Goal: Information Seeking & Learning: Learn about a topic

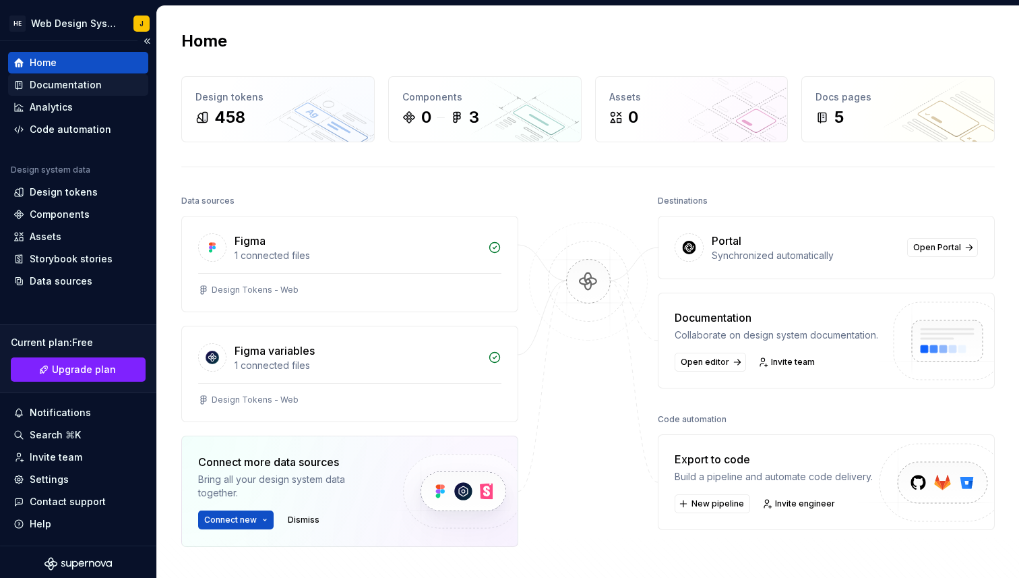
click at [86, 88] on div "Documentation" at bounding box center [66, 84] width 72 height 13
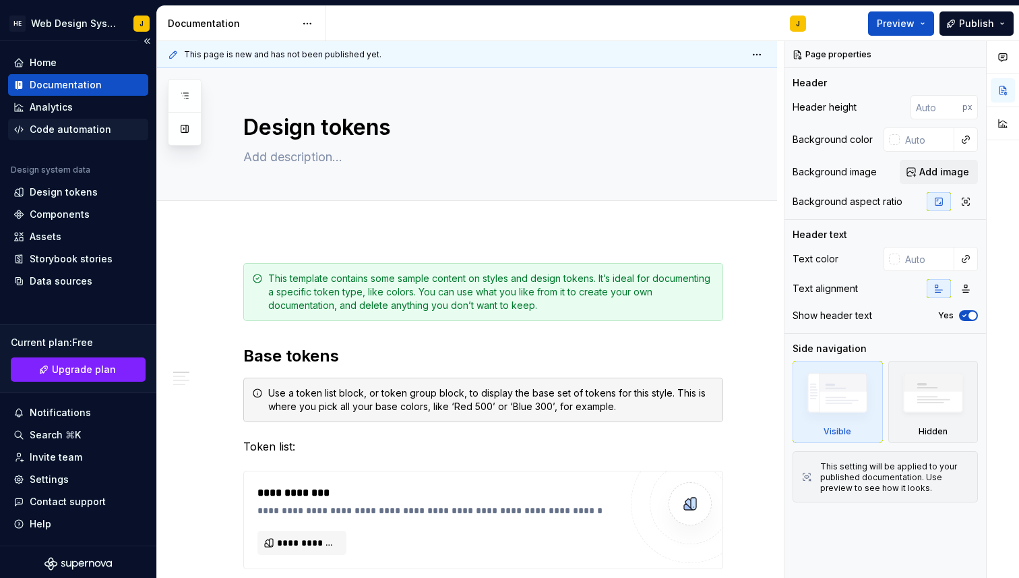
click at [81, 129] on div "Code automation" at bounding box center [71, 129] width 82 height 13
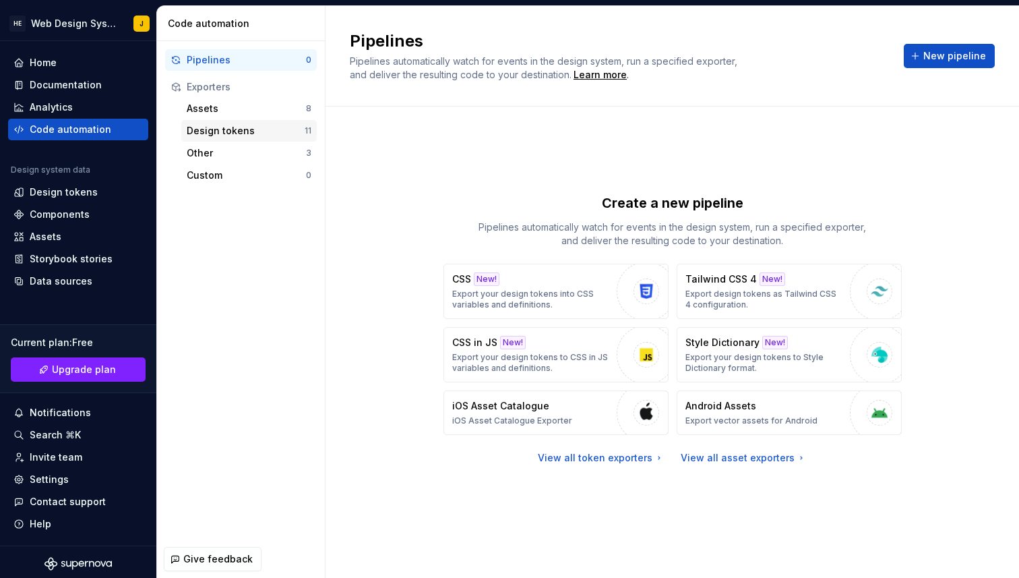
click at [220, 137] on div "Design tokens" at bounding box center [246, 130] width 118 height 13
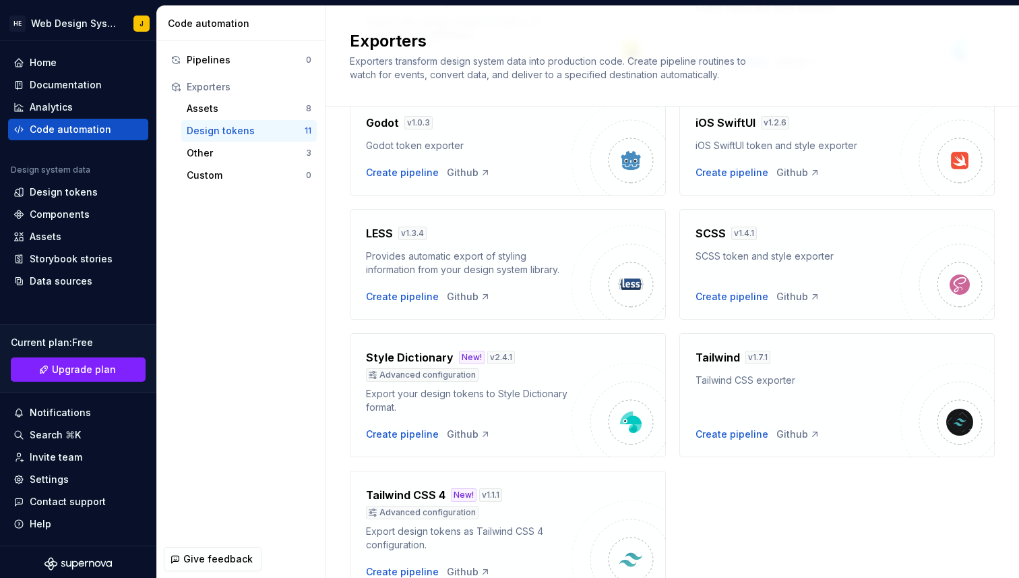
scroll to position [408, 0]
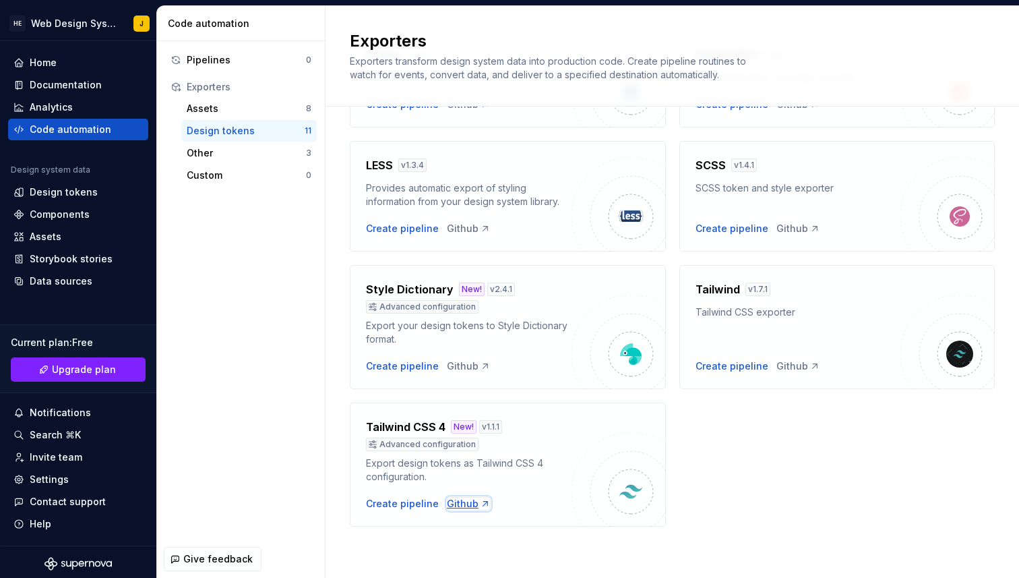
click at [456, 506] on div "Github" at bounding box center [469, 503] width 44 height 13
click at [289, 114] on div "Assets" at bounding box center [246, 108] width 119 height 13
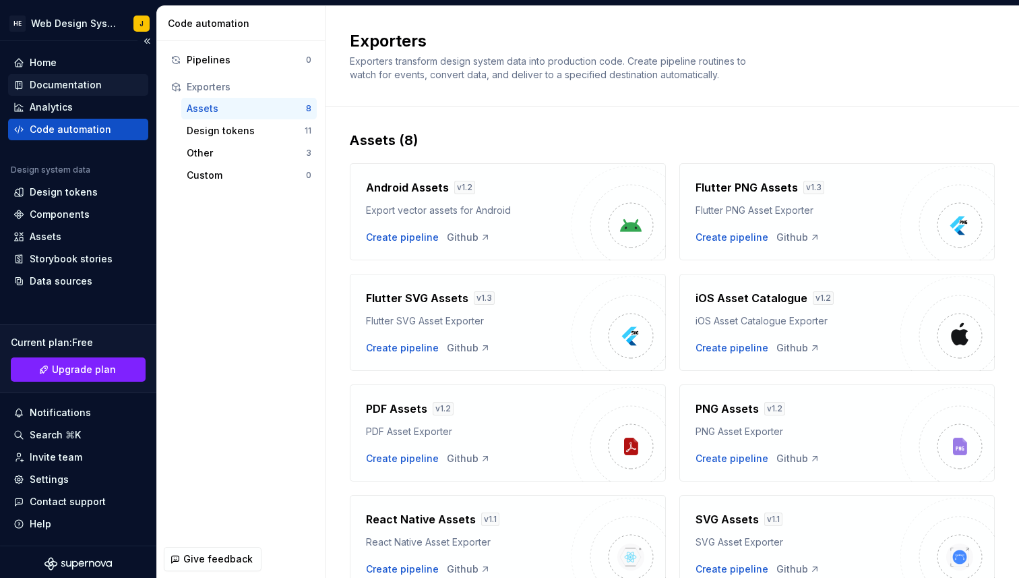
click at [89, 88] on div "Documentation" at bounding box center [66, 84] width 72 height 13
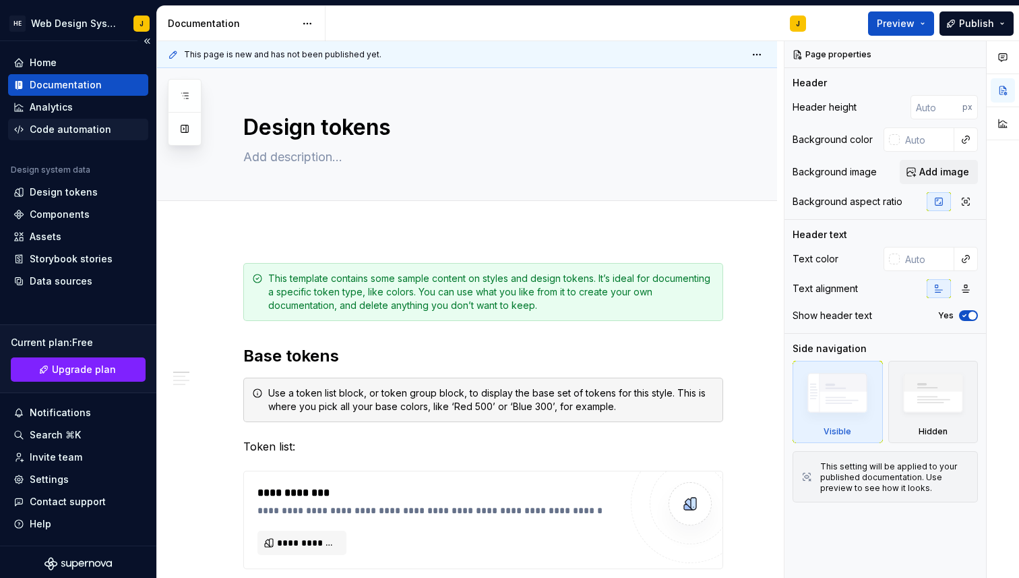
click at [82, 126] on div "Code automation" at bounding box center [71, 129] width 82 height 13
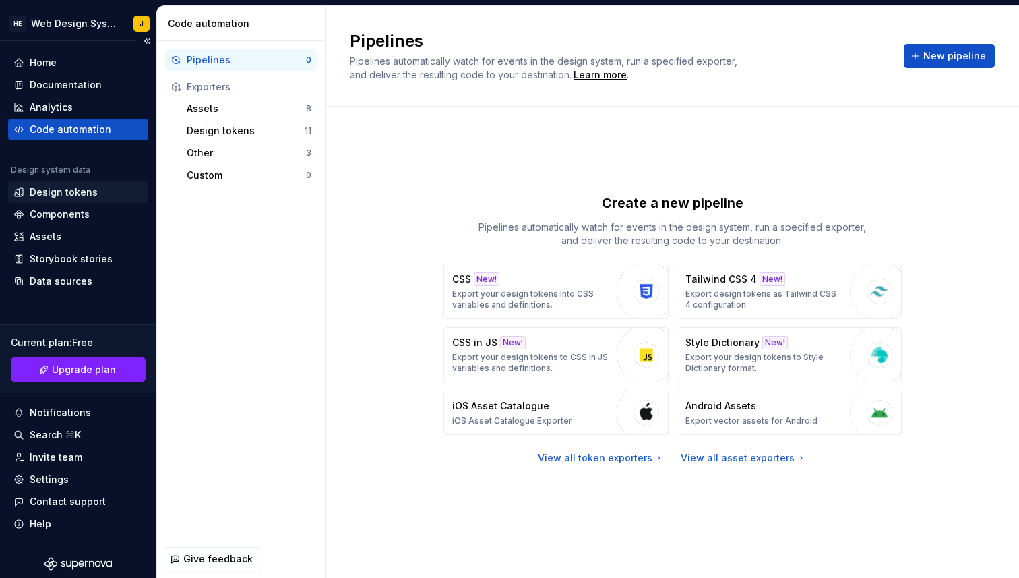
click at [67, 194] on div "Design tokens" at bounding box center [64, 191] width 68 height 13
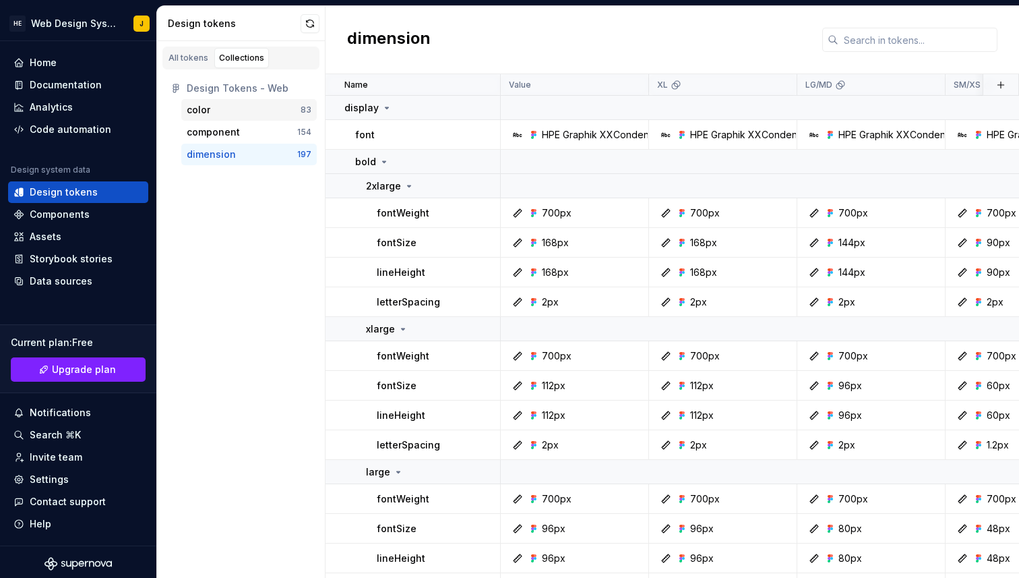
click at [230, 107] on div "color" at bounding box center [244, 109] width 114 height 13
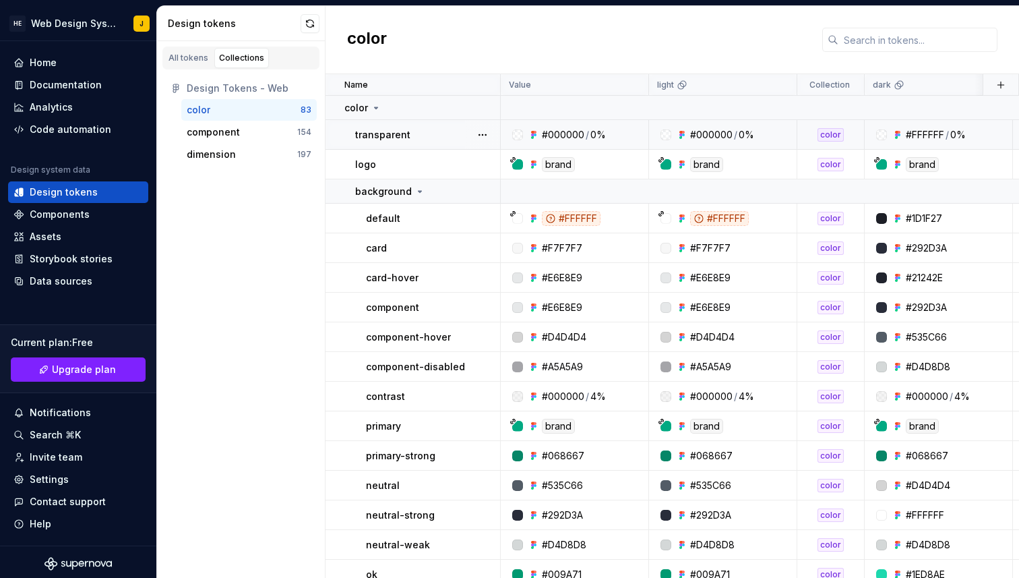
scroll to position [12, 0]
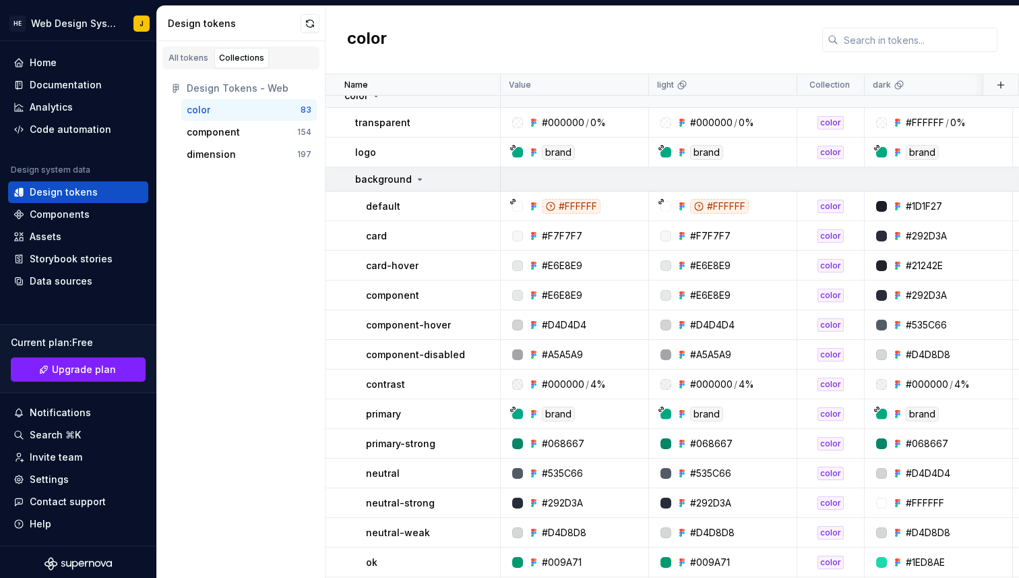
click at [421, 174] on icon at bounding box center [420, 179] width 11 height 11
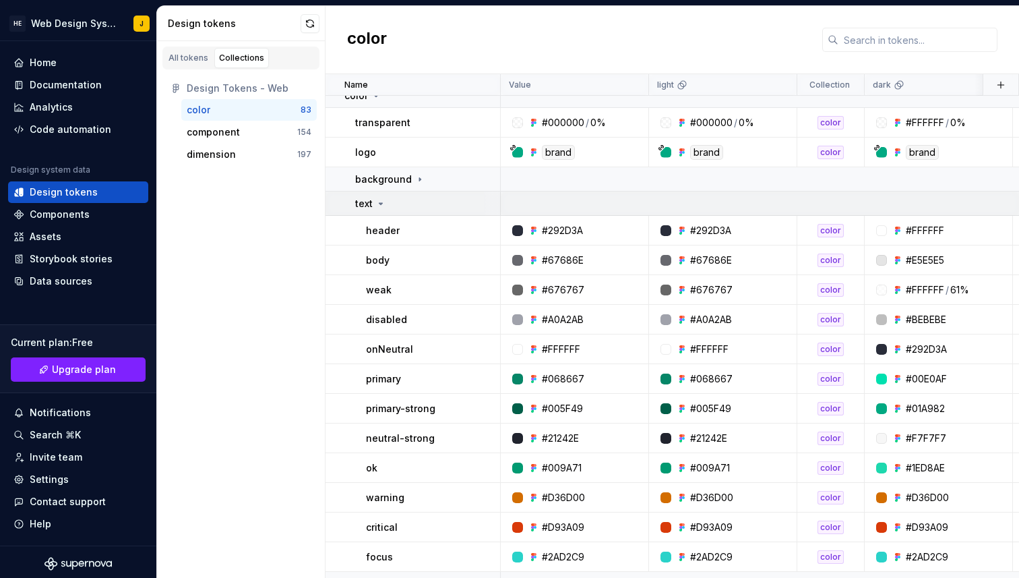
click at [411, 204] on div "text" at bounding box center [427, 203] width 144 height 13
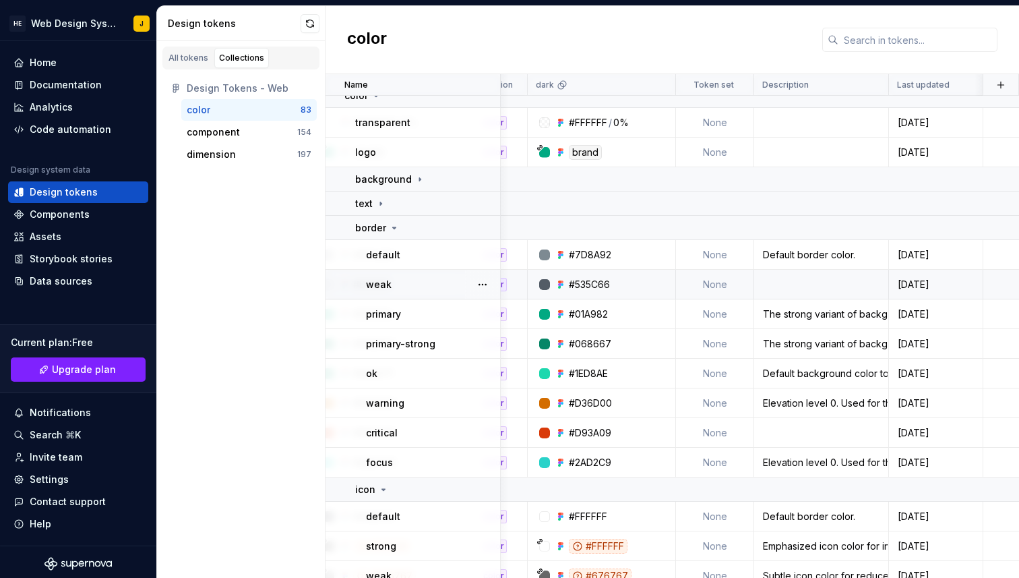
scroll to position [12, 337]
click at [789, 375] on div "Default background color to be used on containers." at bounding box center [821, 373] width 133 height 13
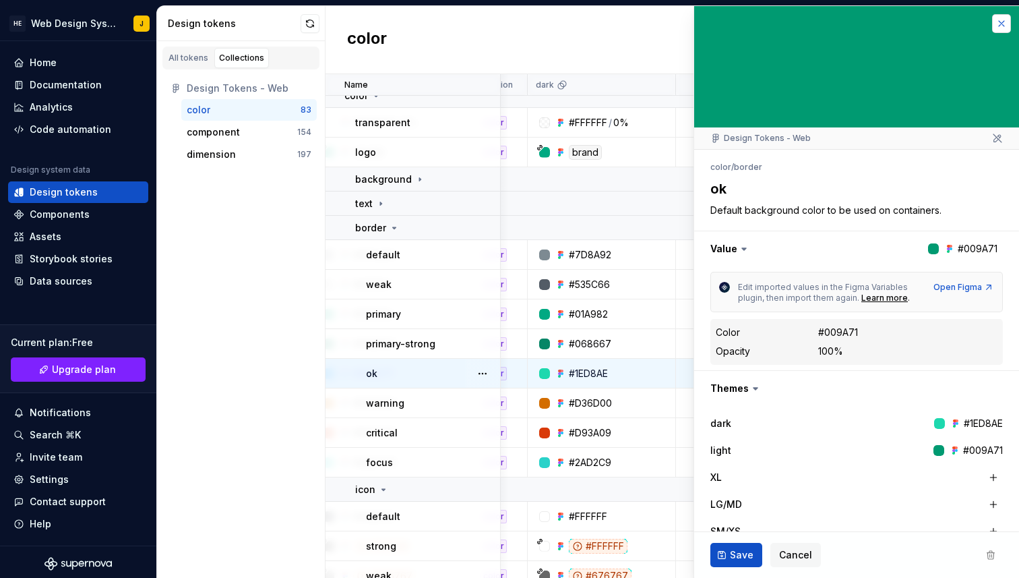
click at [1008, 25] on button "button" at bounding box center [1001, 23] width 19 height 19
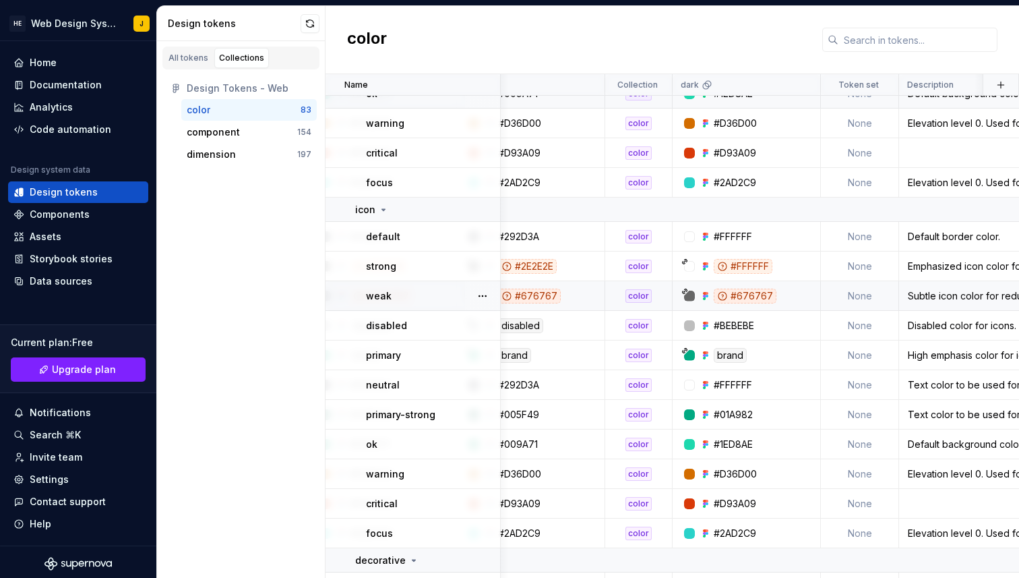
scroll to position [292, 0]
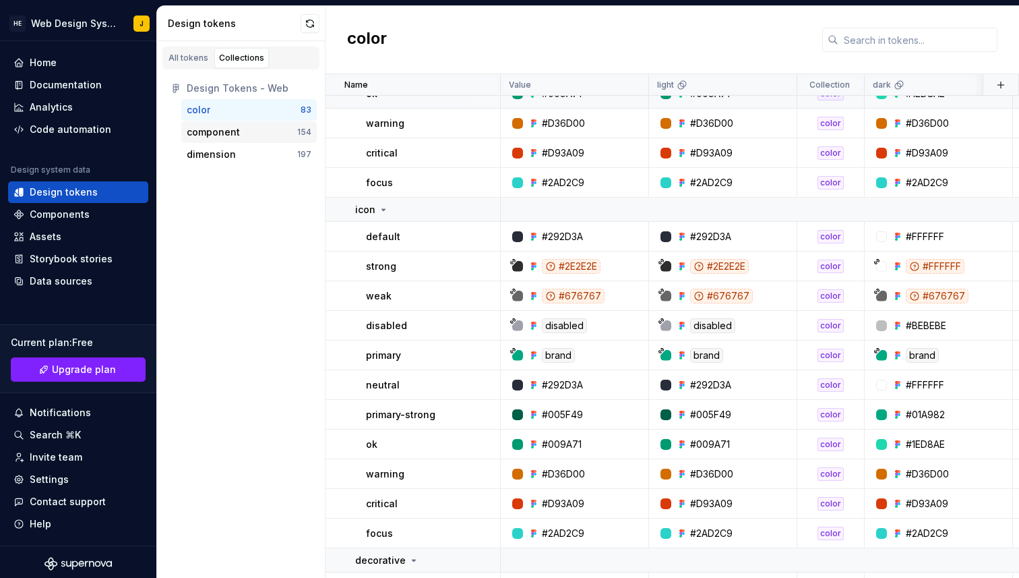
click at [267, 138] on div "component" at bounding box center [242, 131] width 111 height 13
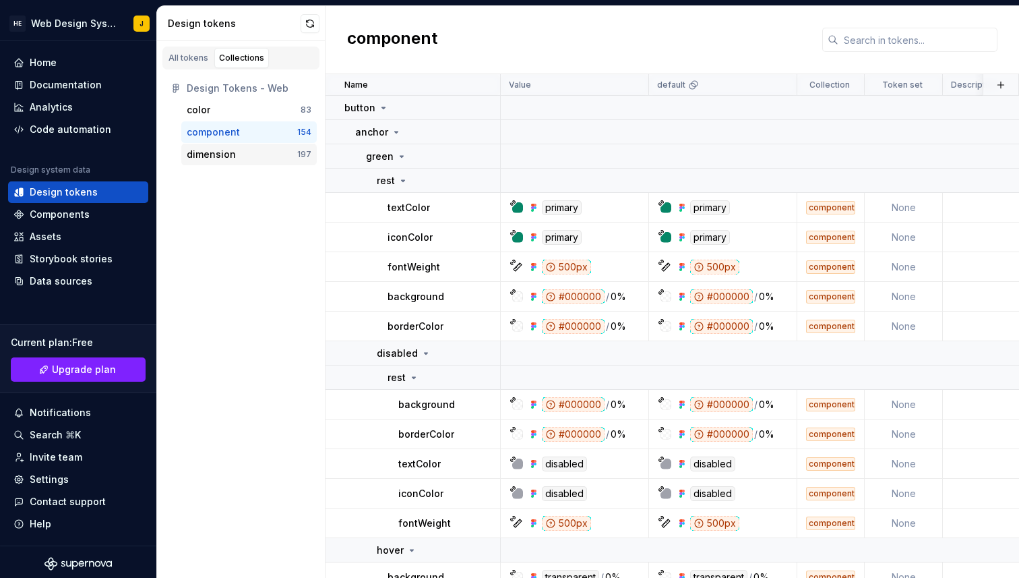
click at [268, 158] on div "dimension" at bounding box center [242, 154] width 111 height 13
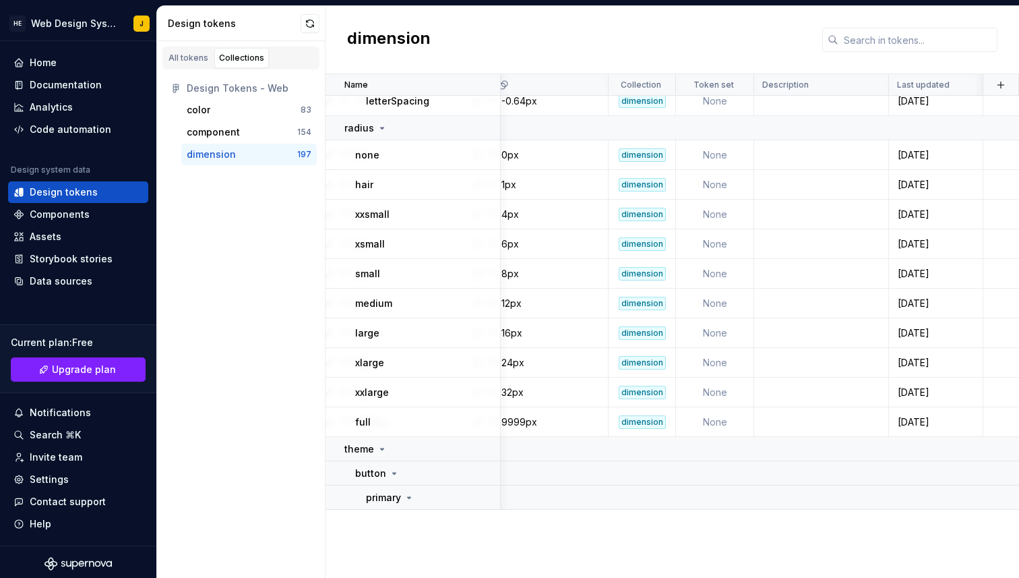
scroll to position [2494, 485]
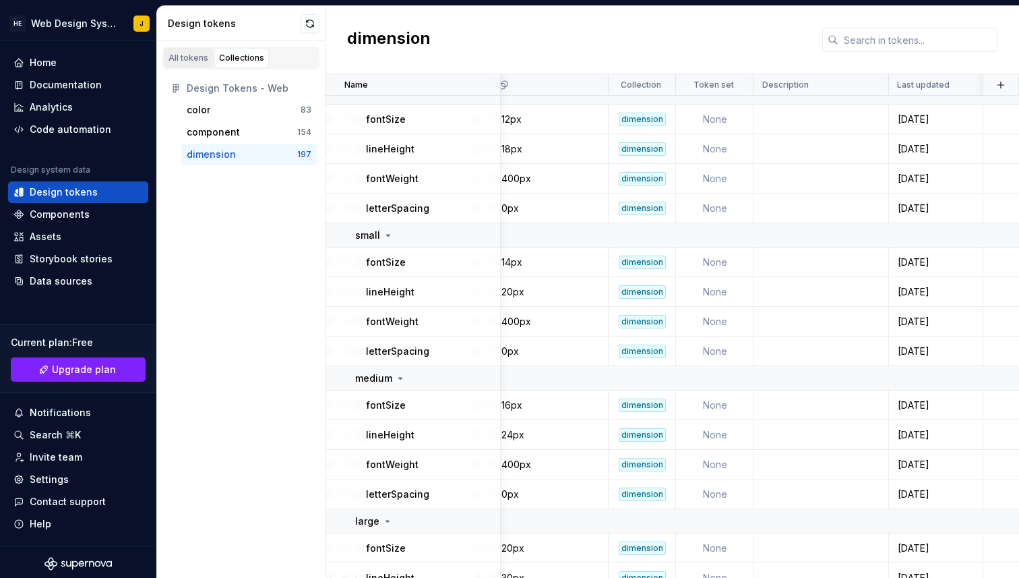
click at [169, 62] on div "All tokens" at bounding box center [189, 58] width 40 height 11
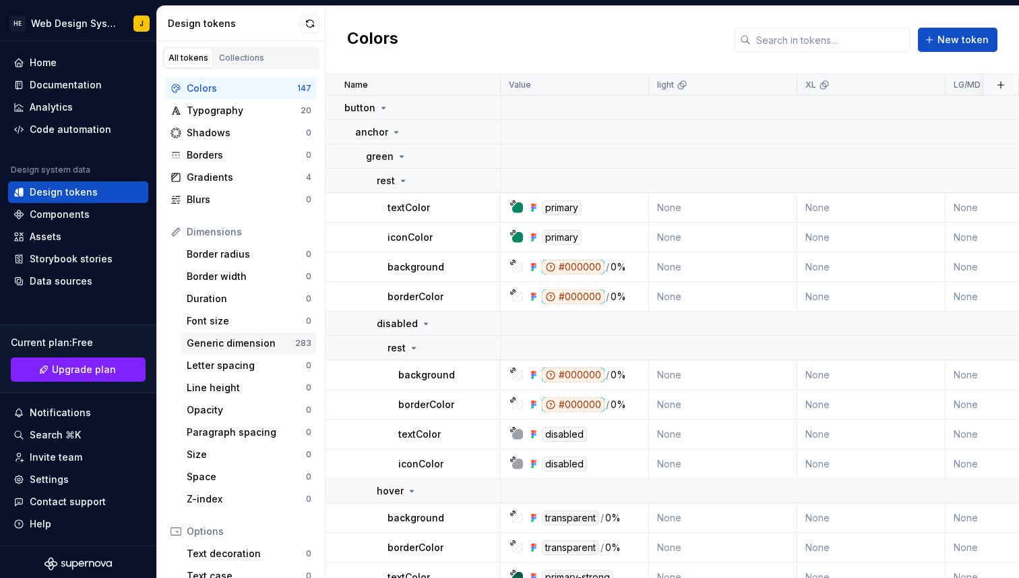
click at [217, 345] on div "Generic dimension" at bounding box center [241, 342] width 109 height 13
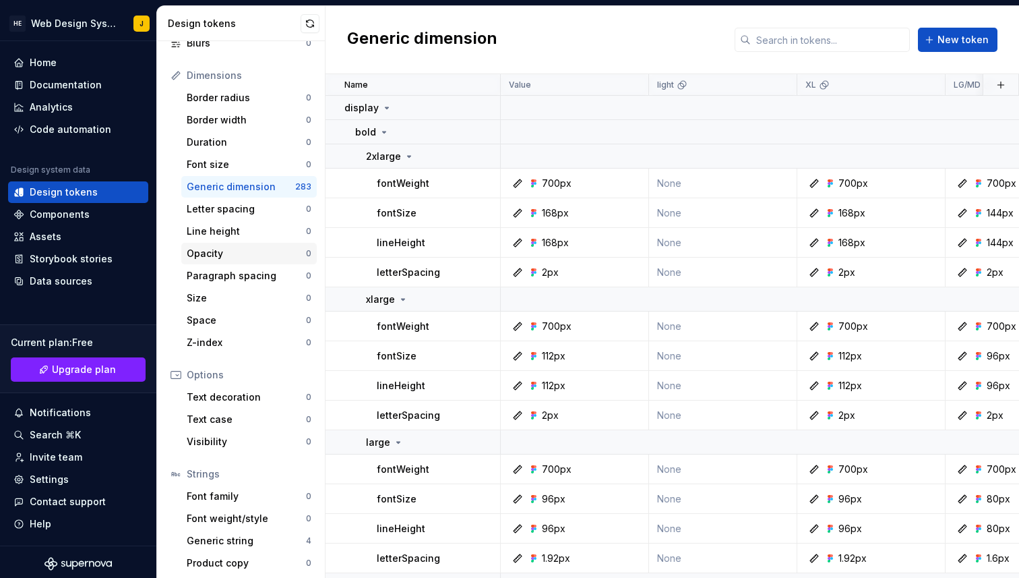
scroll to position [160, 0]
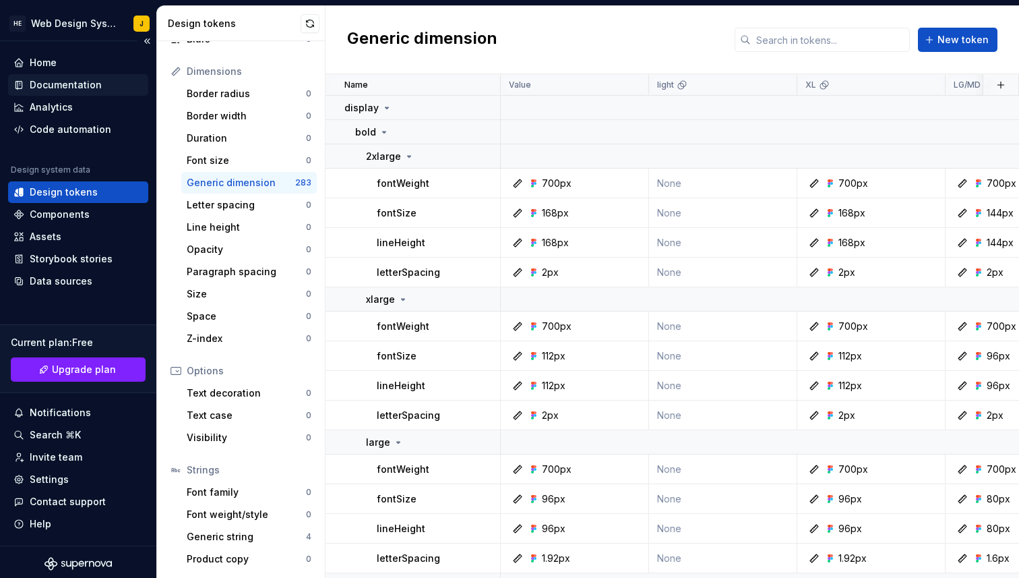
click at [82, 92] on div "Documentation" at bounding box center [78, 85] width 140 height 22
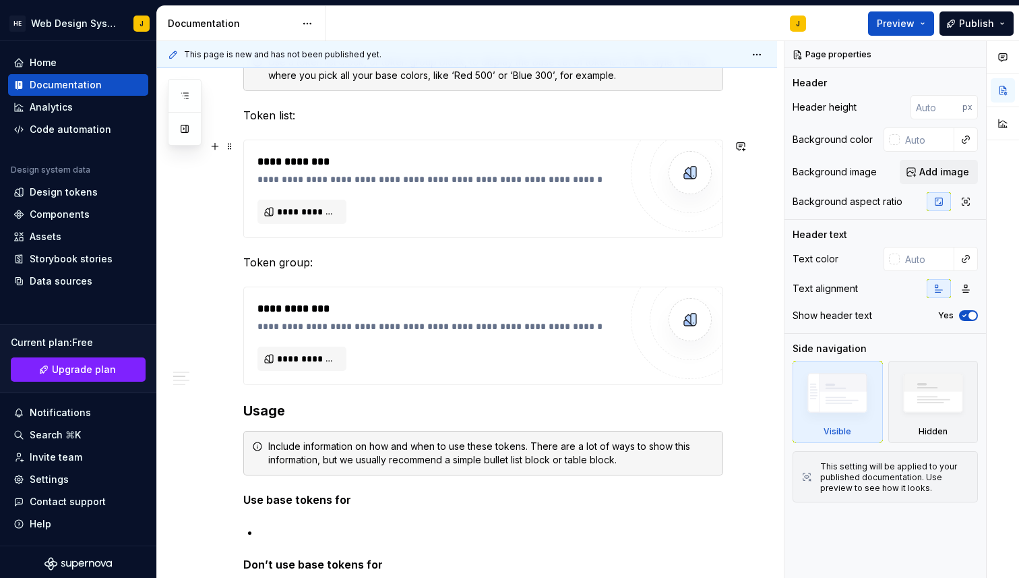
scroll to position [324, 0]
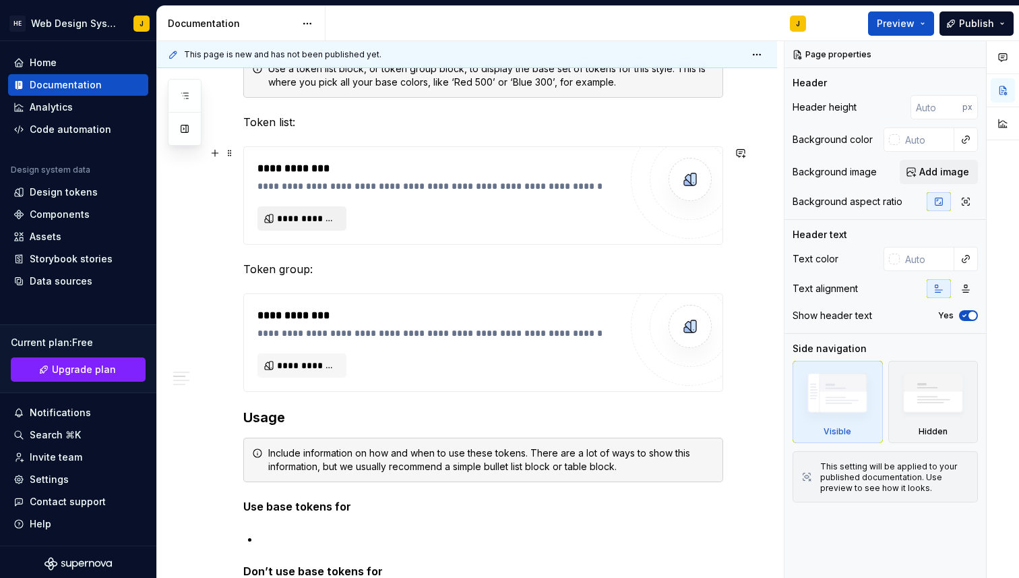
click at [301, 220] on span "**********" at bounding box center [307, 218] width 61 height 13
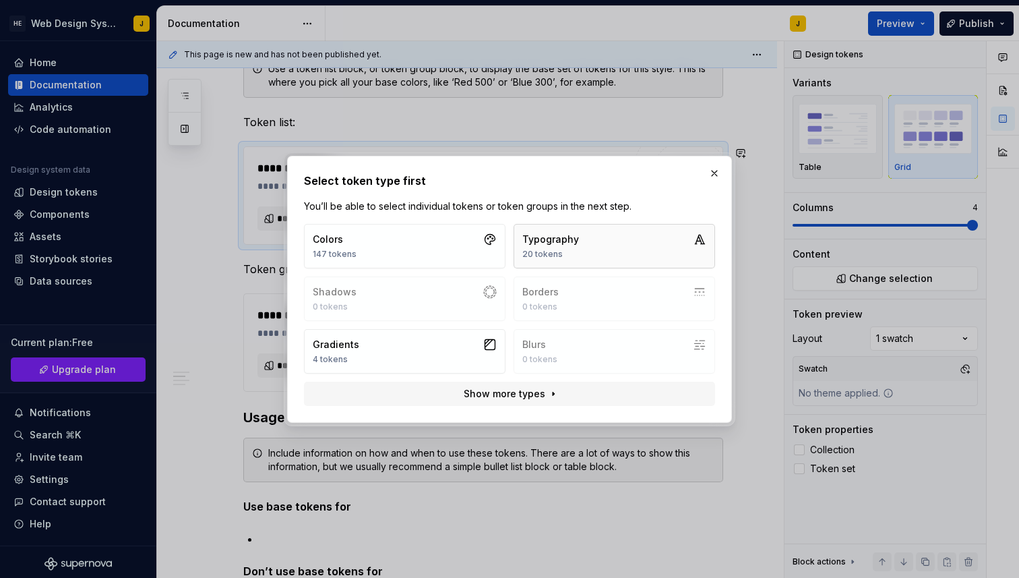
click at [547, 254] on div "20 tokens" at bounding box center [550, 254] width 57 height 11
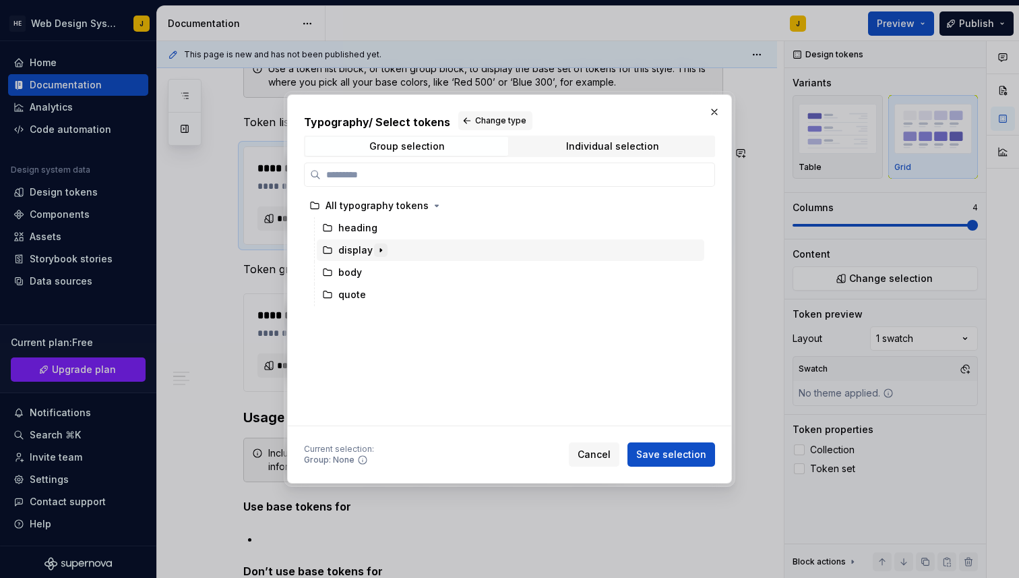
click at [380, 253] on icon "button" at bounding box center [381, 250] width 11 height 11
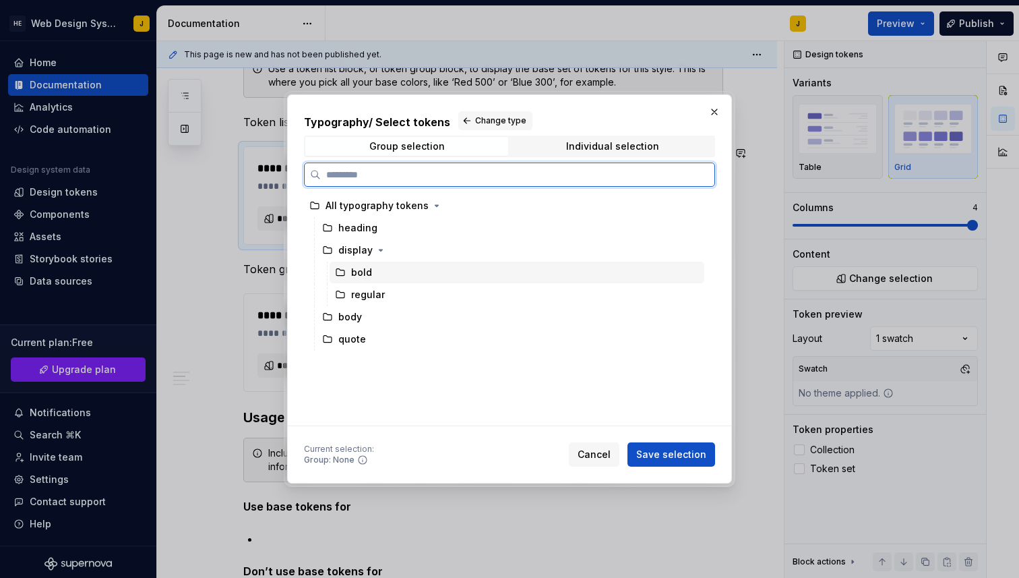
click at [369, 278] on div "bold" at bounding box center [361, 272] width 21 height 13
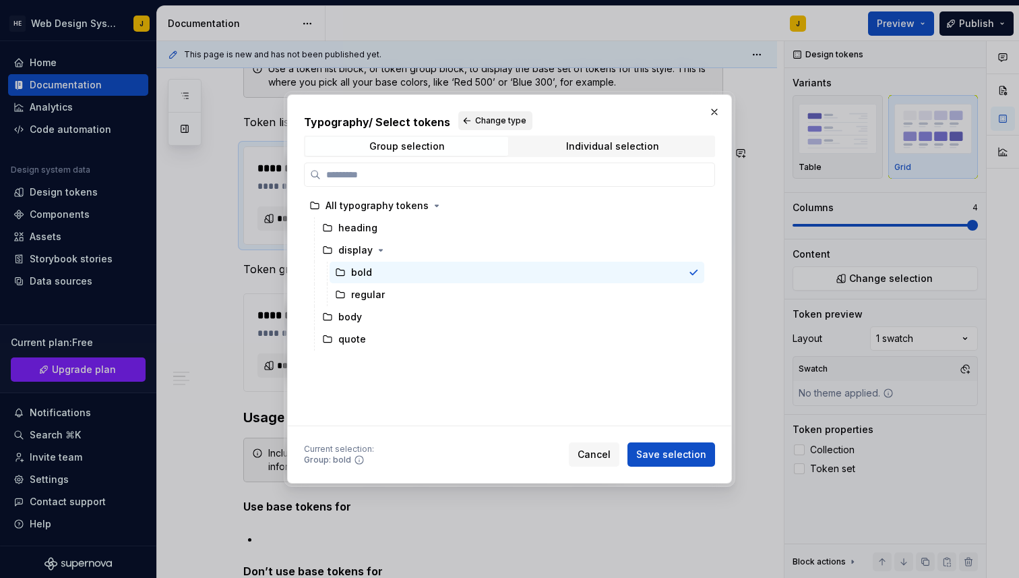
click at [508, 121] on span "Change type" at bounding box center [500, 120] width 51 height 11
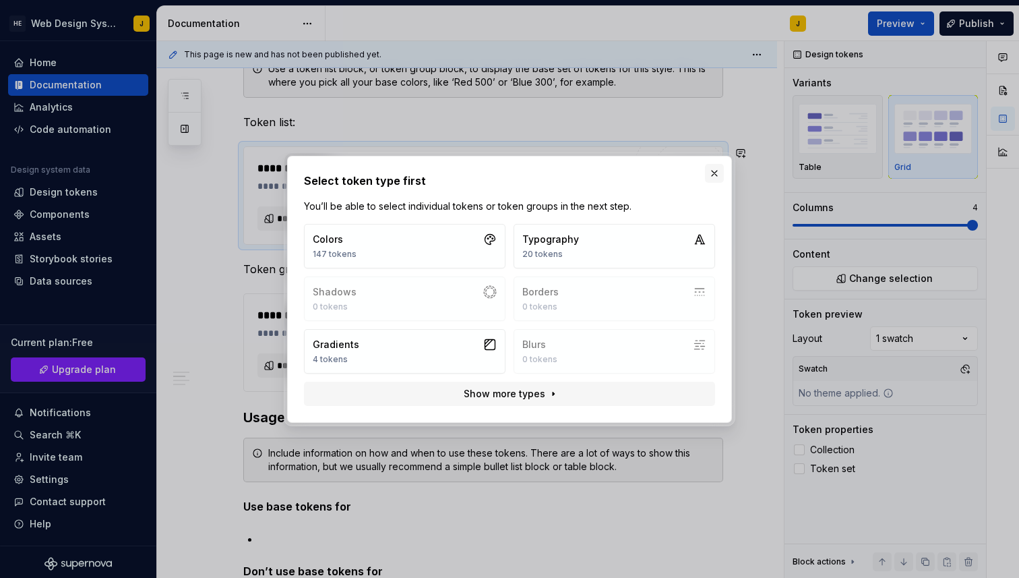
click at [711, 172] on button "button" at bounding box center [714, 173] width 19 height 19
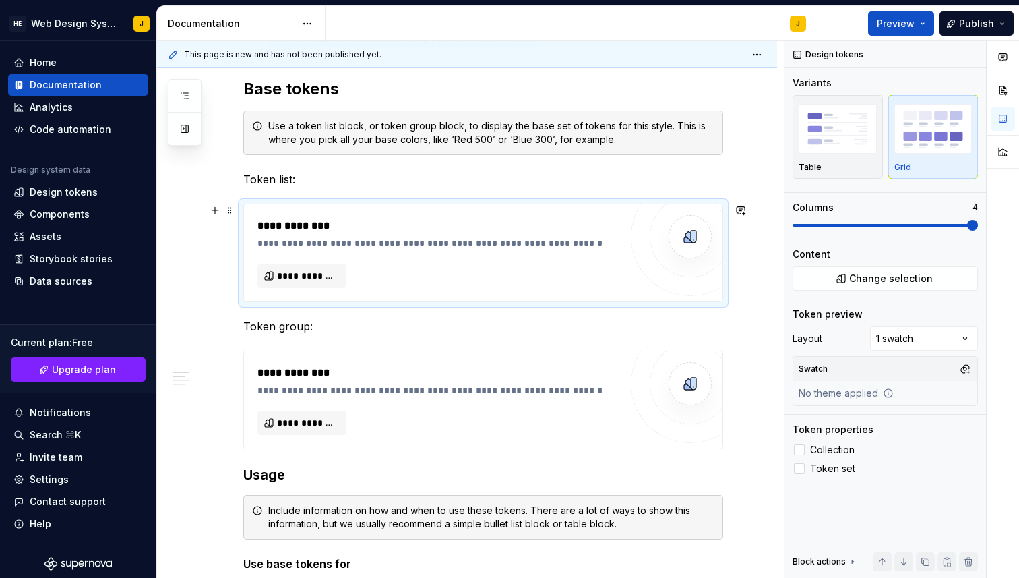
scroll to position [264, 0]
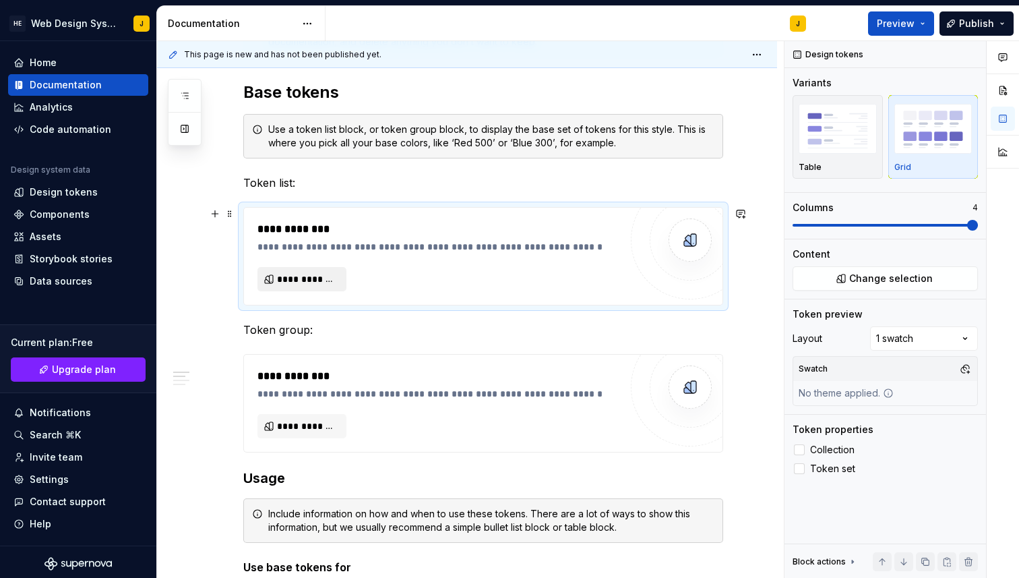
click at [317, 281] on span "**********" at bounding box center [307, 278] width 61 height 13
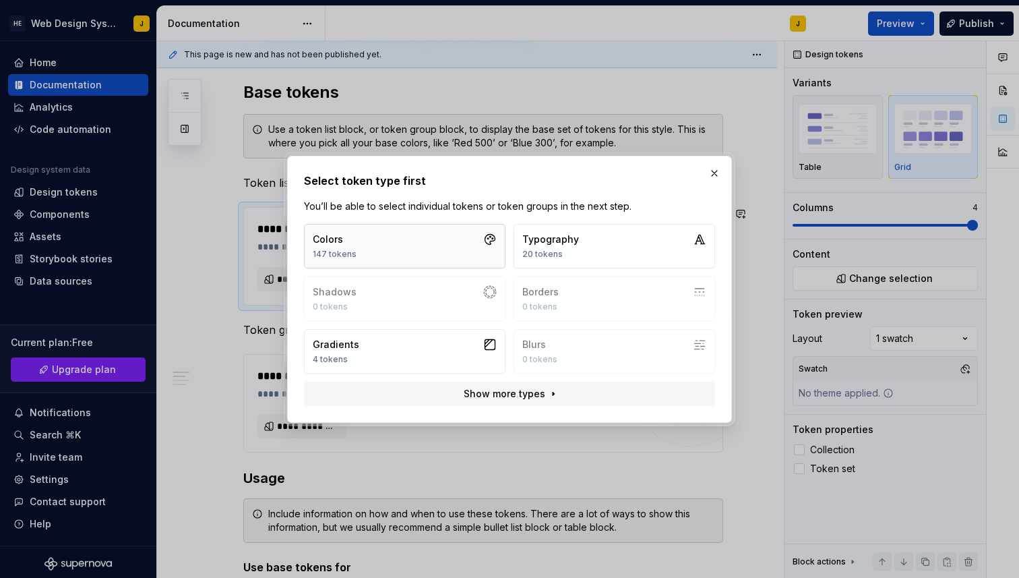
click at [390, 248] on button "Colors 147 tokens" at bounding box center [405, 246] width 202 height 44
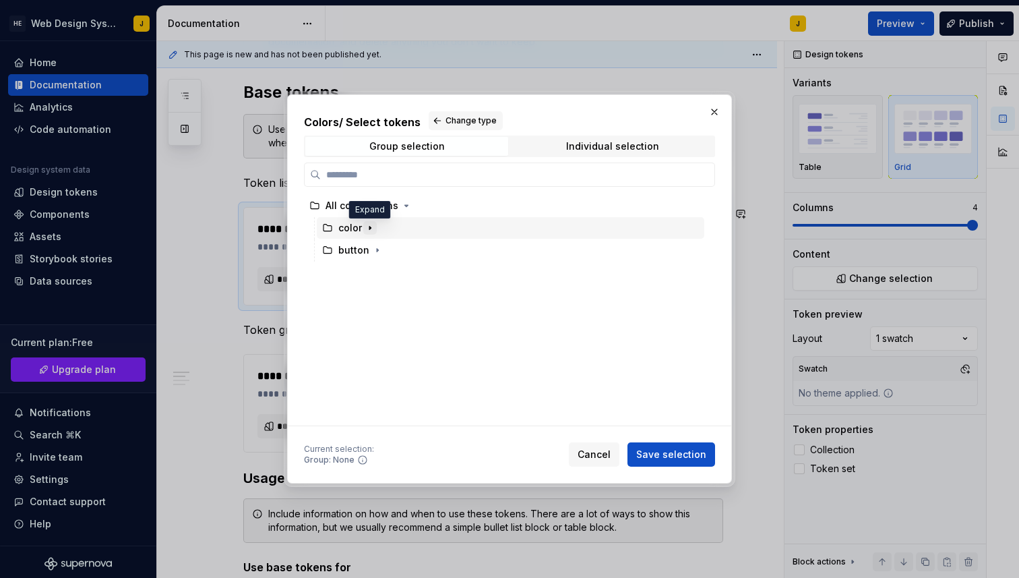
click at [367, 231] on icon "button" at bounding box center [370, 227] width 11 height 11
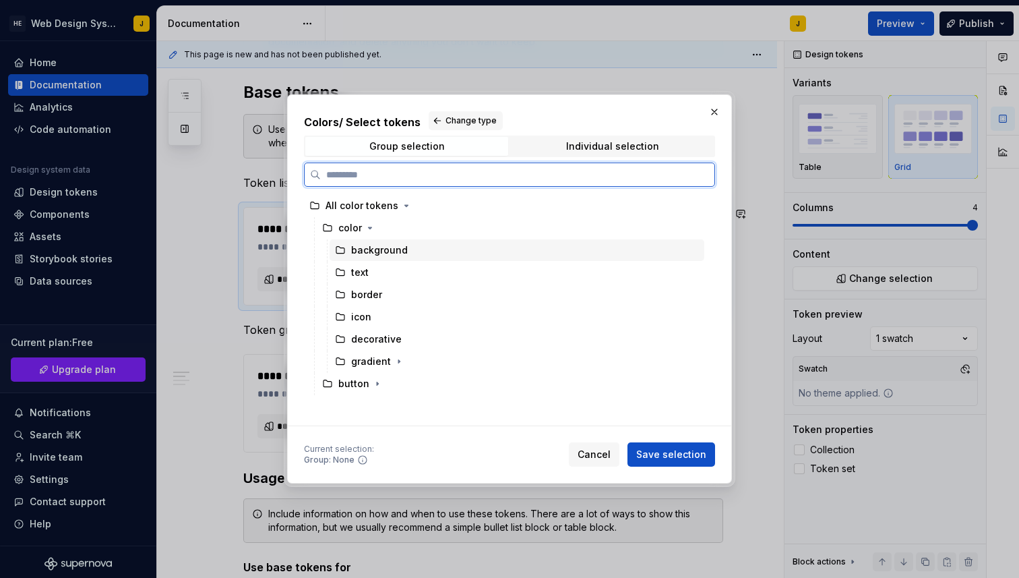
click at [363, 255] on div "background" at bounding box center [379, 249] width 57 height 13
click at [340, 251] on icon at bounding box center [340, 250] width 11 height 11
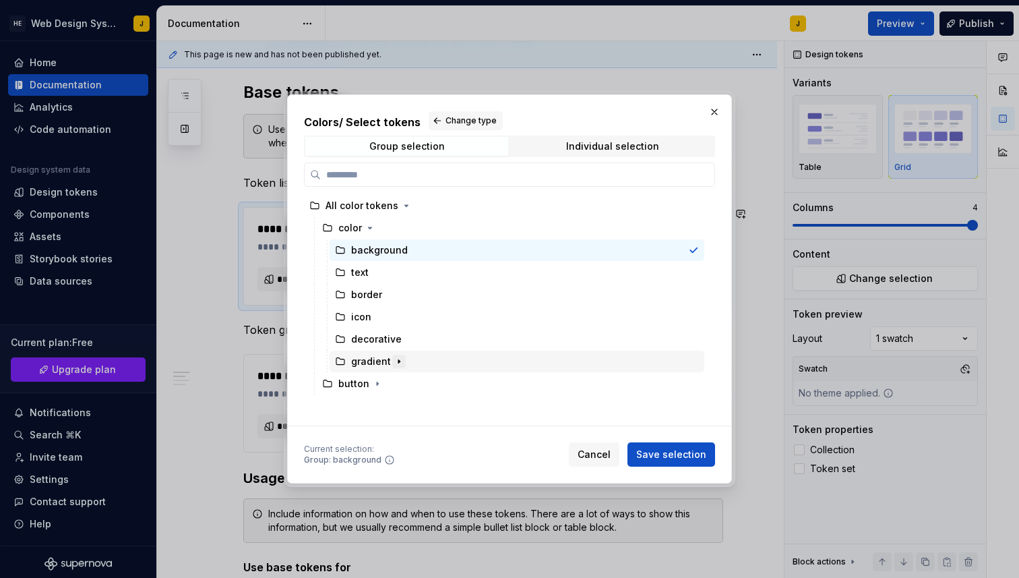
click at [397, 358] on icon "button" at bounding box center [399, 361] width 11 height 11
click at [398, 362] on icon "button" at bounding box center [399, 361] width 3 height 1
click at [716, 109] on button "button" at bounding box center [714, 111] width 19 height 19
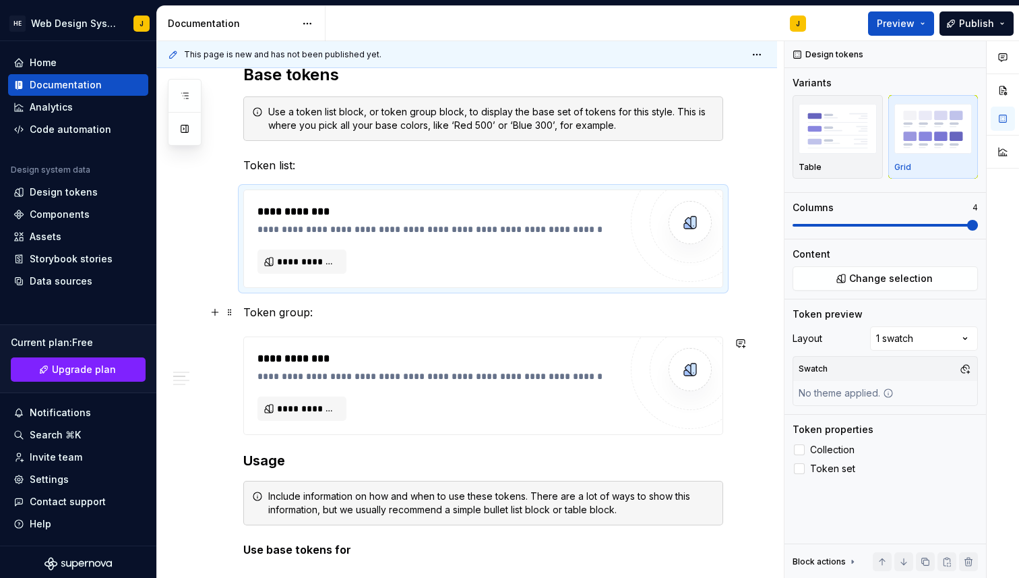
scroll to position [0, 0]
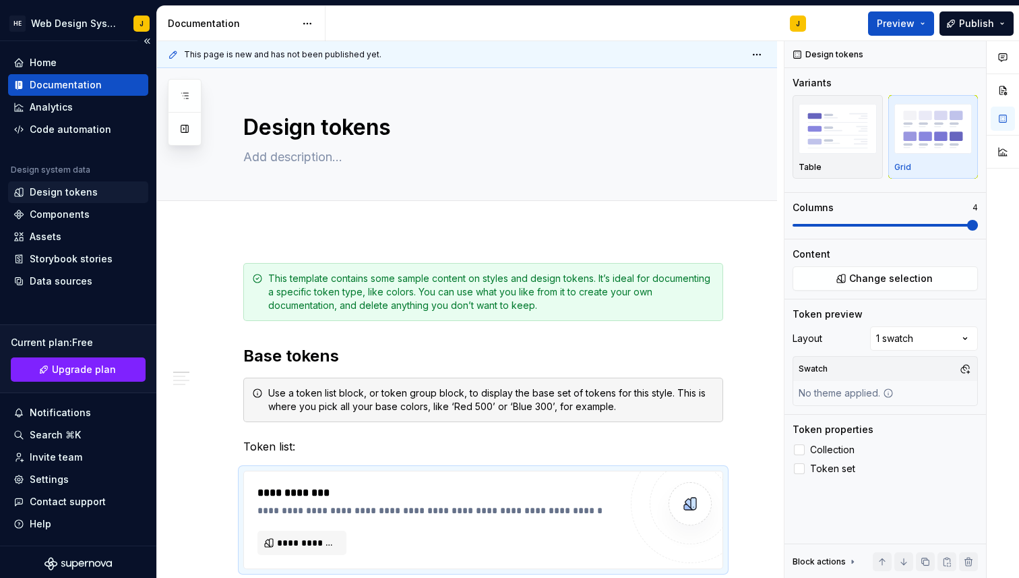
click at [67, 190] on div "Design tokens" at bounding box center [64, 191] width 68 height 13
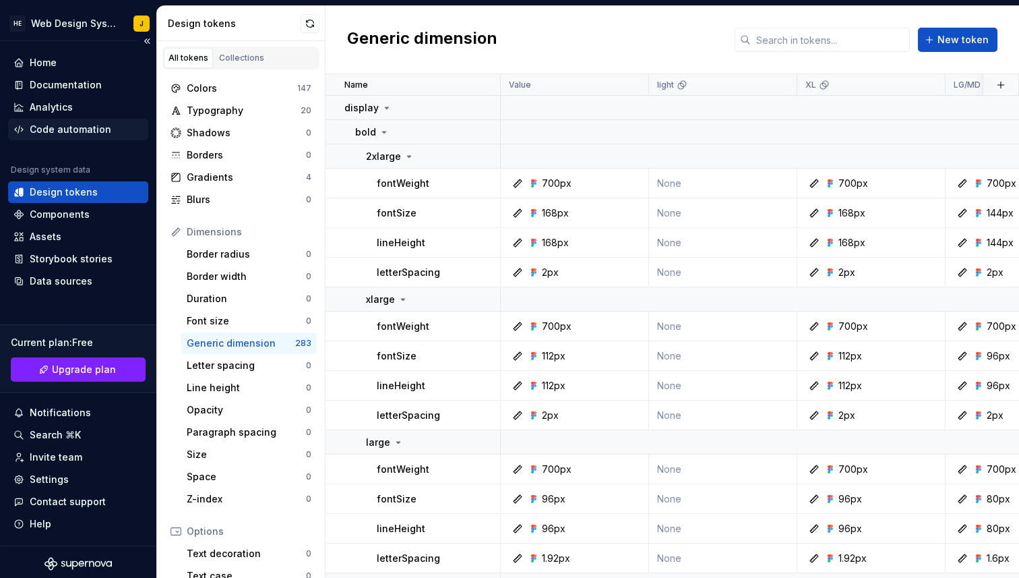
click at [78, 136] on div "Code automation" at bounding box center [78, 130] width 140 height 22
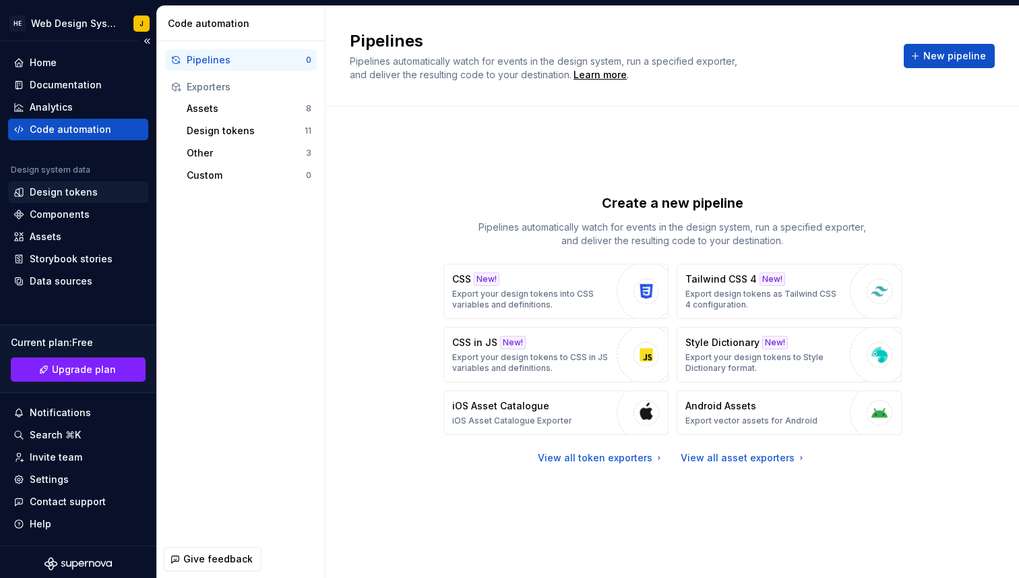
click at [73, 193] on div "Design tokens" at bounding box center [64, 191] width 68 height 13
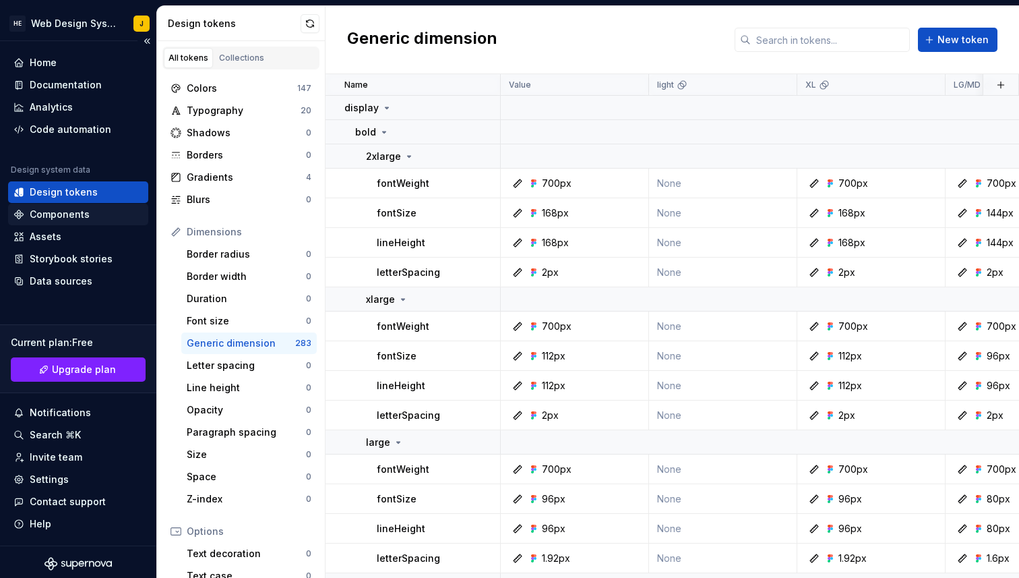
click at [76, 211] on div "Components" at bounding box center [60, 214] width 60 height 13
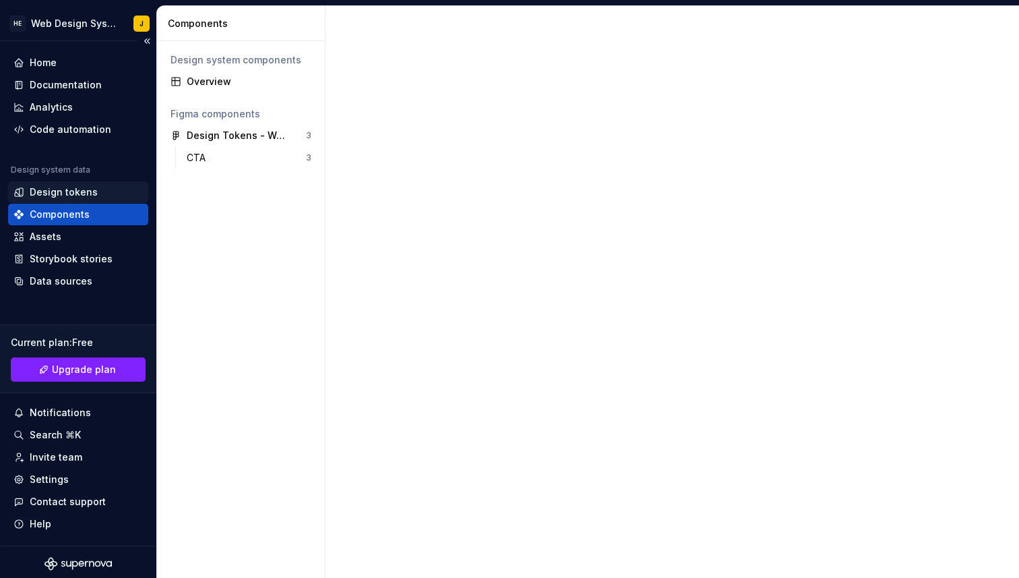
click at [99, 196] on div "Design tokens" at bounding box center [77, 191] width 129 height 13
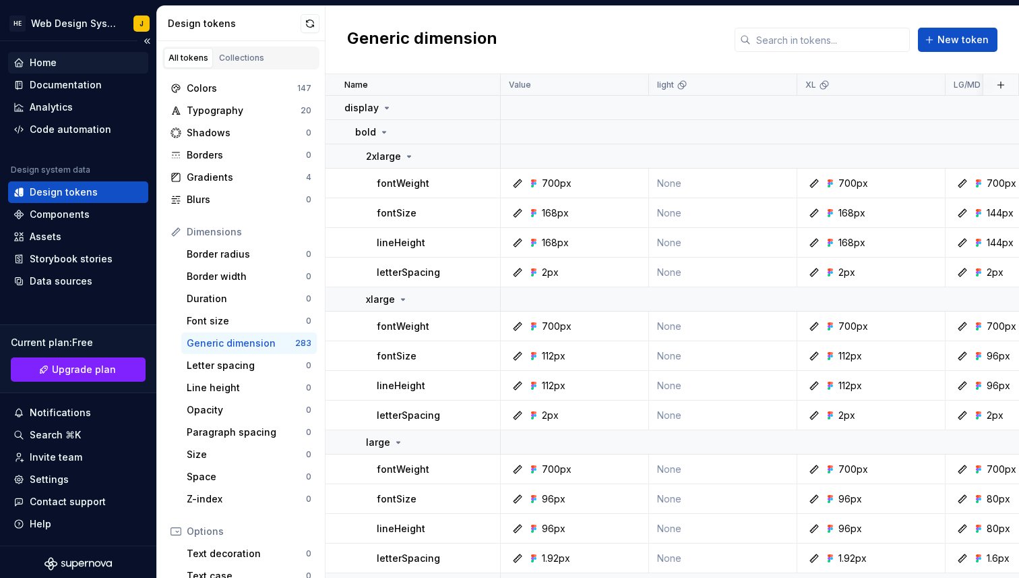
click at [52, 68] on div "Home" at bounding box center [43, 62] width 27 height 13
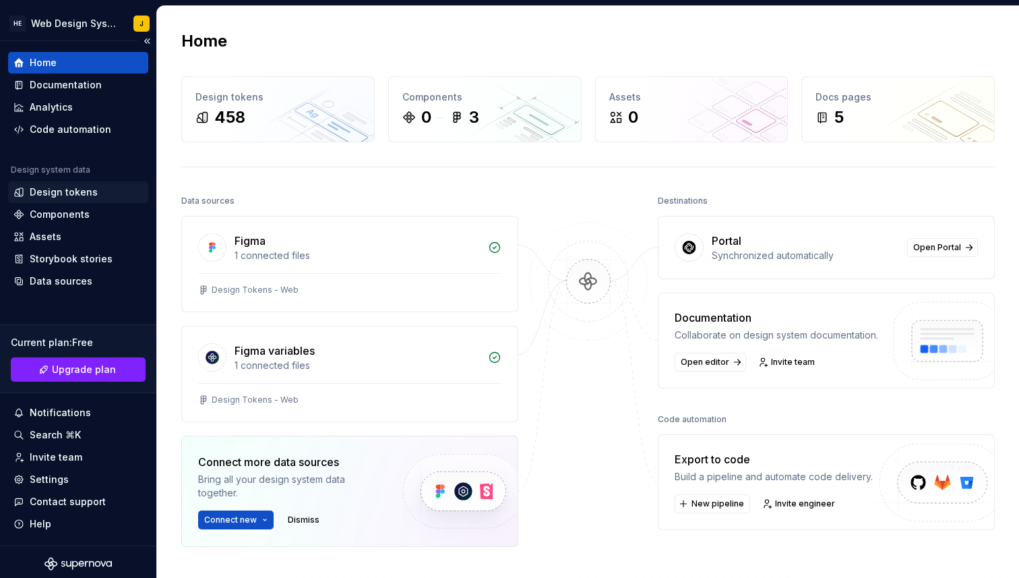
click at [72, 185] on div "Design tokens" at bounding box center [78, 192] width 140 height 22
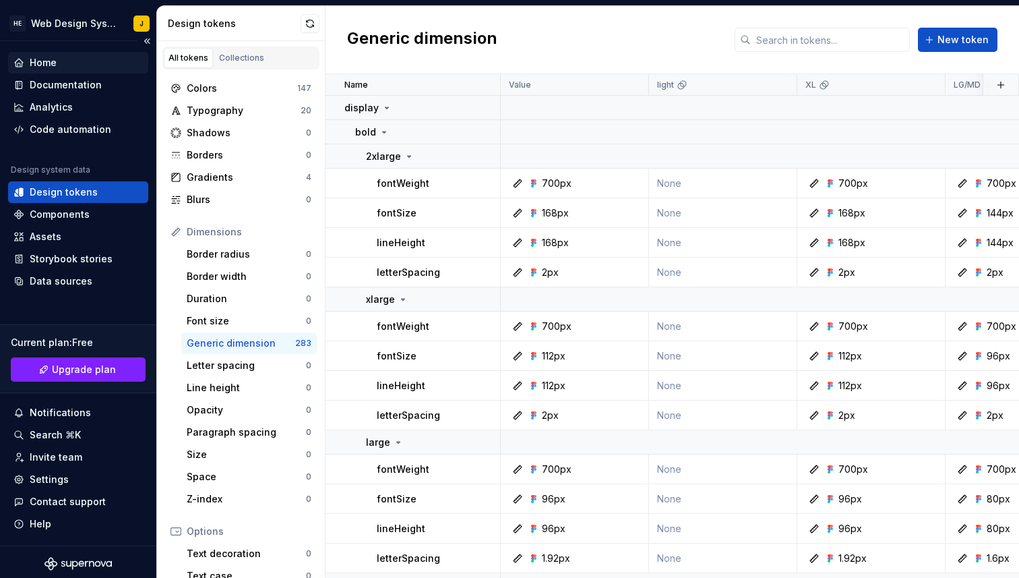
click at [67, 57] on div "Home" at bounding box center [77, 62] width 129 height 13
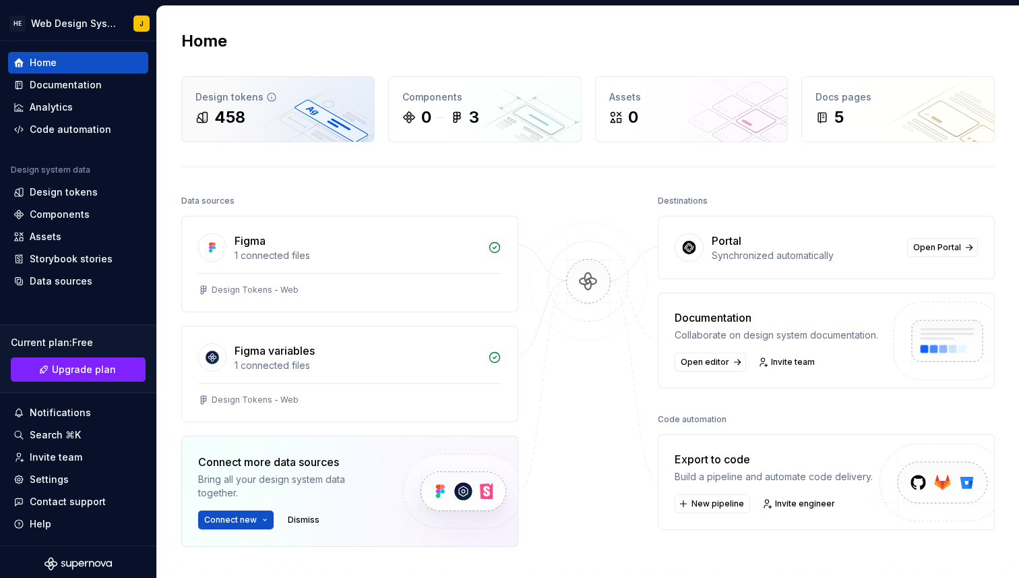
click at [323, 110] on div "458" at bounding box center [278, 118] width 165 height 22
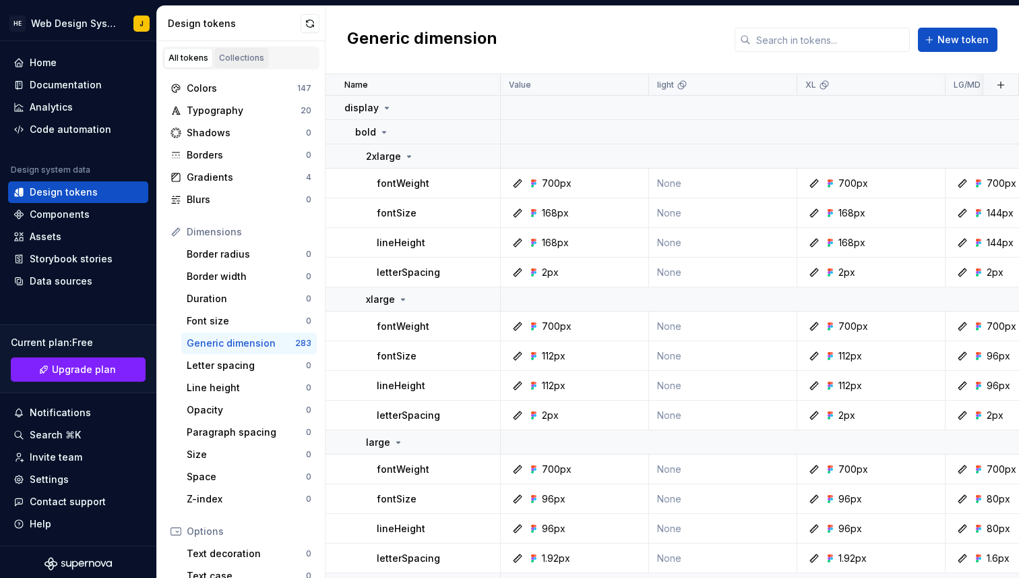
click at [233, 55] on div "Collections" at bounding box center [241, 58] width 45 height 11
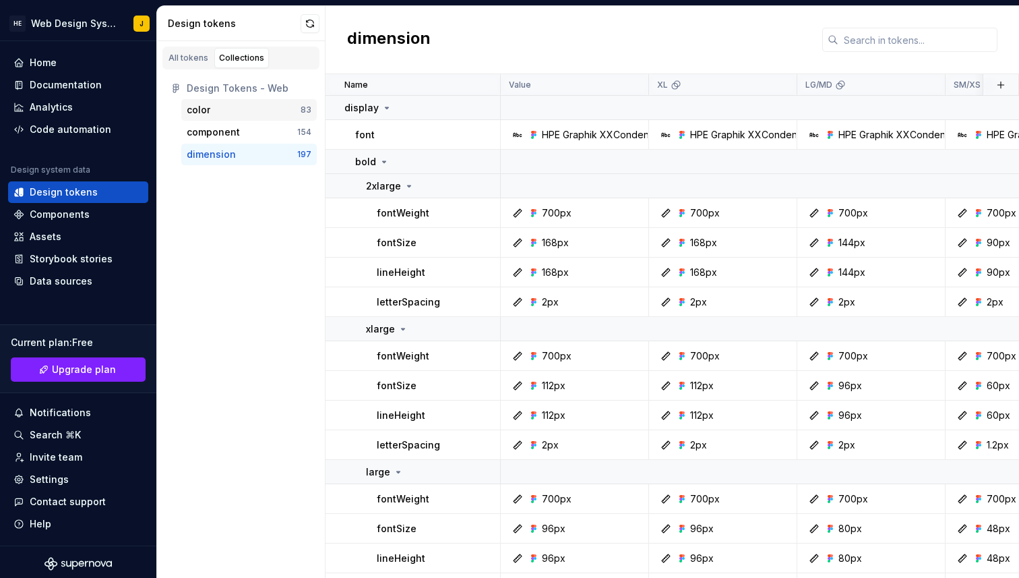
click at [185, 107] on div "color 83" at bounding box center [249, 110] width 136 height 22
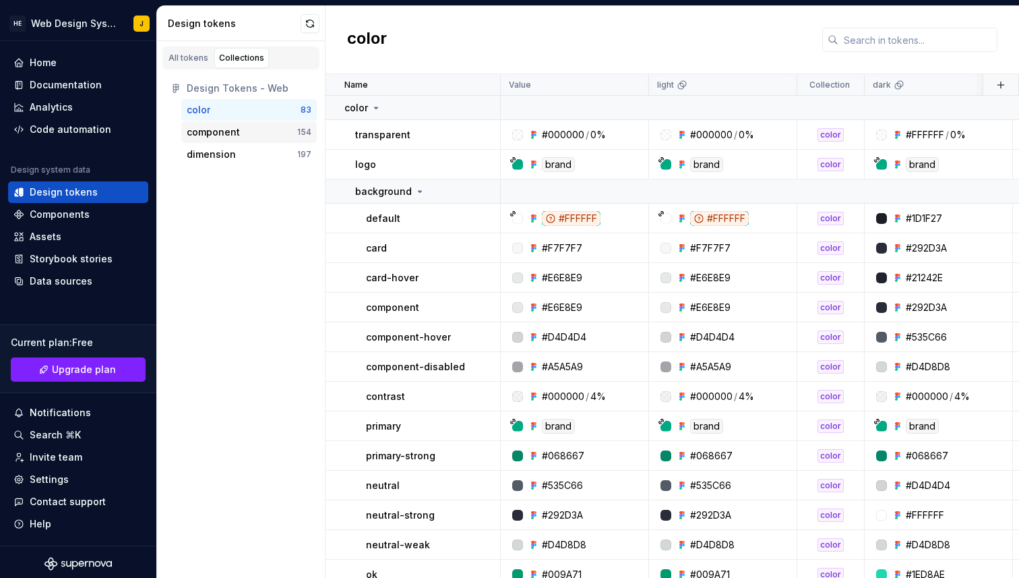
click at [258, 134] on div "component" at bounding box center [242, 131] width 111 height 13
click at [255, 150] on div "dimension" at bounding box center [242, 154] width 111 height 13
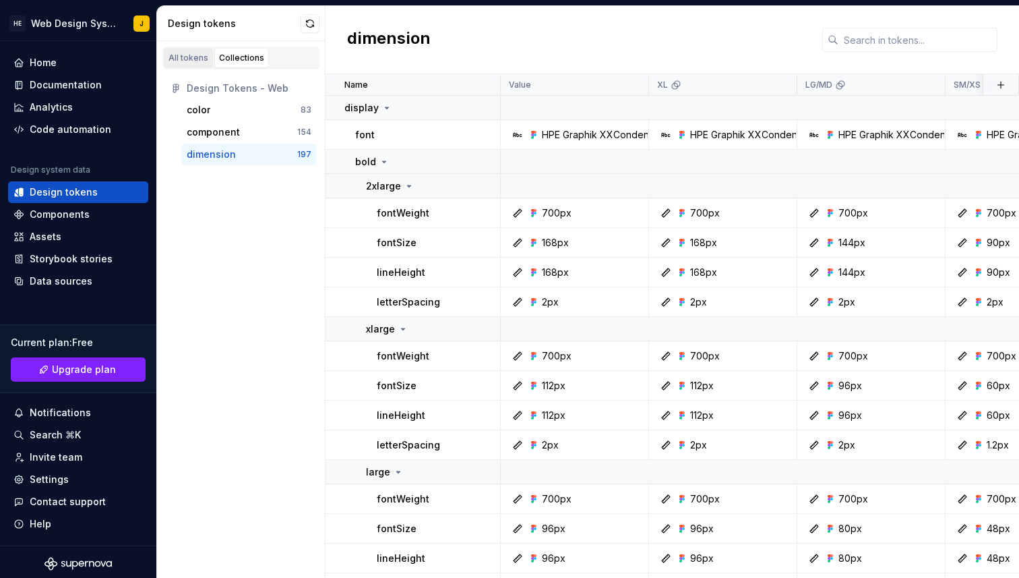
click at [185, 58] on div "All tokens" at bounding box center [189, 58] width 40 height 11
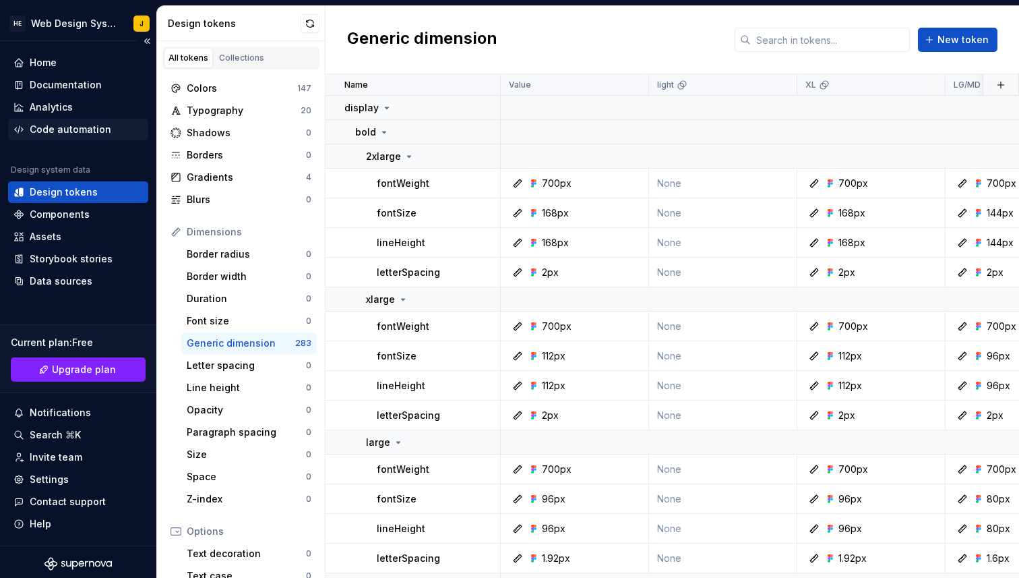
click at [70, 129] on div "Code automation" at bounding box center [71, 129] width 82 height 13
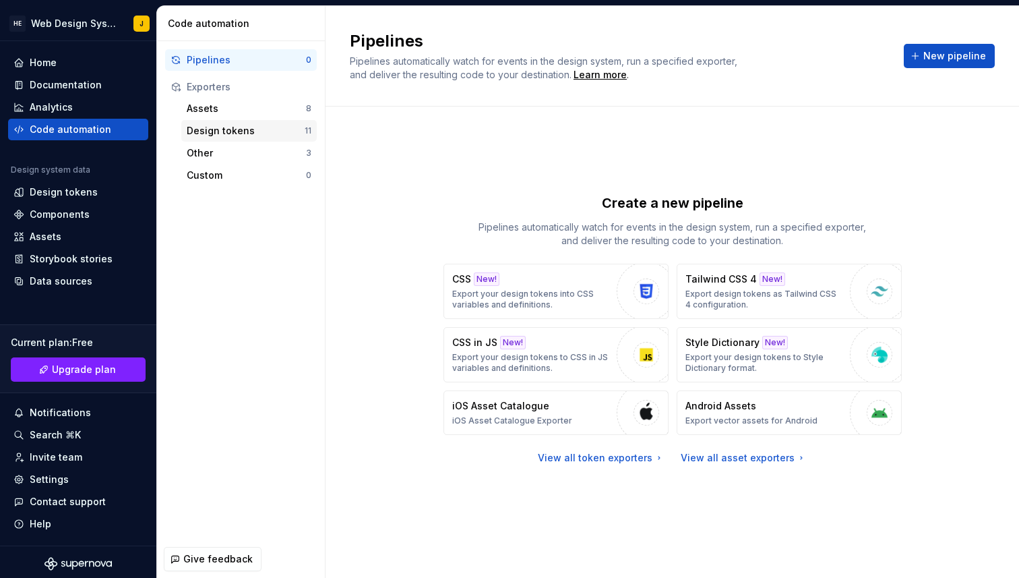
click at [228, 134] on div "Design tokens" at bounding box center [246, 130] width 118 height 13
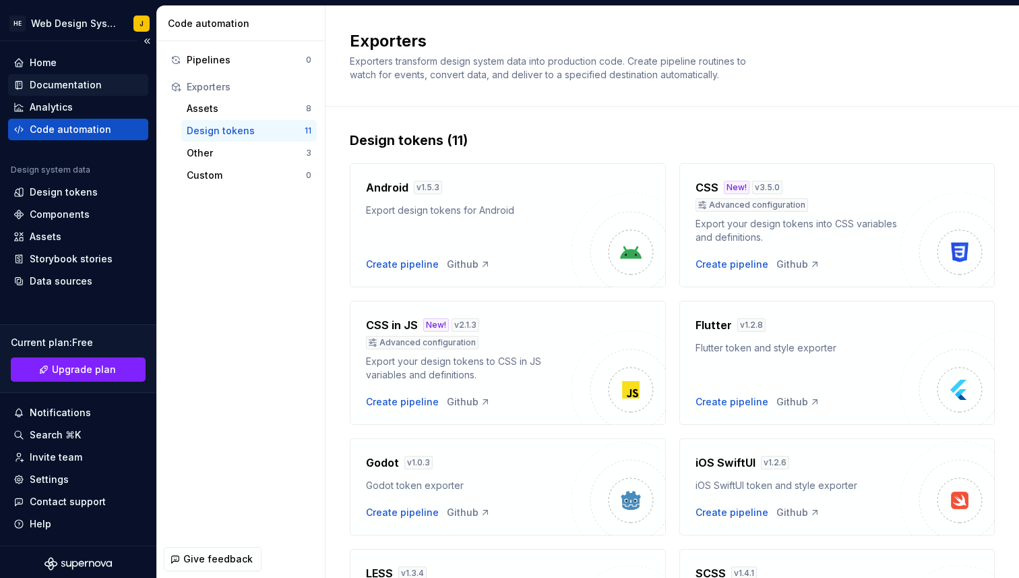
click at [81, 86] on div "Documentation" at bounding box center [66, 84] width 72 height 13
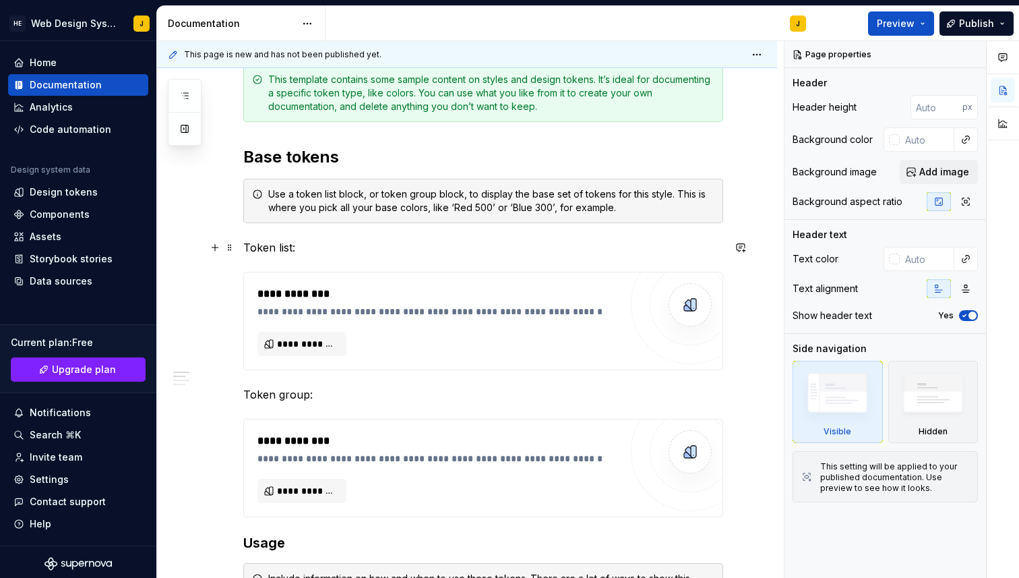
scroll to position [205, 0]
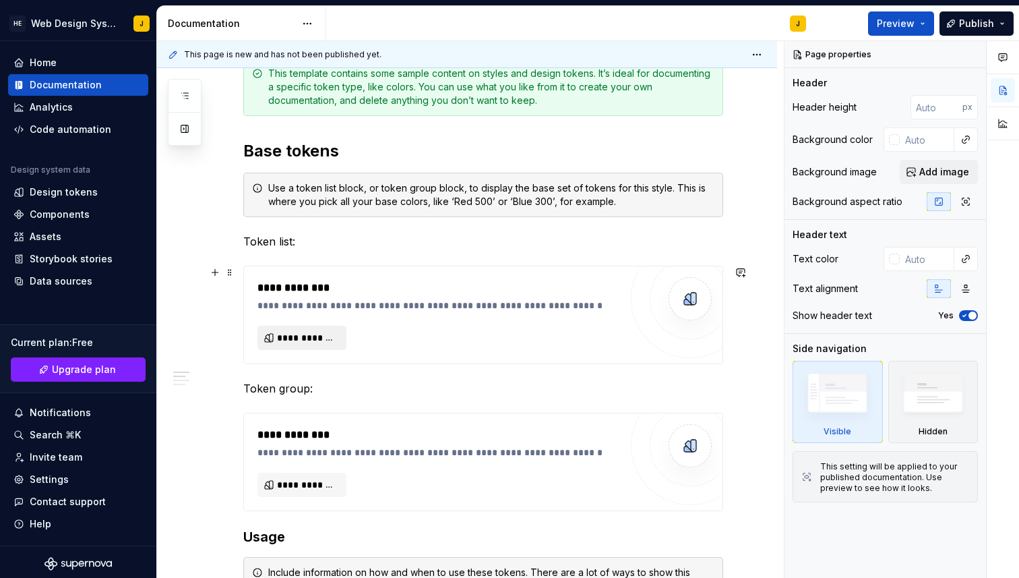
click at [332, 343] on span "**********" at bounding box center [307, 337] width 61 height 13
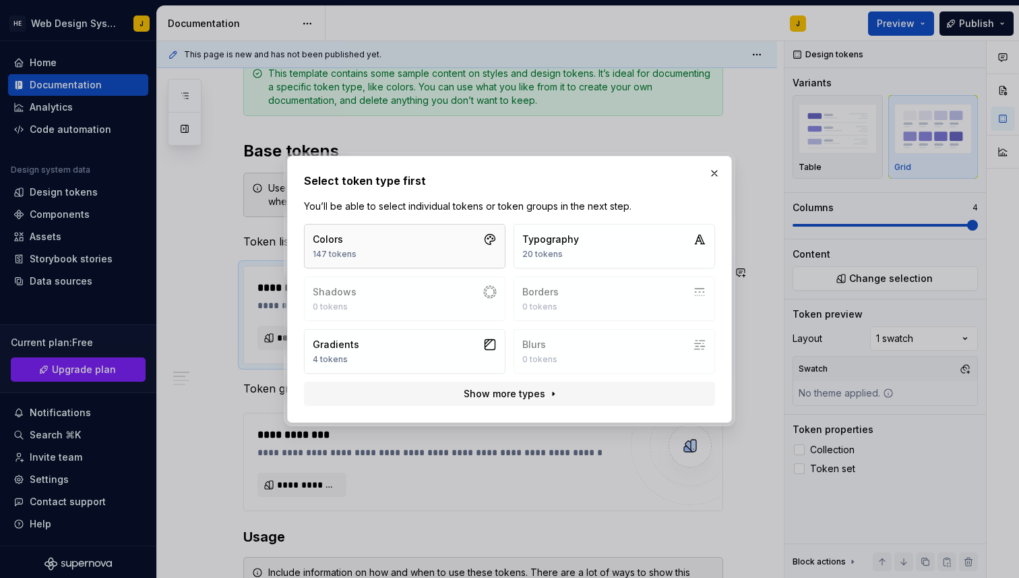
click at [442, 254] on button "Colors 147 tokens" at bounding box center [405, 246] width 202 height 44
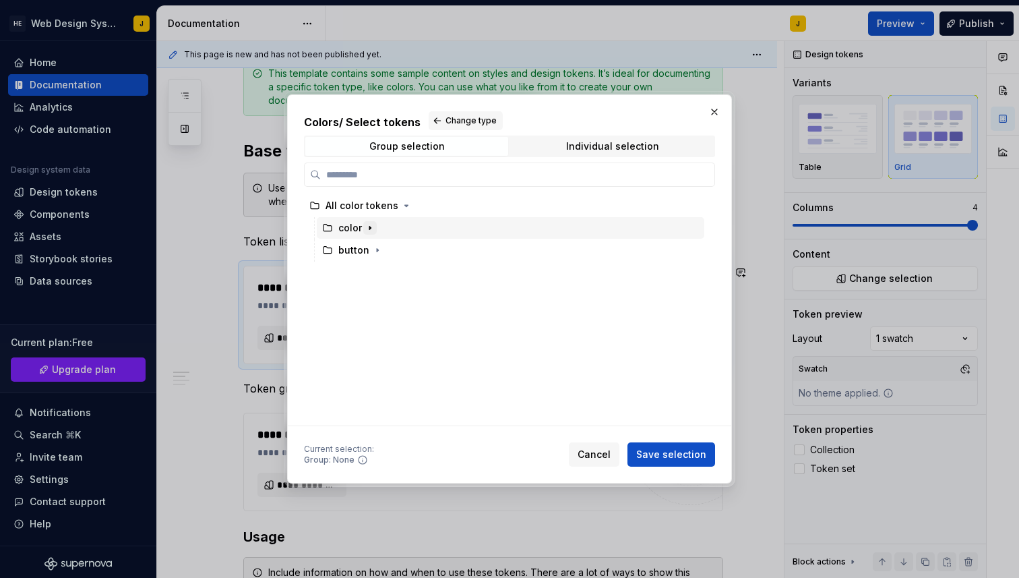
click at [371, 223] on icon "button" at bounding box center [370, 227] width 11 height 11
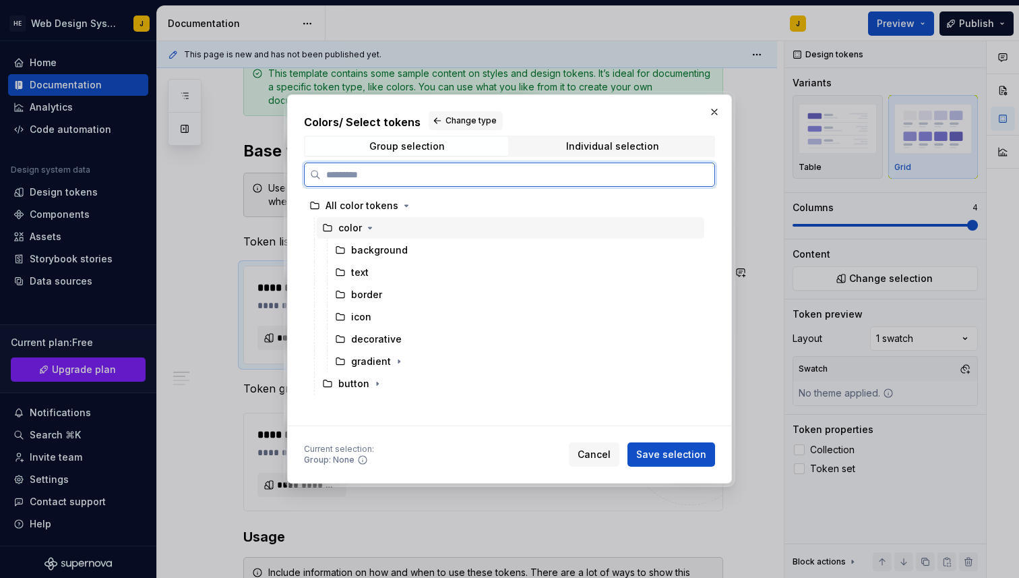
click at [380, 228] on div "color" at bounding box center [511, 228] width 388 height 22
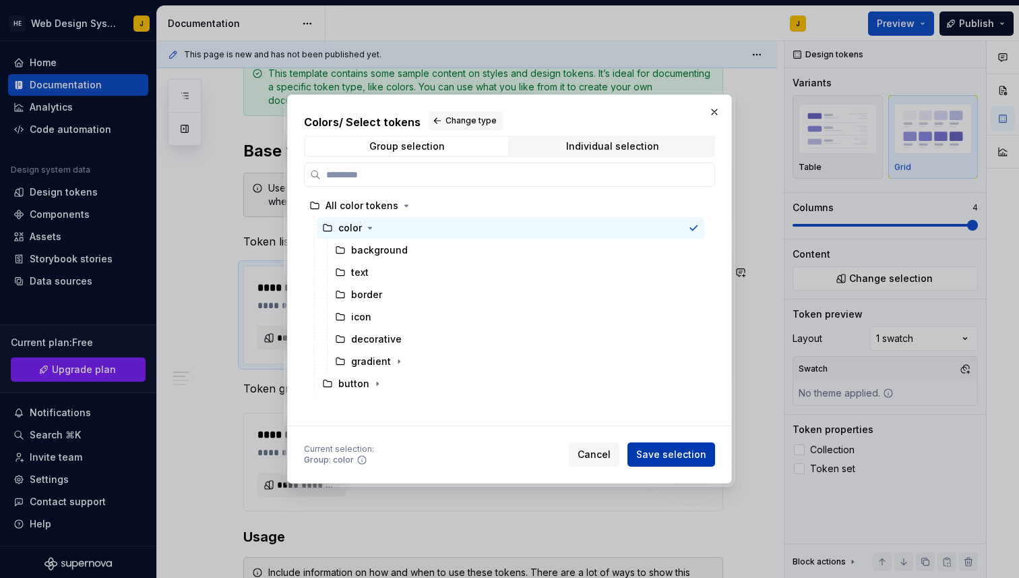
click at [694, 459] on span "Save selection" at bounding box center [671, 454] width 70 height 13
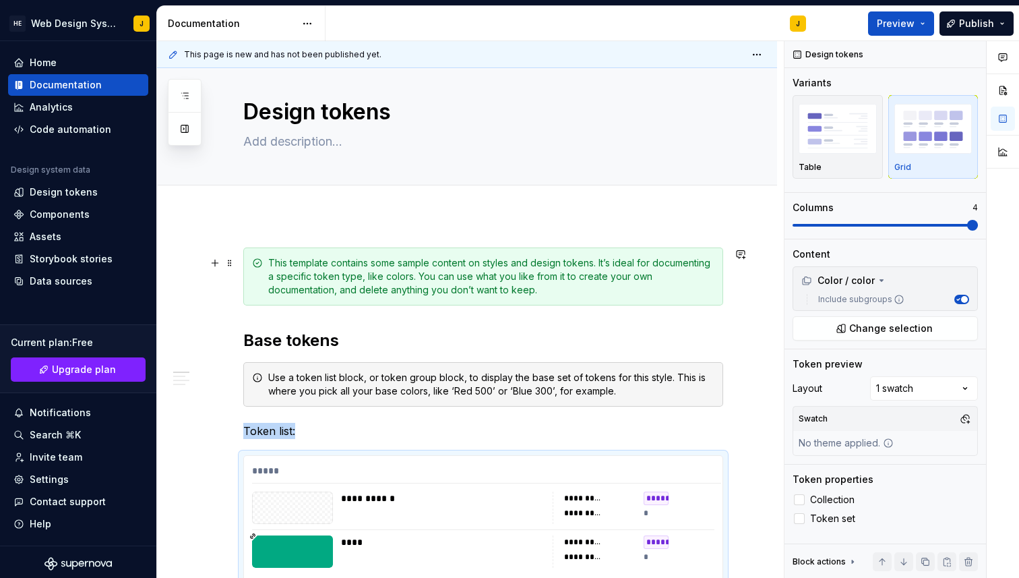
scroll to position [0, 0]
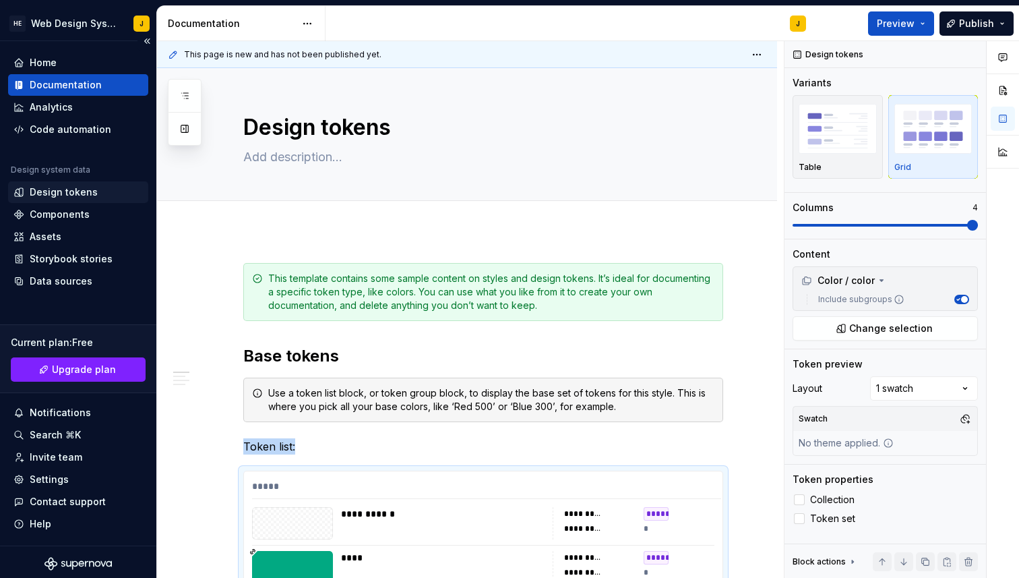
click at [67, 197] on div "Design tokens" at bounding box center [64, 191] width 68 height 13
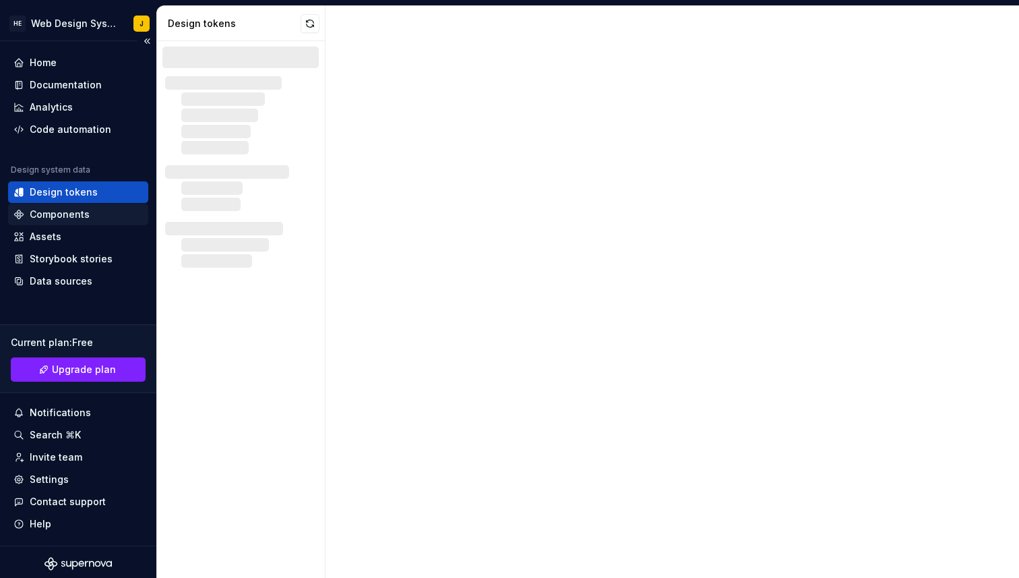
click at [70, 220] on div "Components" at bounding box center [60, 214] width 60 height 13
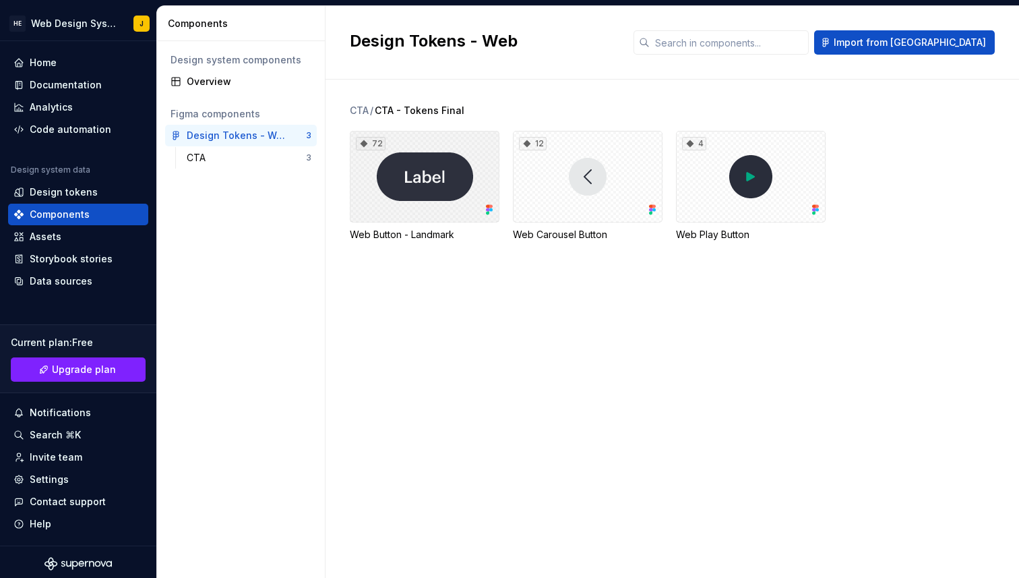
click at [445, 193] on div "72" at bounding box center [425, 177] width 150 height 92
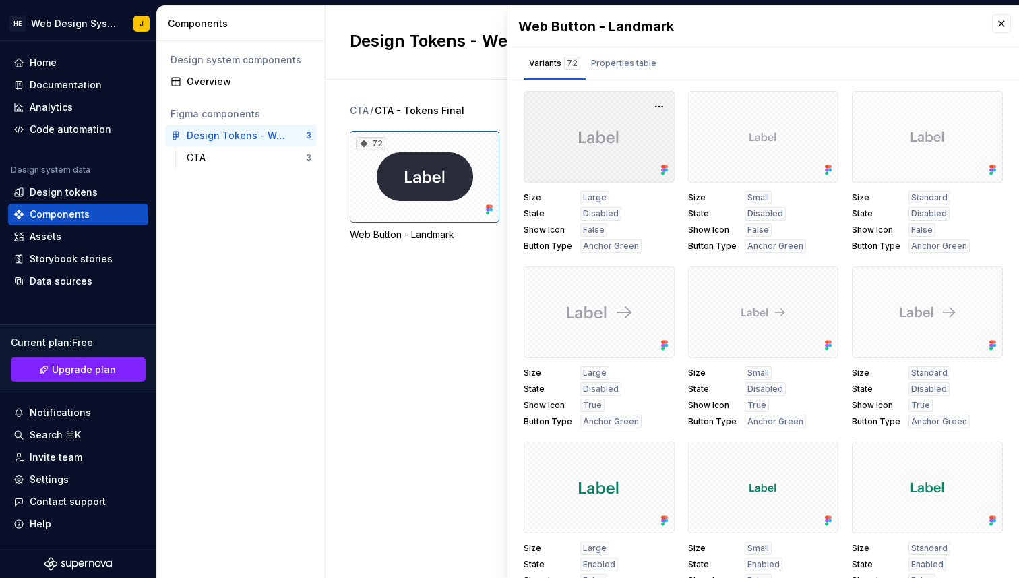
scroll to position [9, 0]
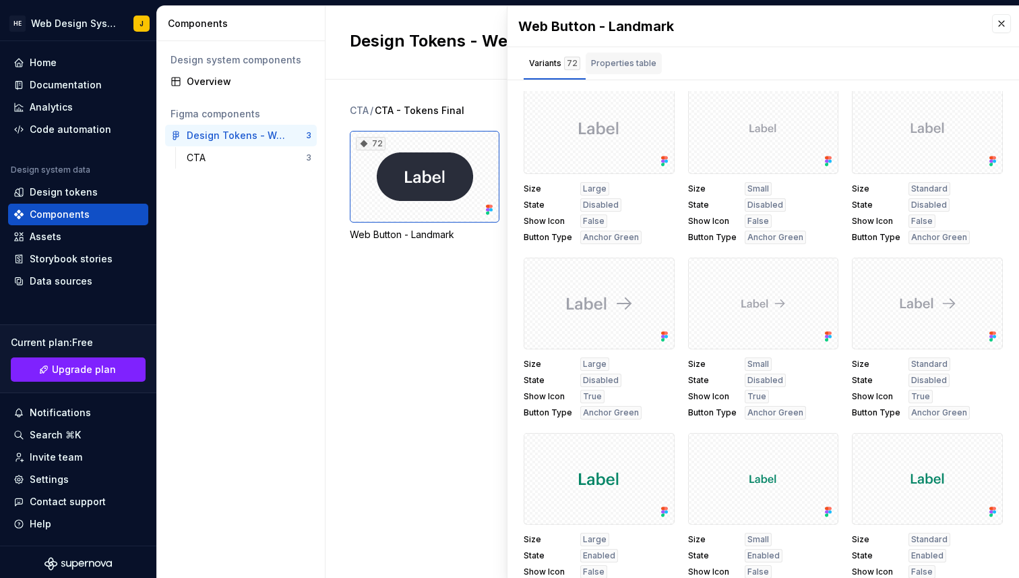
click at [623, 65] on div "Properties table" at bounding box center [623, 63] width 65 height 13
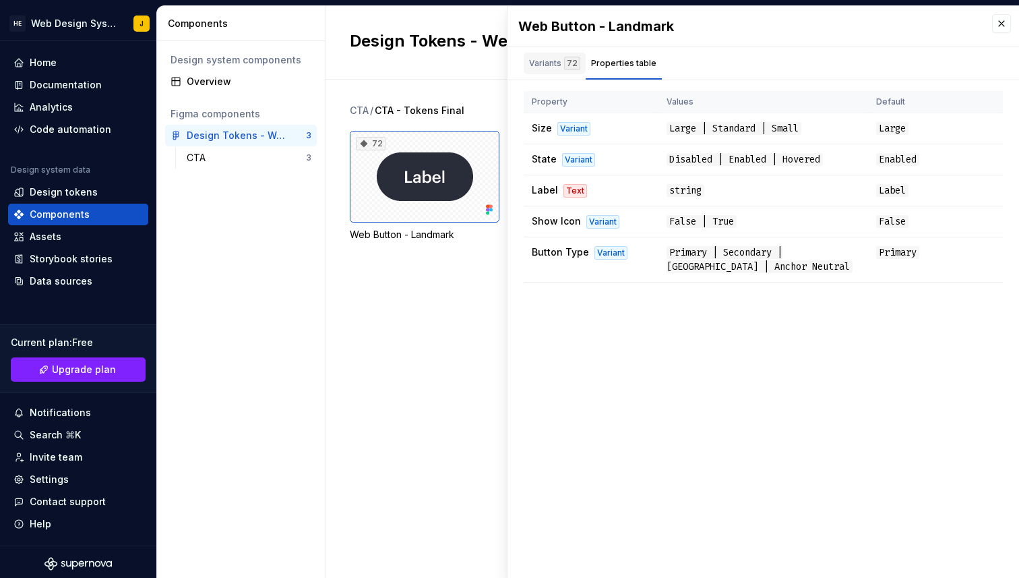
click at [546, 63] on div "Variants 72" at bounding box center [554, 63] width 51 height 13
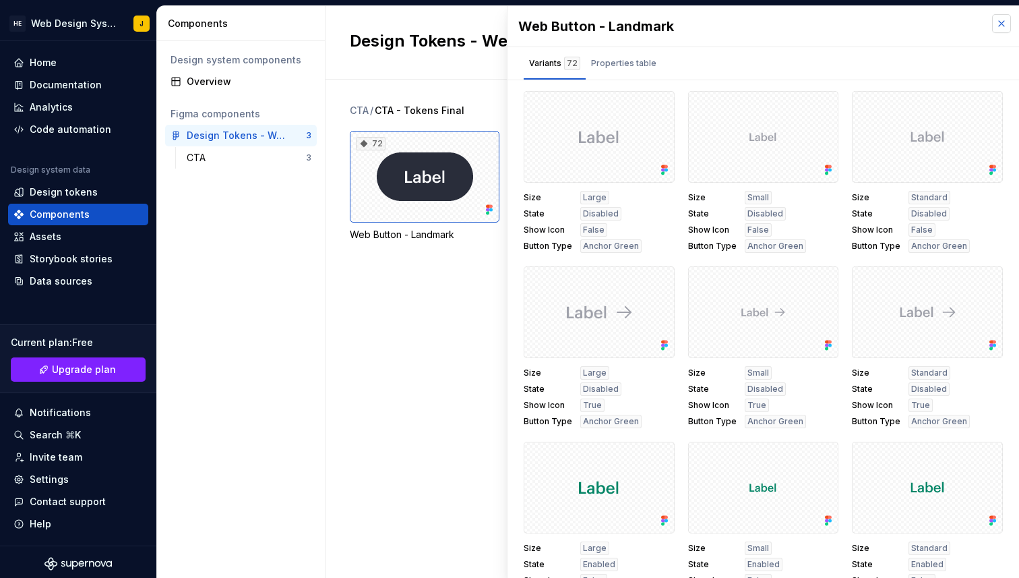
click at [1002, 28] on button "button" at bounding box center [1001, 23] width 19 height 19
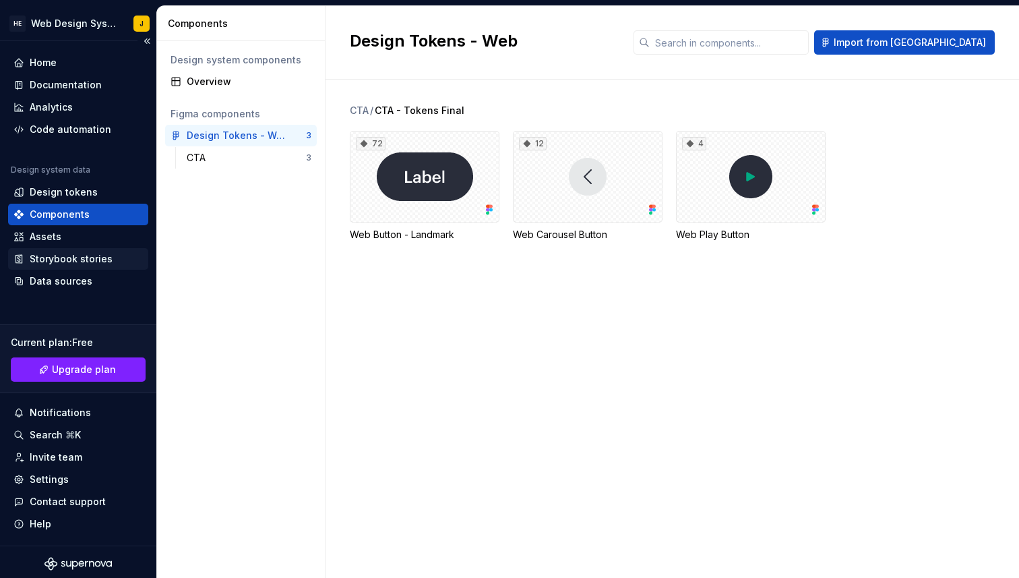
click at [84, 258] on div "Storybook stories" at bounding box center [71, 258] width 83 height 13
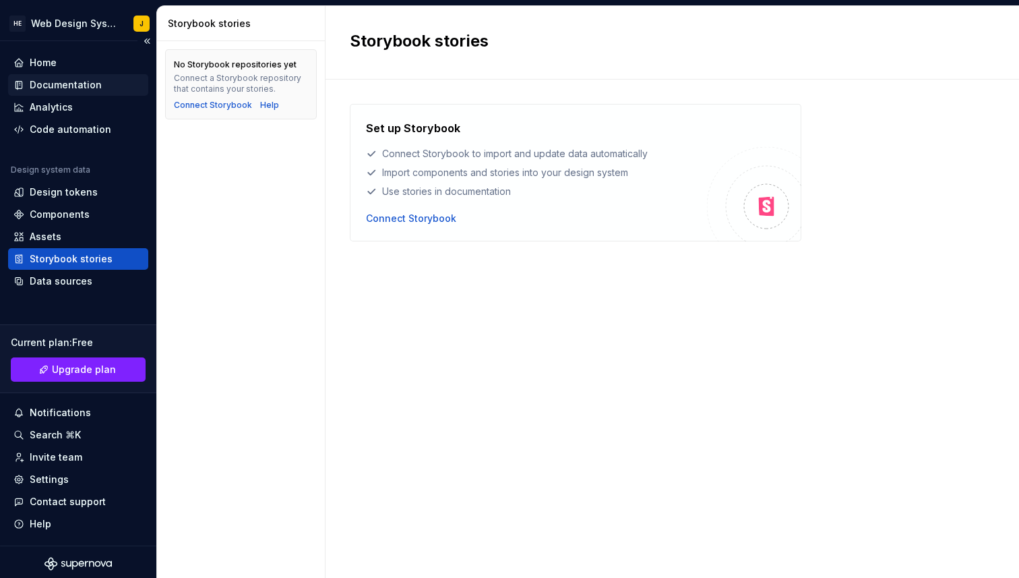
click at [72, 92] on div "Documentation" at bounding box center [78, 85] width 140 height 22
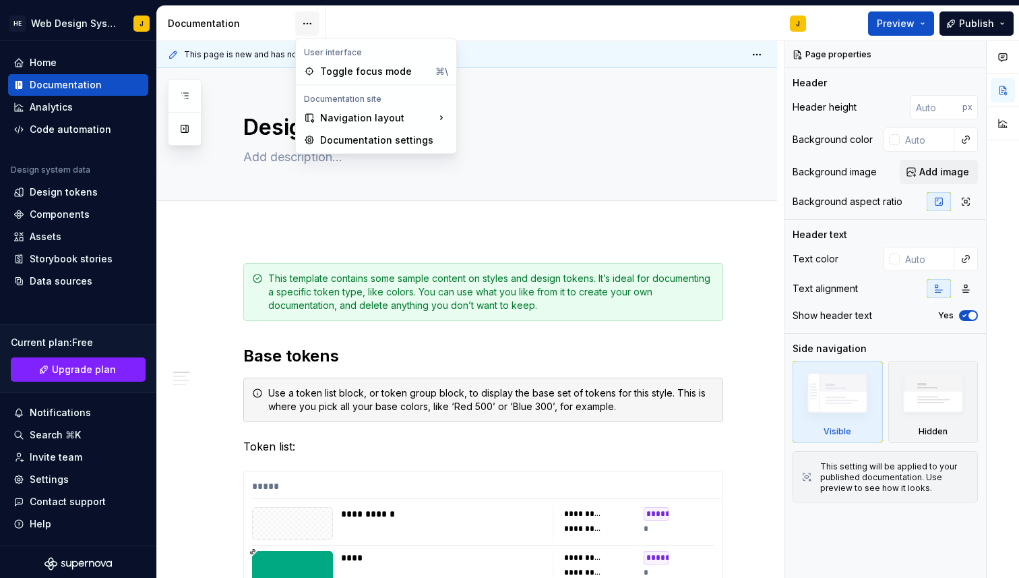
click at [302, 27] on html "HE Web Design System J Home Documentation Analytics Code automation Design syst…" at bounding box center [509, 289] width 1019 height 578
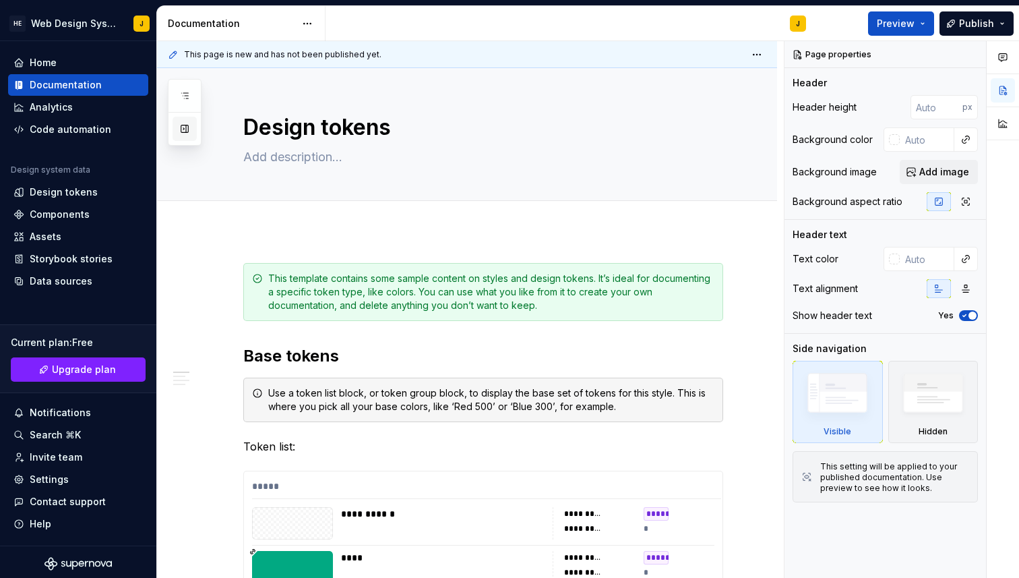
click at [185, 136] on div "Pages Add Accessibility guide for tree Page tree. Navigate the tree with the ar…" at bounding box center [185, 112] width 34 height 67
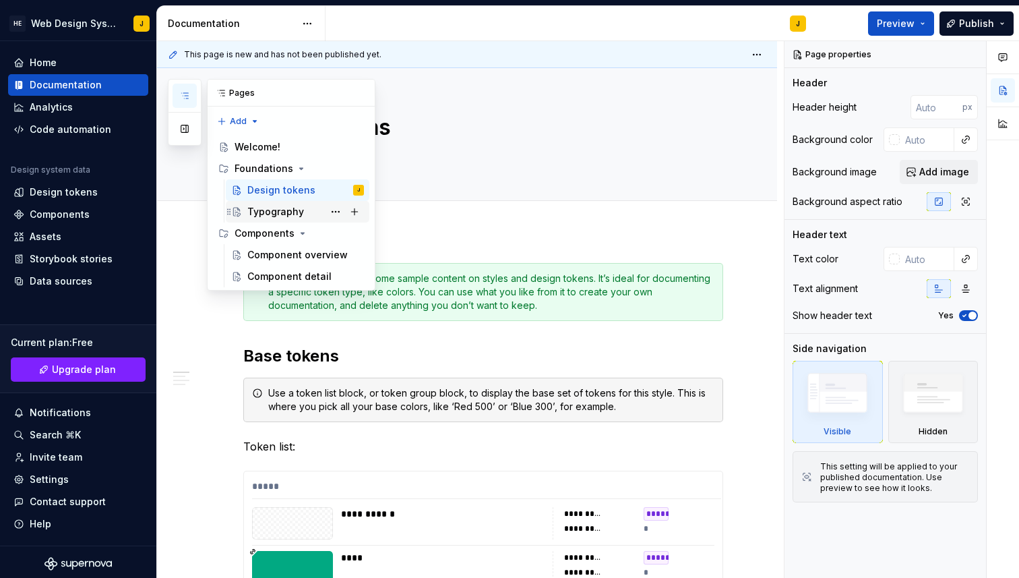
click at [275, 212] on div "Typography" at bounding box center [275, 211] width 57 height 13
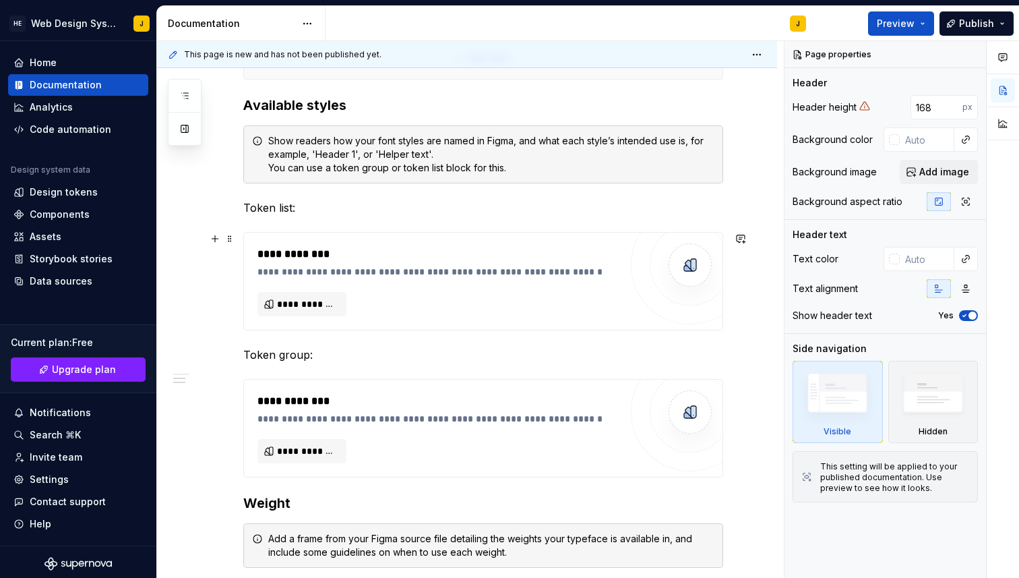
scroll to position [421, 0]
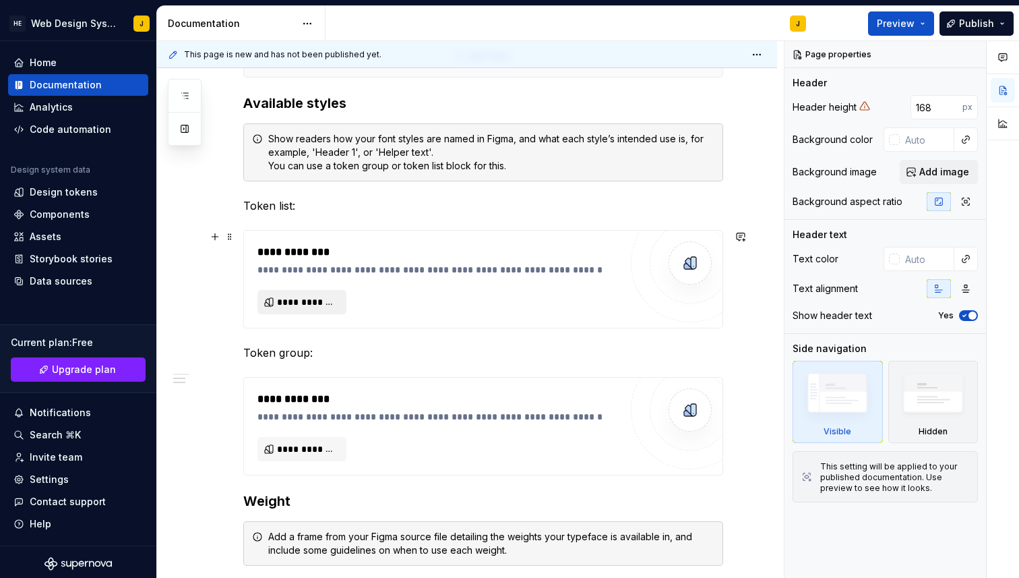
click at [295, 307] on span "**********" at bounding box center [307, 301] width 61 height 13
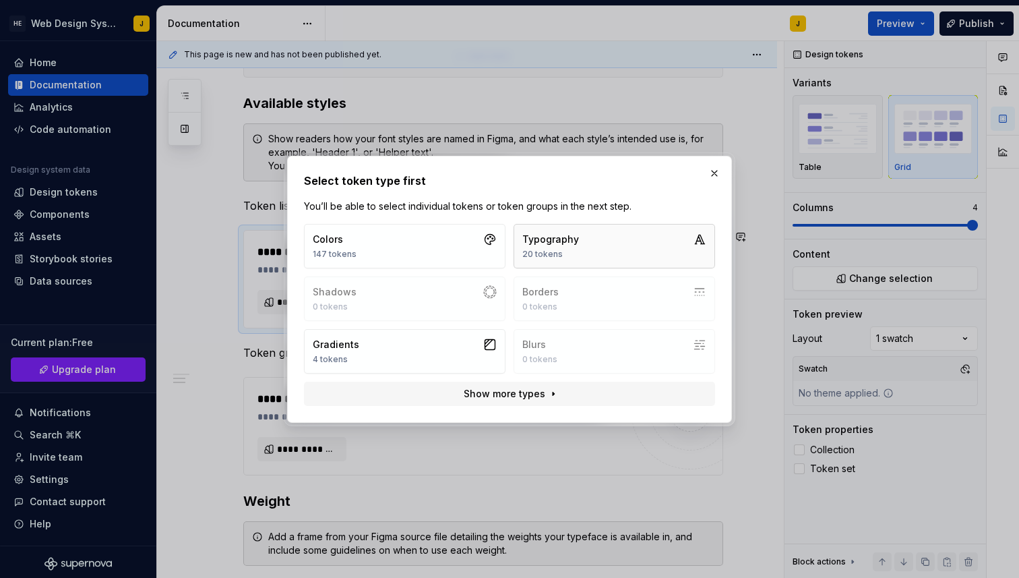
click at [543, 253] on div "20 tokens" at bounding box center [550, 254] width 57 height 11
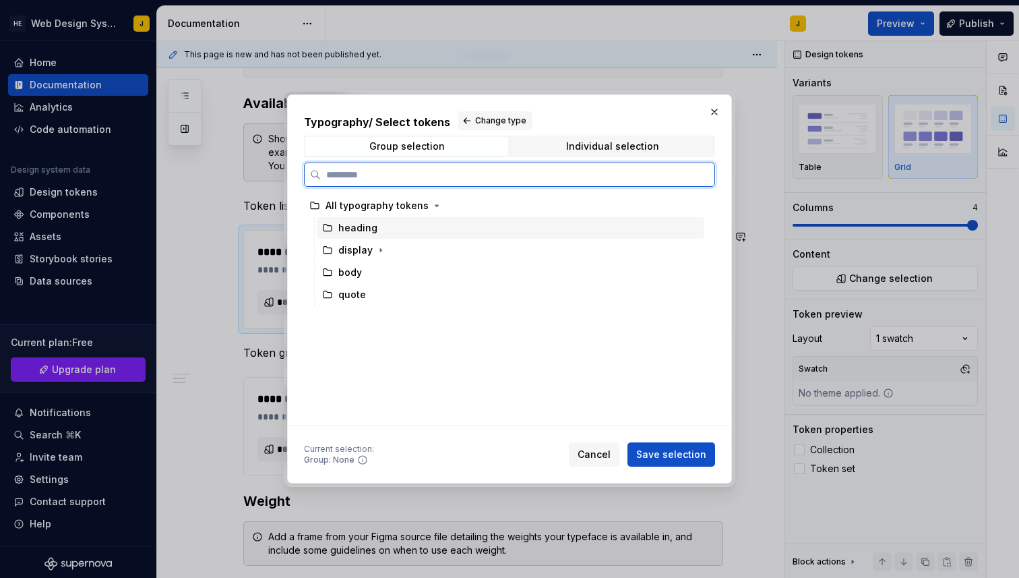
click at [453, 231] on div "heading" at bounding box center [511, 228] width 388 height 22
click at [454, 208] on div "All typography tokens" at bounding box center [504, 206] width 400 height 22
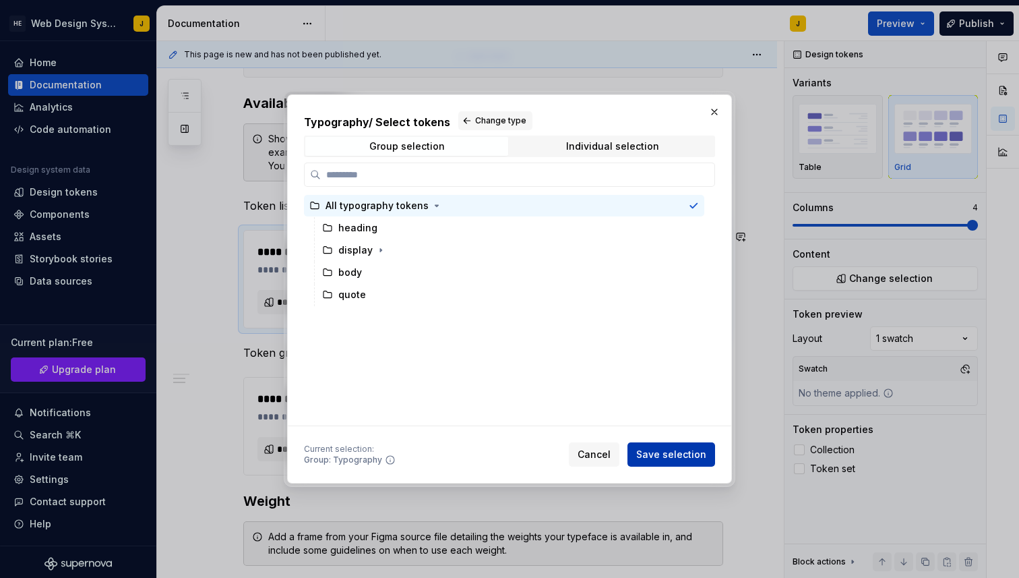
click at [657, 452] on span "Save selection" at bounding box center [671, 454] width 70 height 13
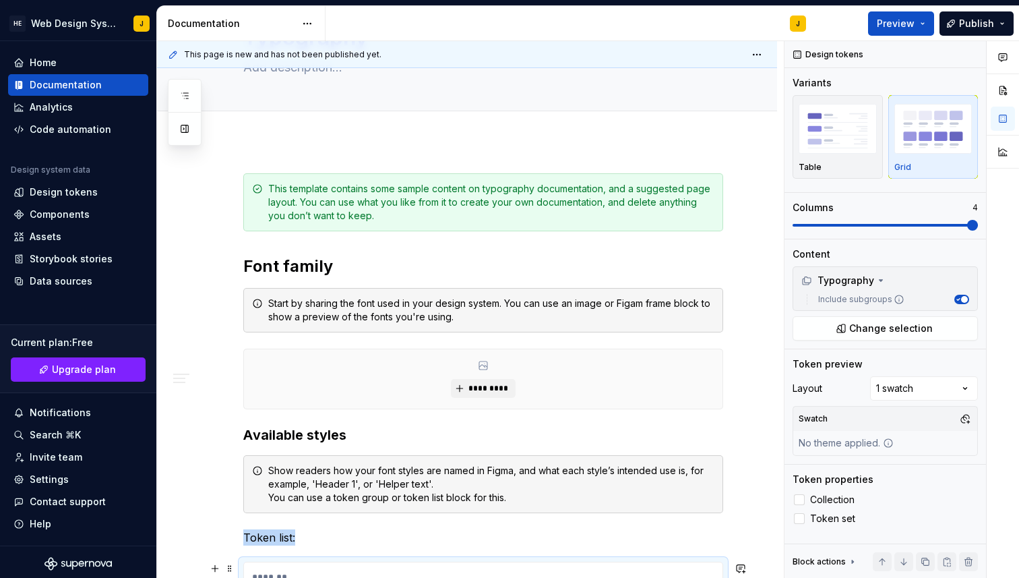
scroll to position [0, 0]
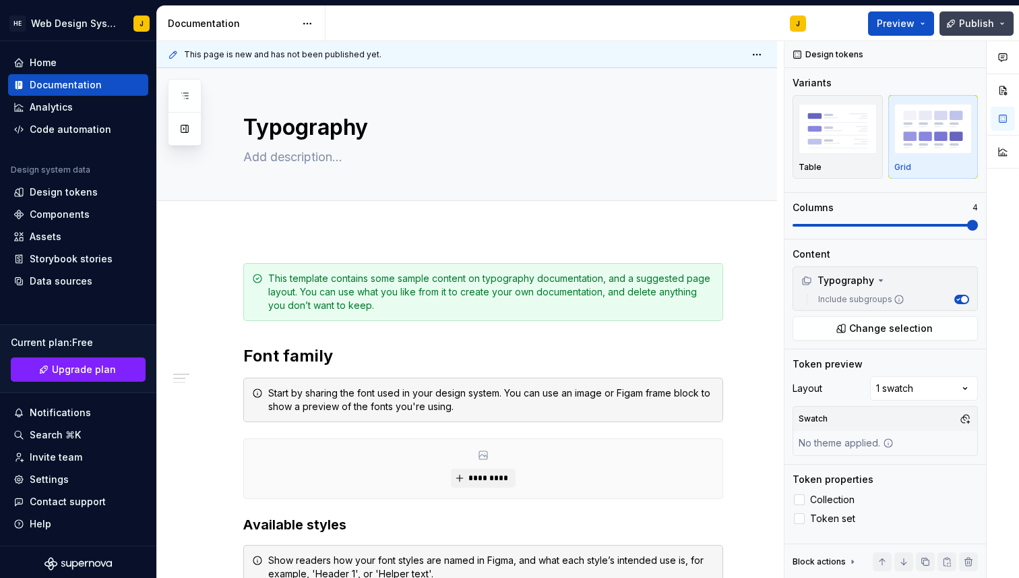
click at [1003, 31] on button "Publish" at bounding box center [977, 23] width 74 height 24
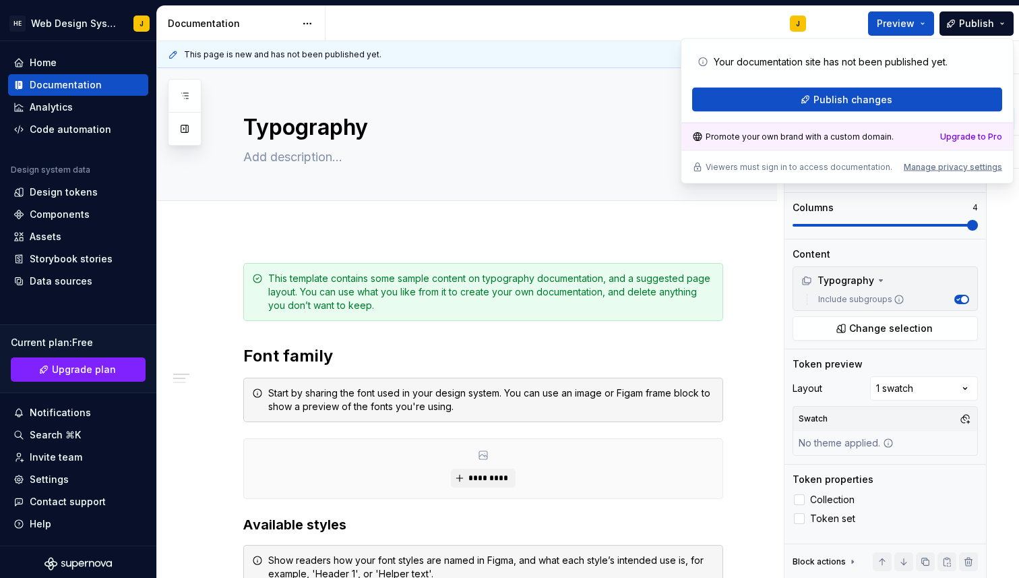
click at [611, 65] on div "This page is new and has not been published yet." at bounding box center [467, 54] width 620 height 27
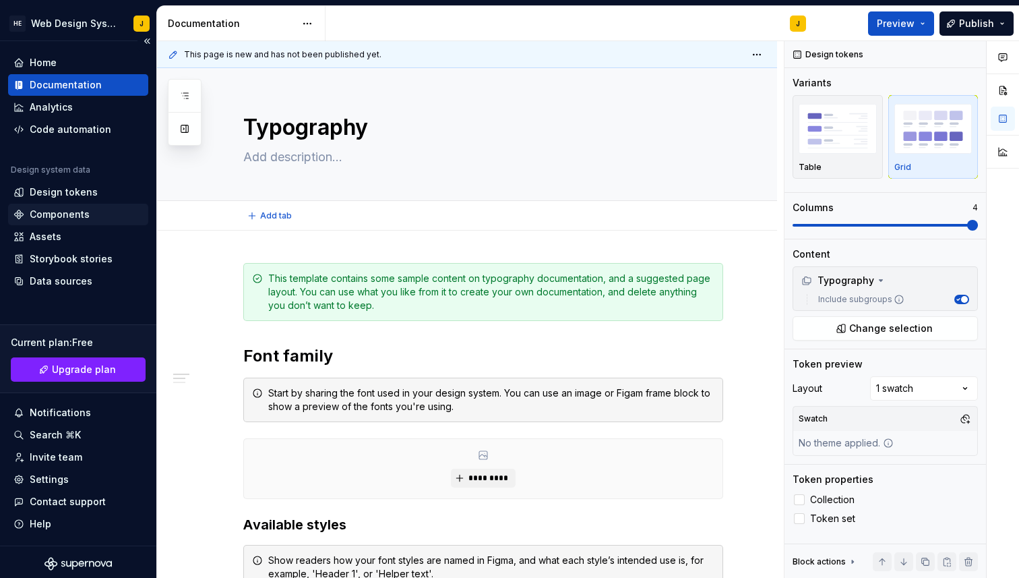
type textarea "*"
click at [64, 198] on div "Design tokens" at bounding box center [64, 191] width 68 height 13
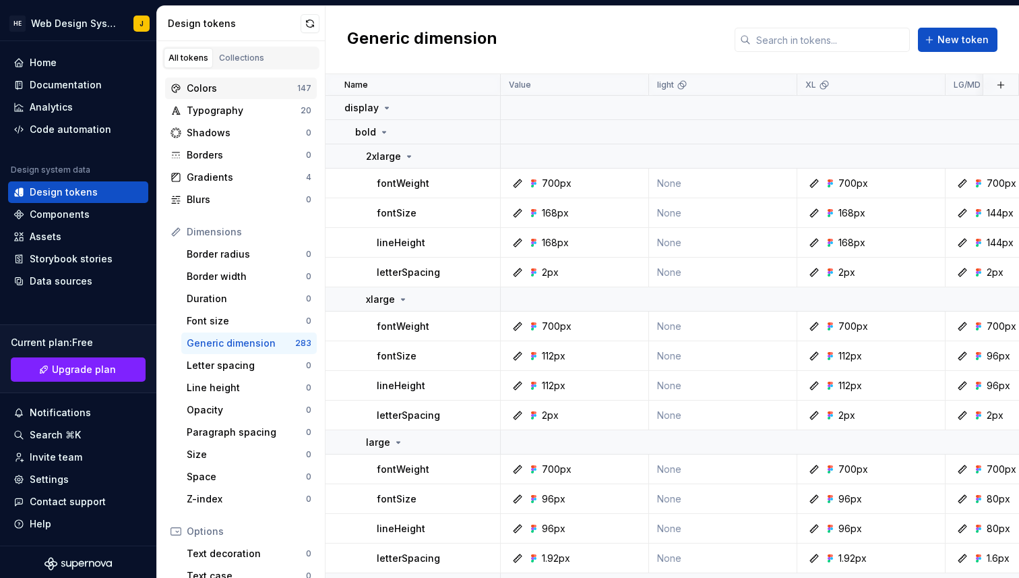
click at [226, 94] on div "Colors" at bounding box center [242, 88] width 111 height 13
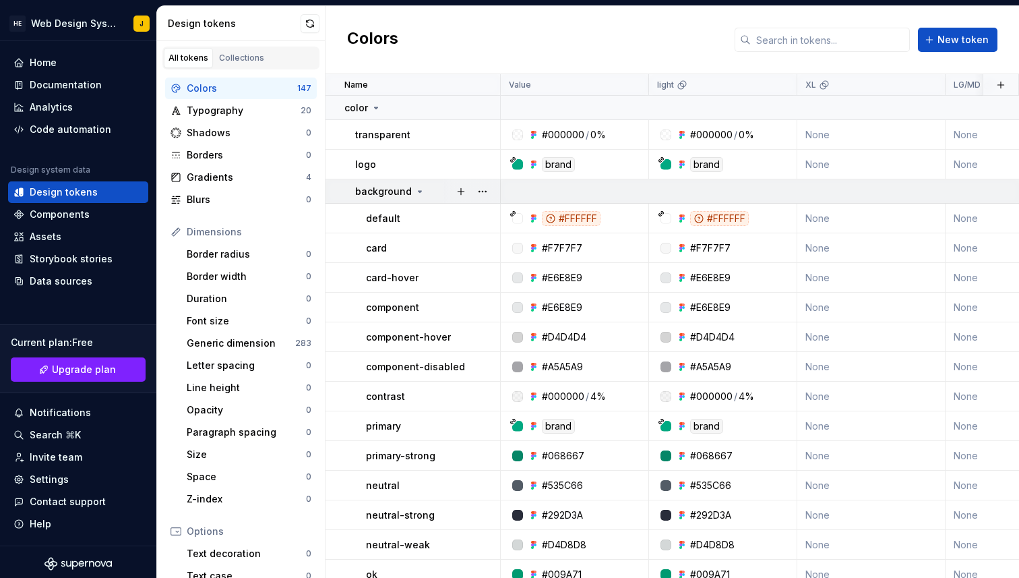
click at [415, 193] on icon at bounding box center [420, 191] width 11 height 11
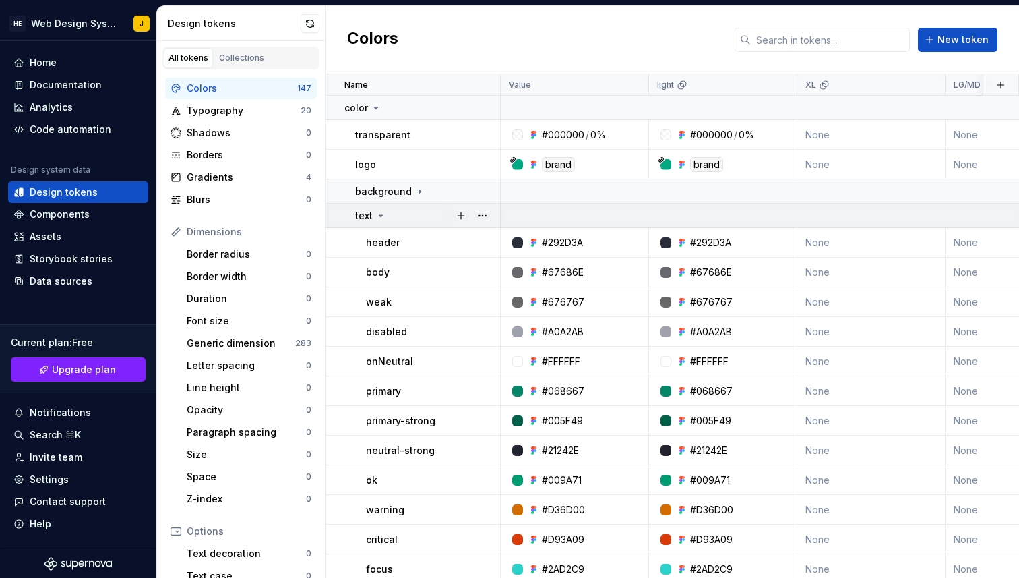
click at [378, 215] on icon at bounding box center [381, 215] width 11 height 11
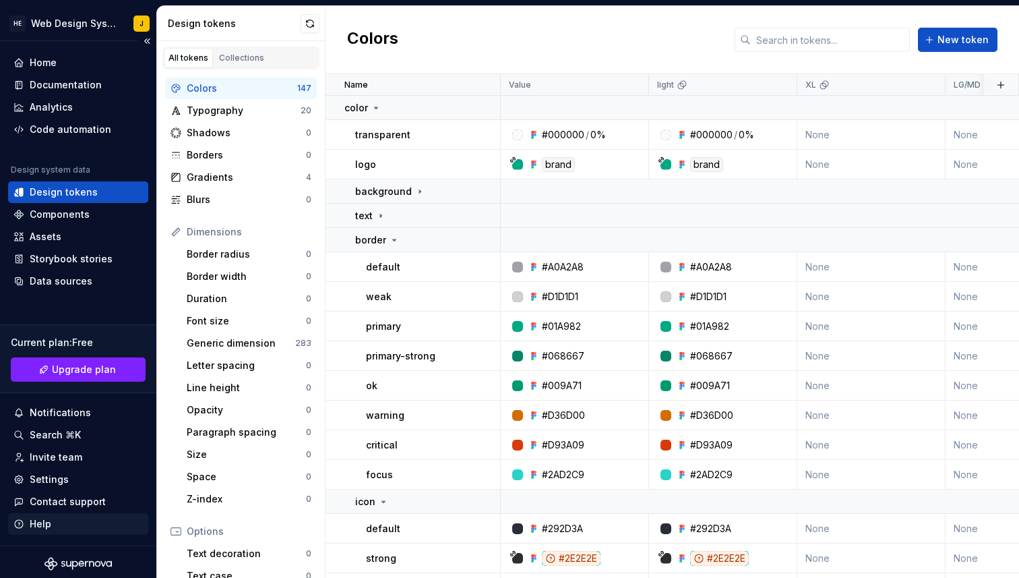
scroll to position [3, 0]
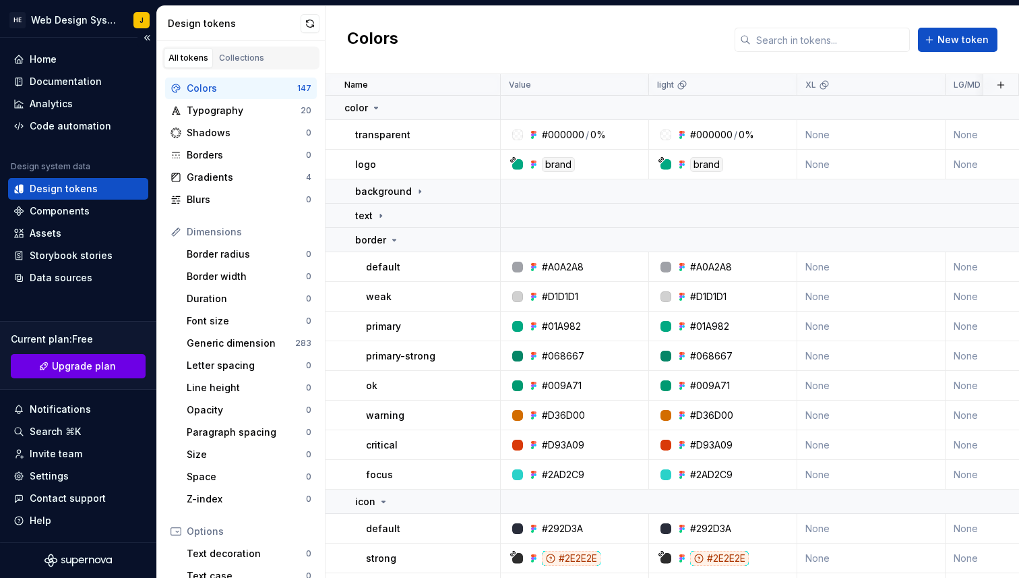
click at [115, 374] on button "Upgrade plan" at bounding box center [78, 366] width 135 height 24
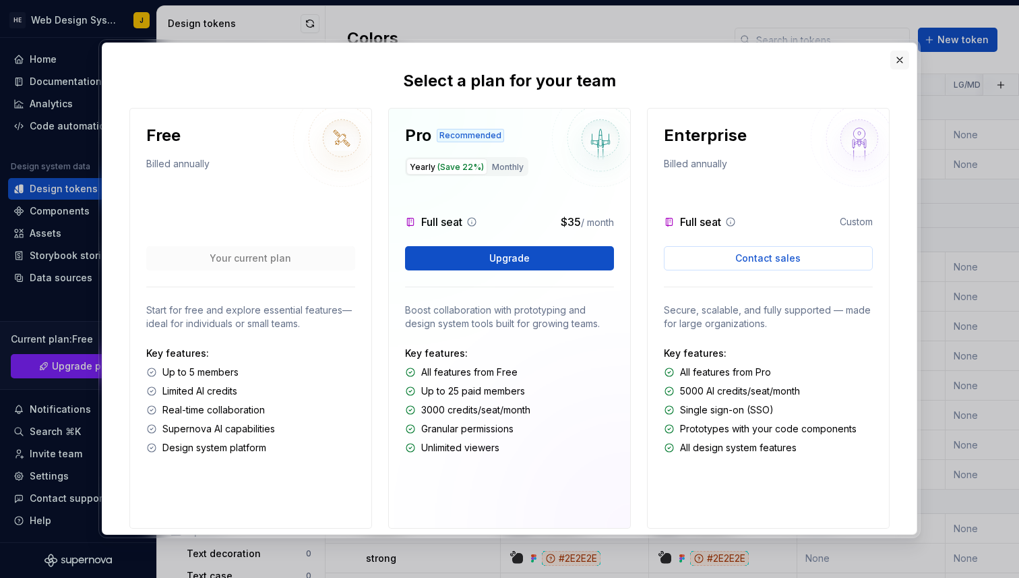
click at [904, 60] on button "button" at bounding box center [900, 60] width 19 height 19
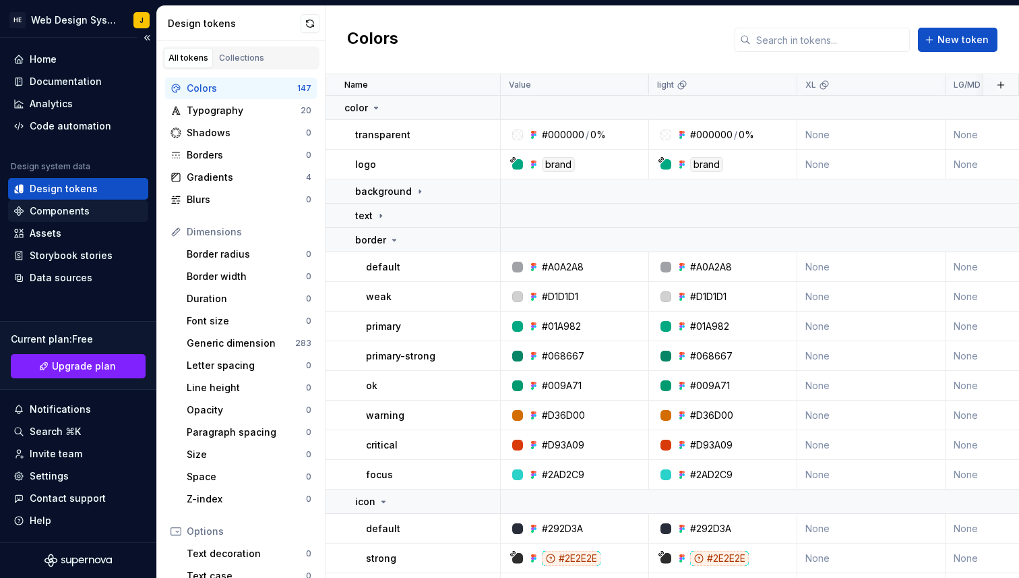
click at [79, 217] on div "Components" at bounding box center [60, 210] width 60 height 13
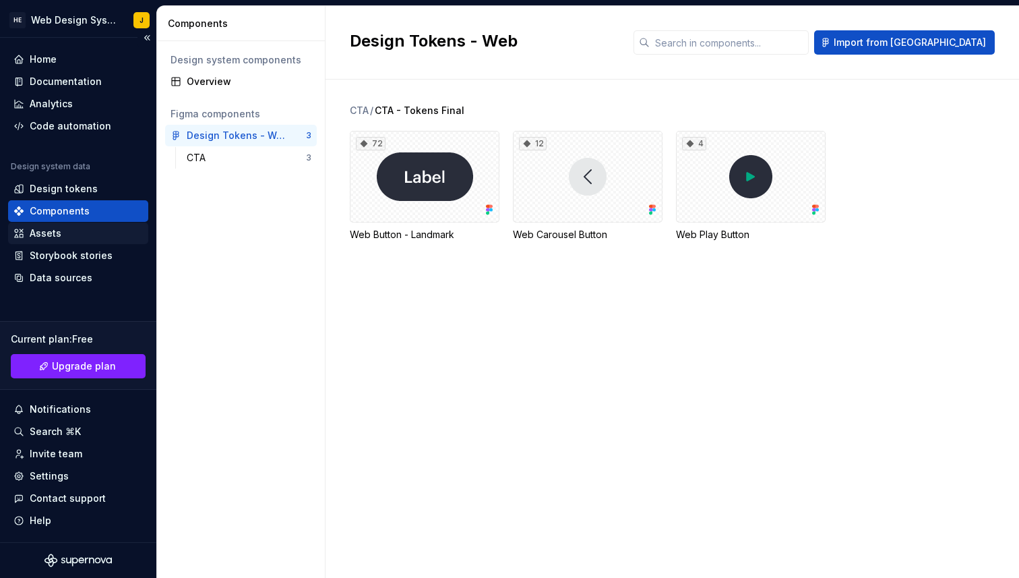
click at [73, 237] on div "Assets" at bounding box center [77, 233] width 129 height 13
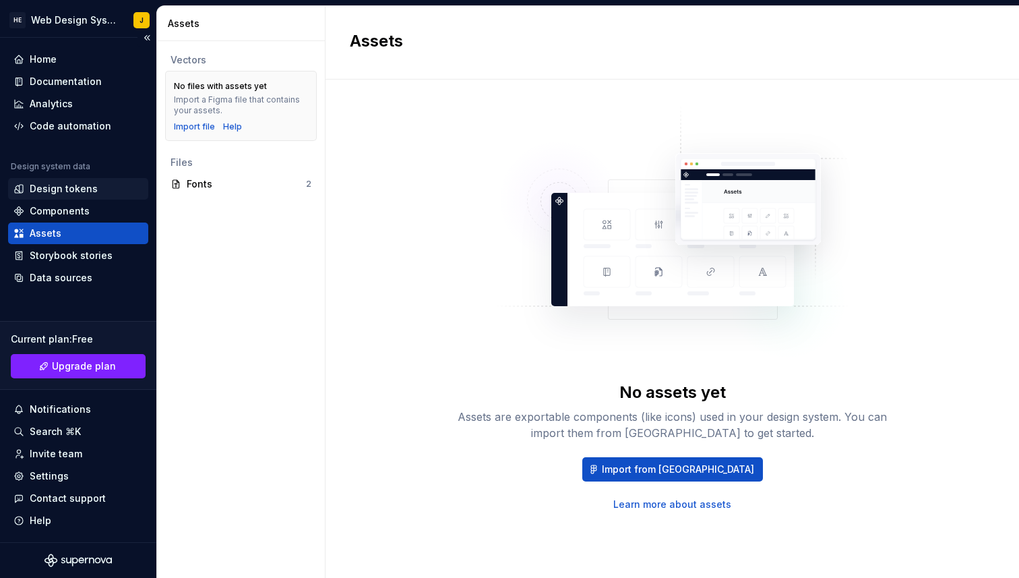
click at [59, 184] on div "Design tokens" at bounding box center [64, 188] width 68 height 13
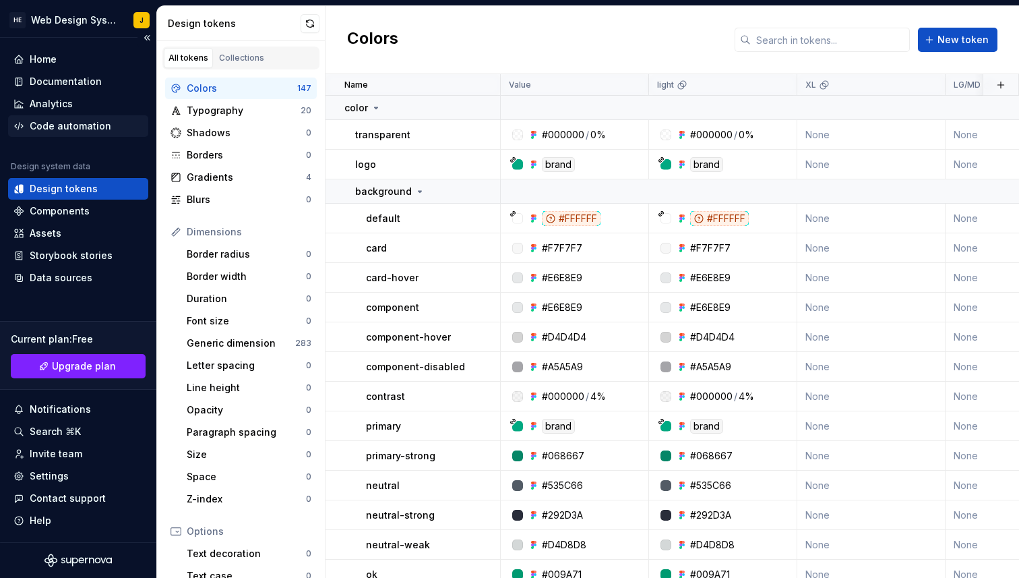
click at [68, 121] on div "Code automation" at bounding box center [71, 125] width 82 height 13
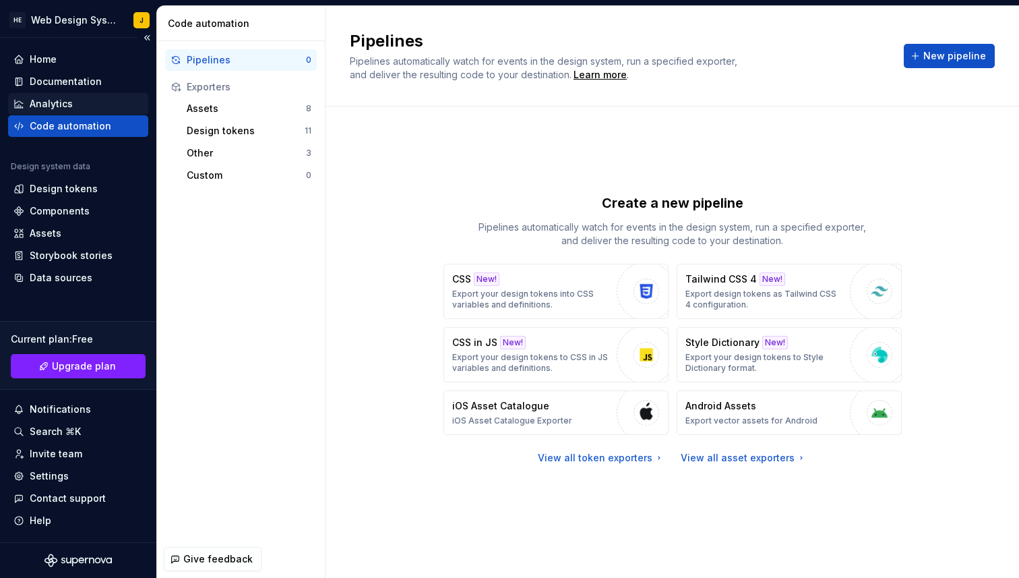
click at [67, 104] on div "Analytics" at bounding box center [51, 103] width 43 height 13
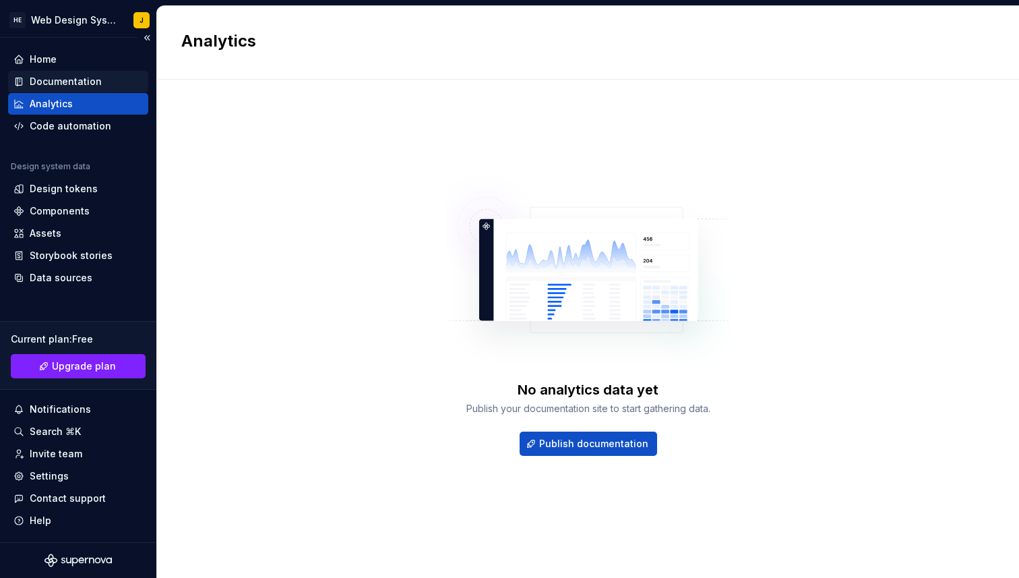
click at [76, 81] on div "Documentation" at bounding box center [66, 81] width 72 height 13
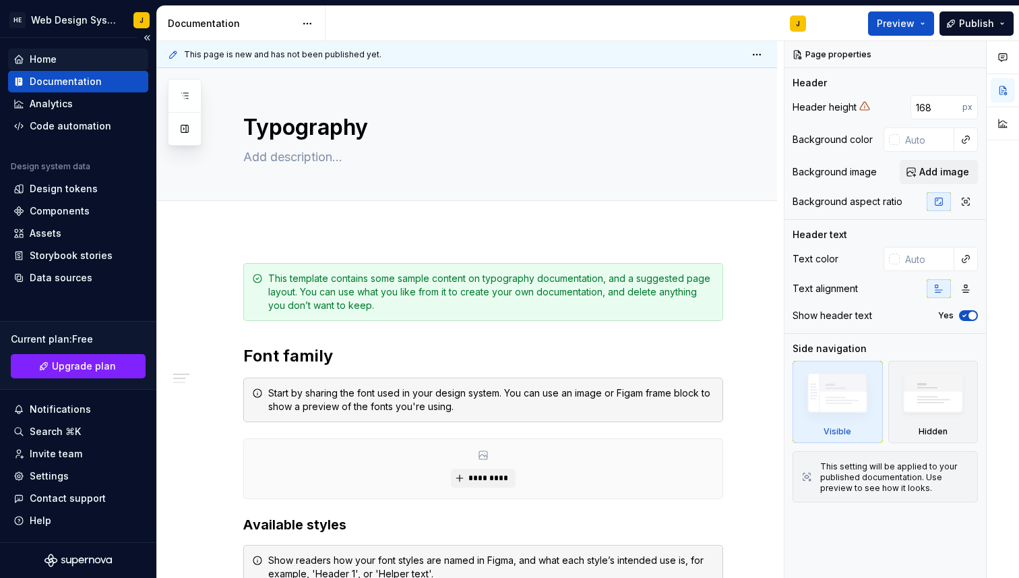
click at [69, 57] on div "Home" at bounding box center [77, 59] width 129 height 13
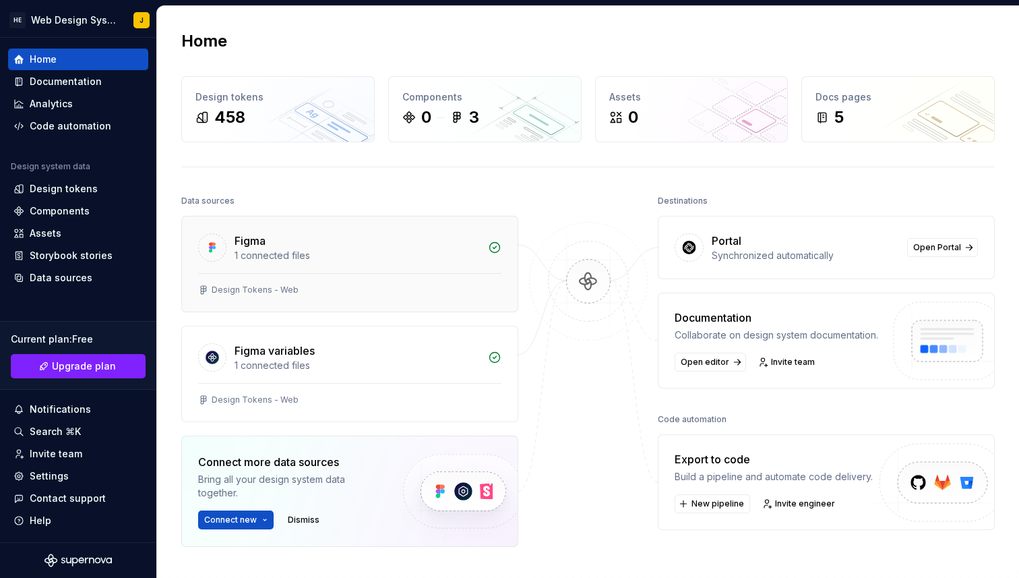
click at [301, 247] on div "Figma" at bounding box center [357, 241] width 245 height 16
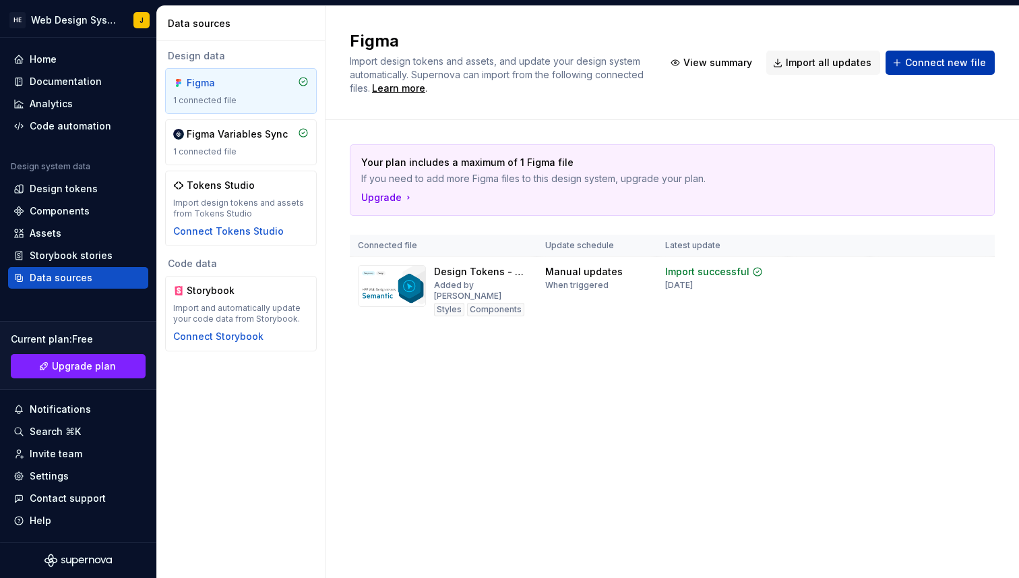
click at [911, 64] on span "Connect new file" at bounding box center [945, 62] width 81 height 13
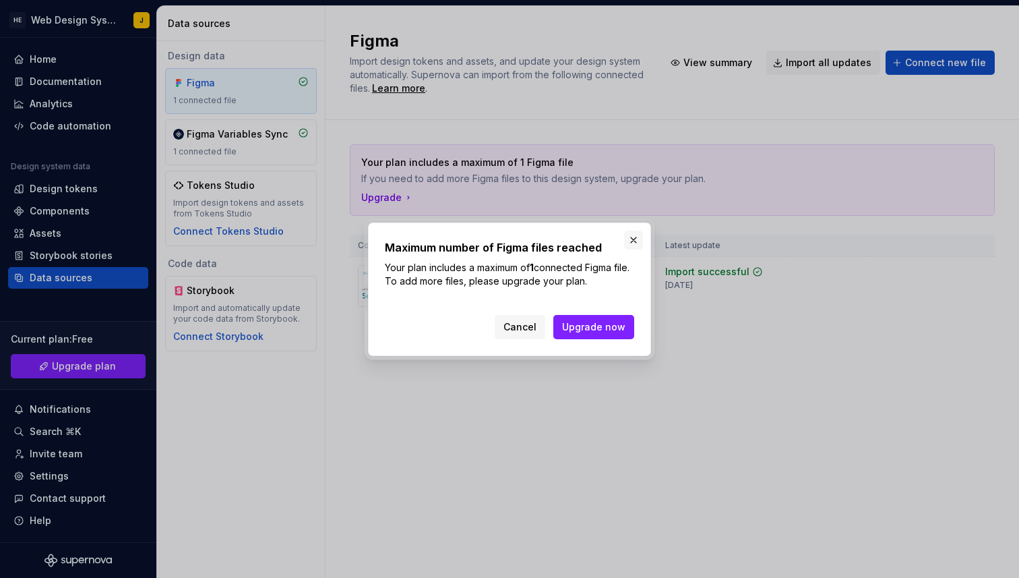
click at [633, 243] on button "button" at bounding box center [633, 240] width 19 height 19
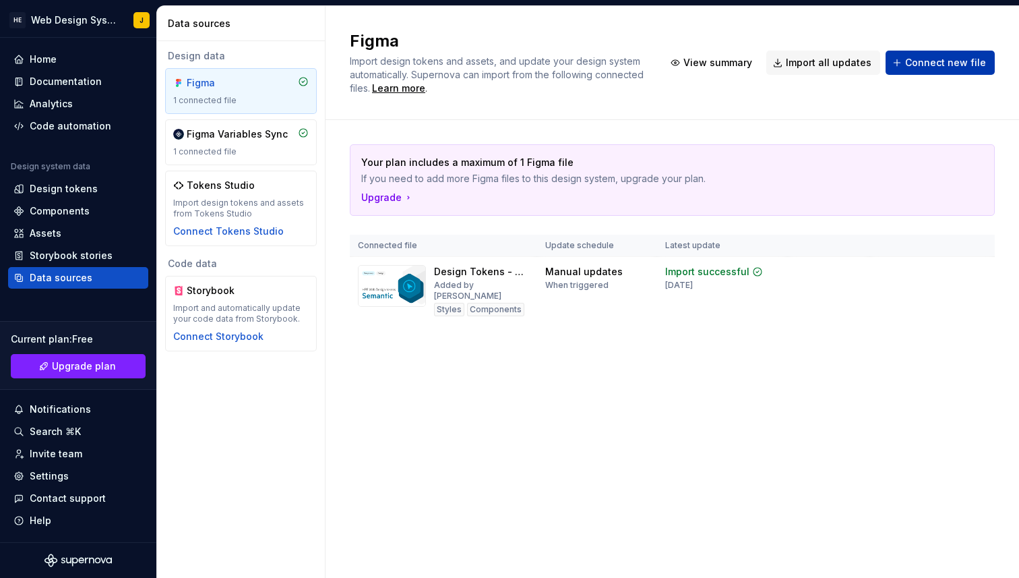
click at [944, 68] on span "Connect new file" at bounding box center [945, 62] width 81 height 13
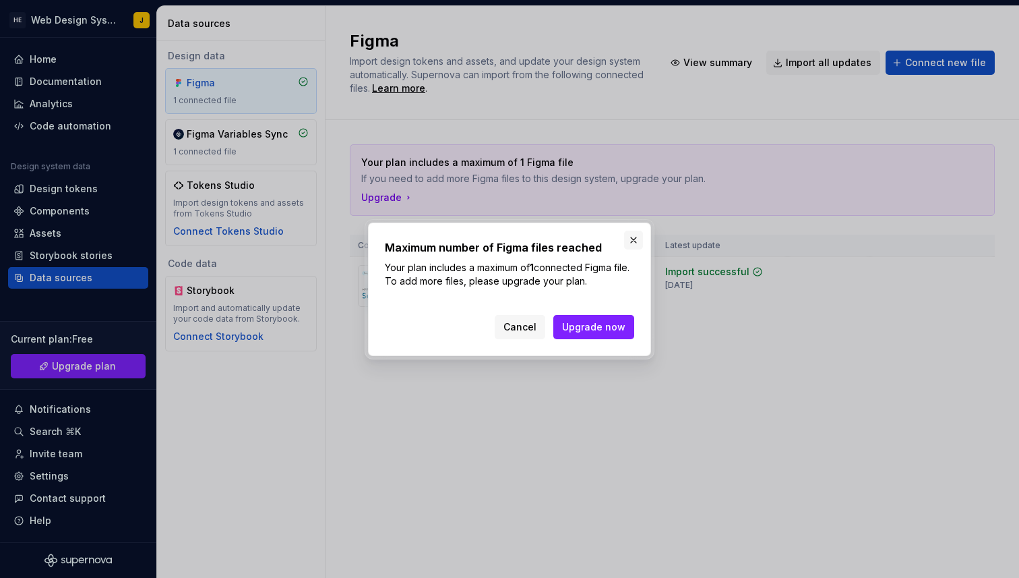
click at [628, 239] on button "button" at bounding box center [633, 240] width 19 height 19
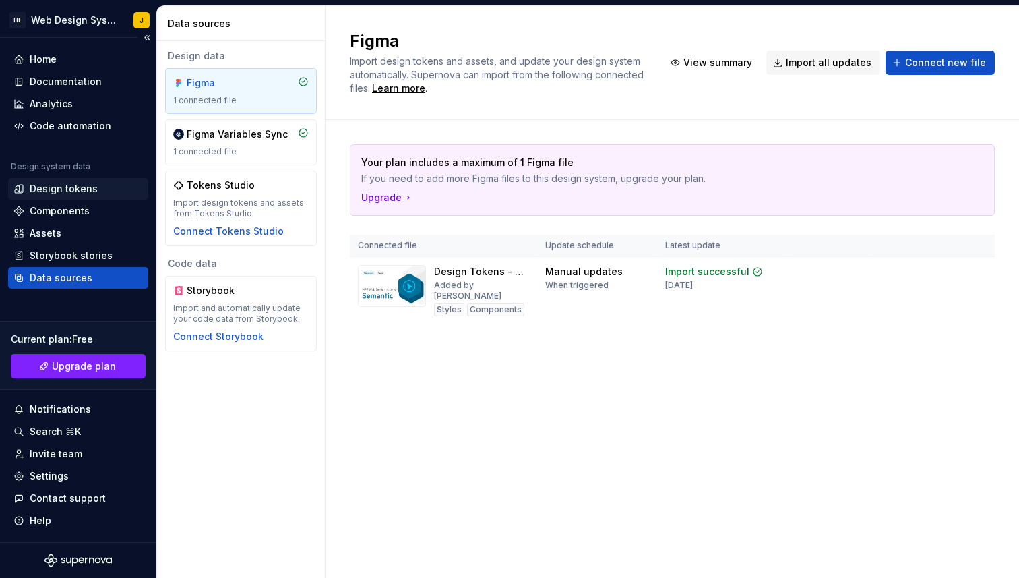
click at [67, 187] on div "Design tokens" at bounding box center [64, 188] width 68 height 13
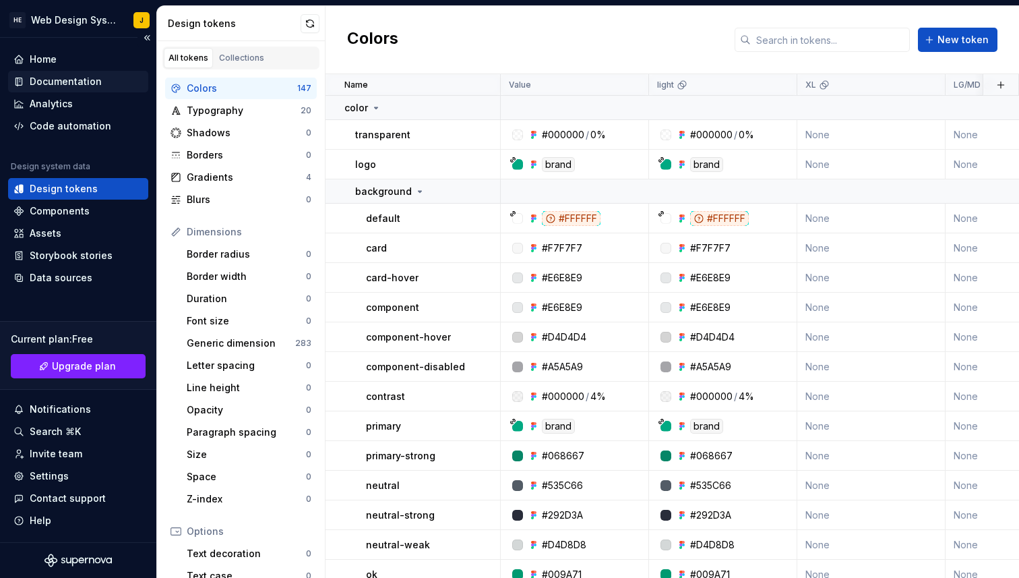
click at [74, 81] on div "Documentation" at bounding box center [66, 81] width 72 height 13
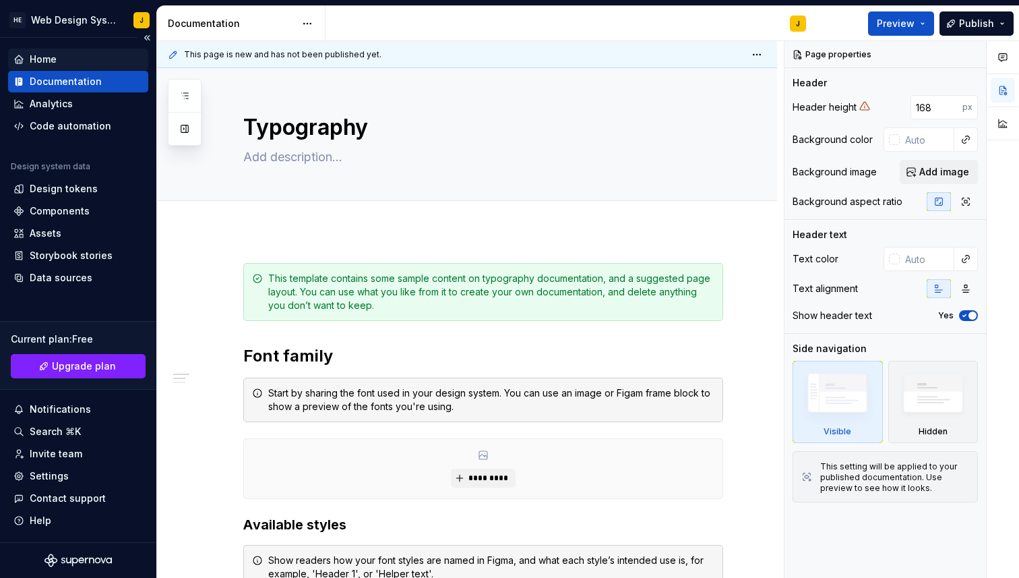
click at [36, 61] on div "Home" at bounding box center [43, 59] width 27 height 13
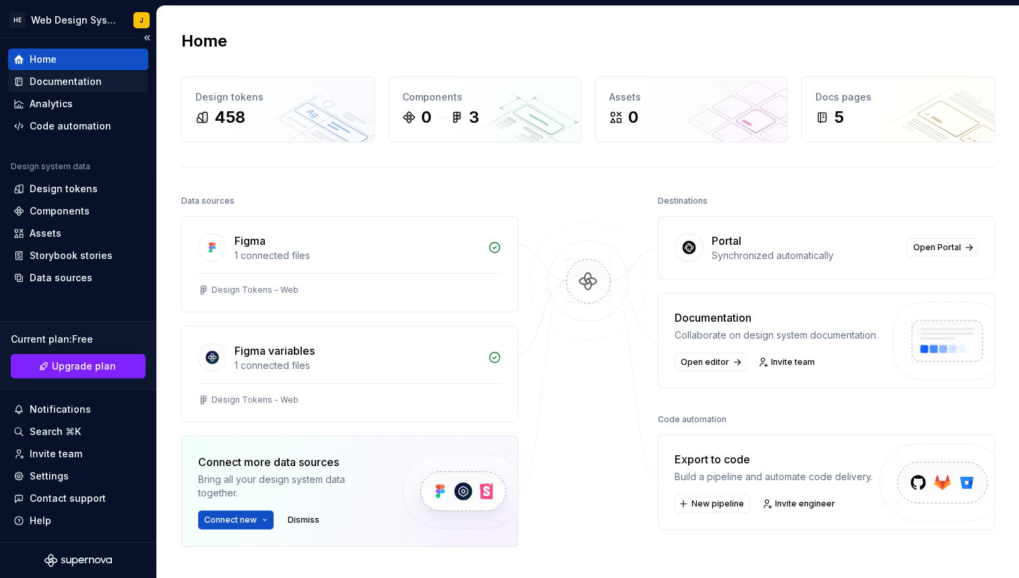
click at [65, 75] on div "Documentation" at bounding box center [66, 81] width 72 height 13
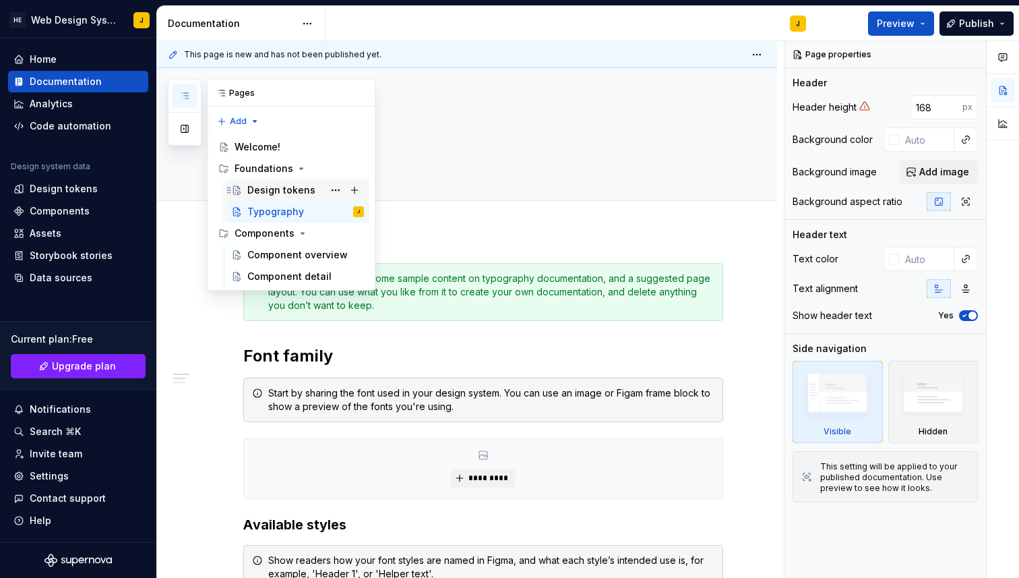
click at [271, 186] on div "Design tokens" at bounding box center [281, 189] width 68 height 13
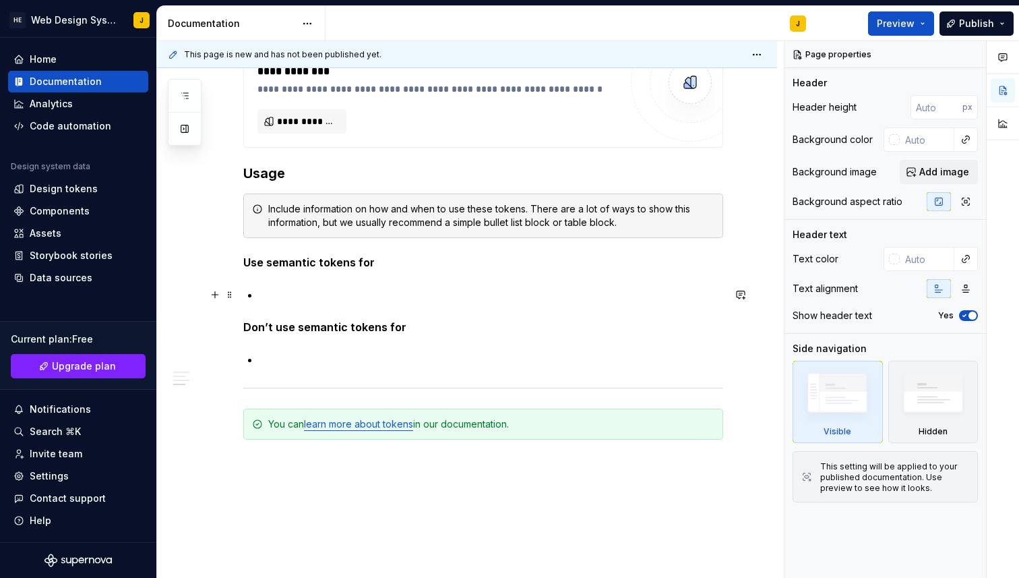
scroll to position [5130, 0]
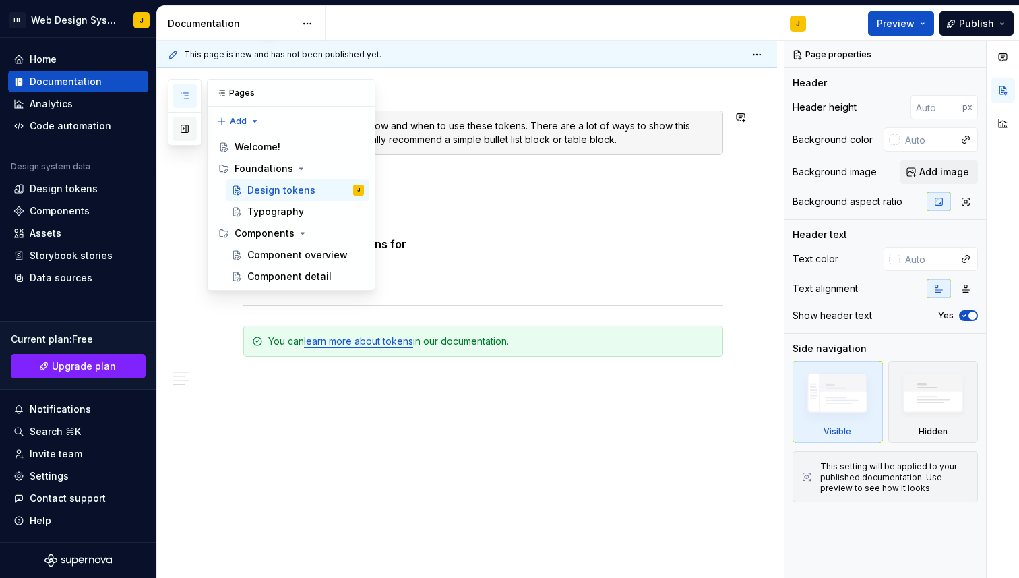
click at [189, 139] on button "button" at bounding box center [185, 129] width 24 height 24
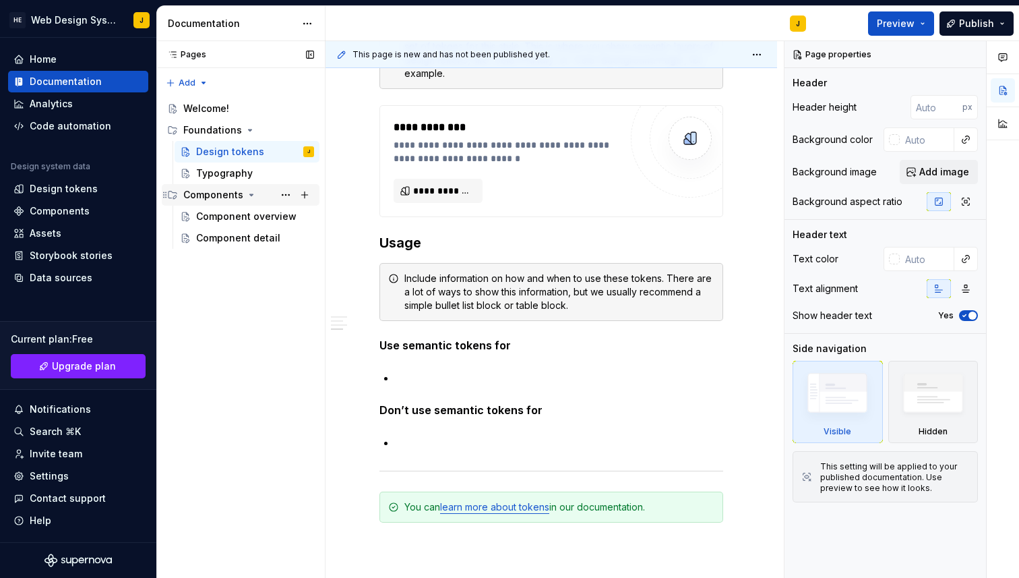
click at [221, 190] on div "Components" at bounding box center [213, 194] width 60 height 13
click at [216, 192] on div "Components" at bounding box center [213, 194] width 60 height 13
click at [216, 220] on div "Component overview" at bounding box center [235, 216] width 78 height 13
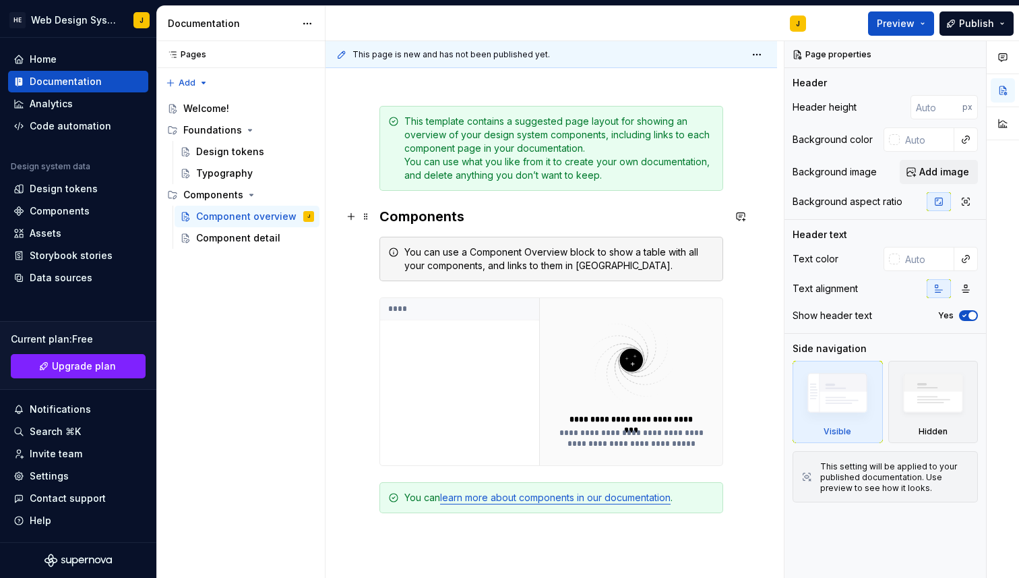
scroll to position [338, 0]
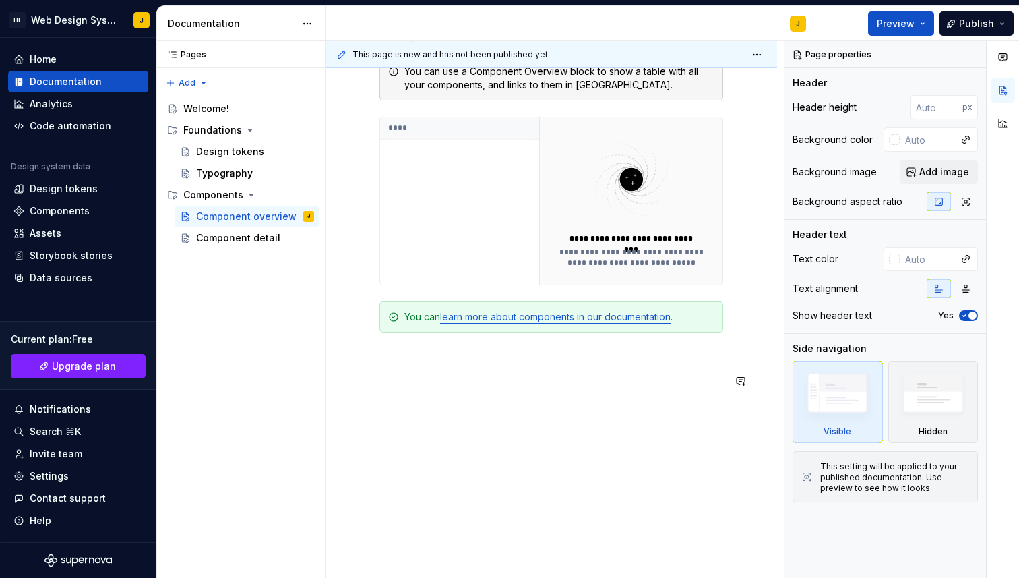
click at [424, 465] on div "**********" at bounding box center [552, 236] width 452 height 686
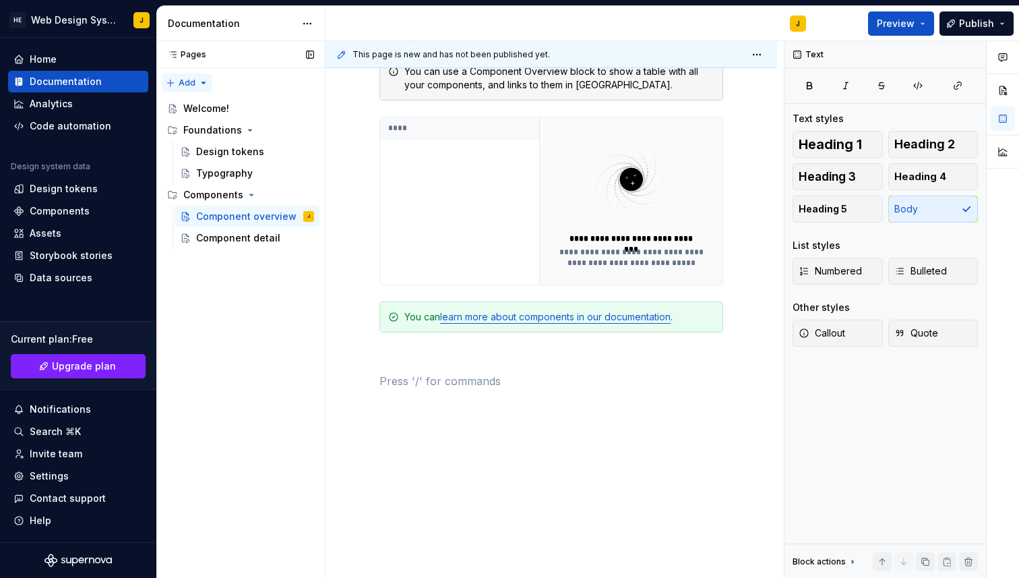
click at [171, 86] on div "Pages Pages Add Accessibility guide for tree Page tree. Navigate the tree with …" at bounding box center [240, 309] width 169 height 537
click at [202, 133] on div "New group" at bounding box center [231, 130] width 88 height 13
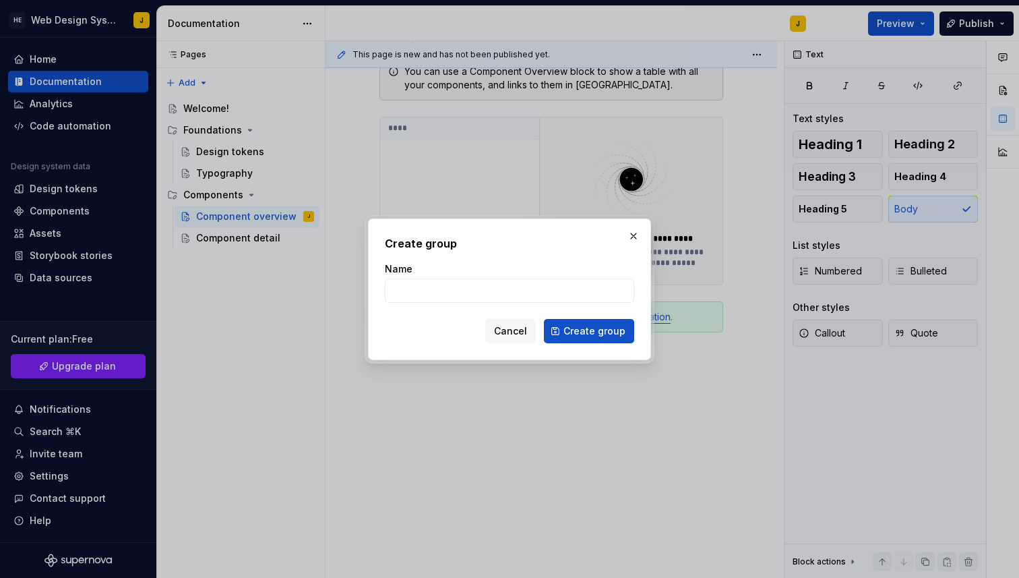
click at [645, 238] on div "Create group Name Cancel Create group" at bounding box center [509, 289] width 283 height 142
click at [633, 243] on button "button" at bounding box center [633, 236] width 19 height 19
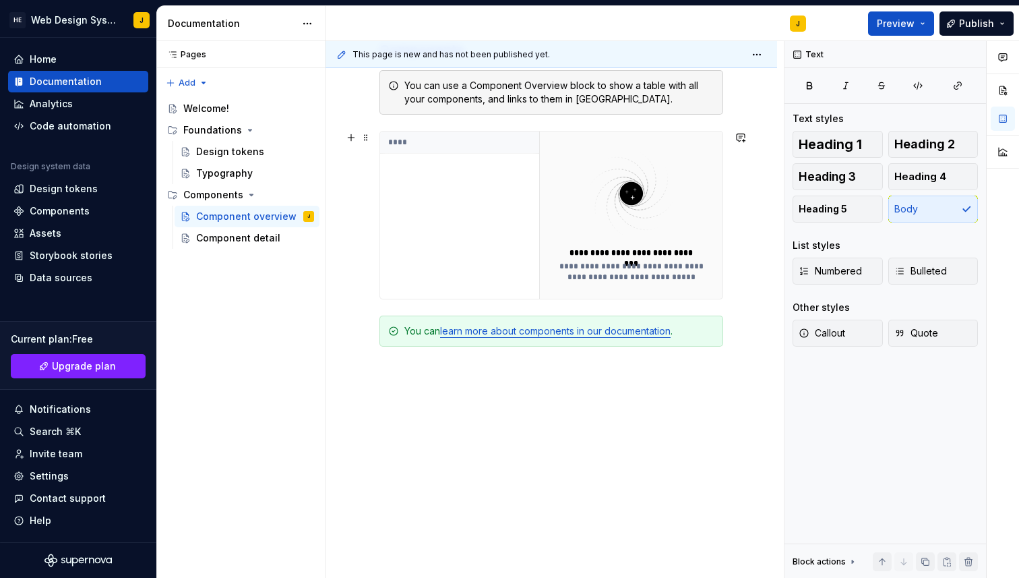
scroll to position [323, 0]
click at [382, 389] on p at bounding box center [552, 396] width 344 height 16
click at [349, 400] on button "button" at bounding box center [351, 395] width 19 height 19
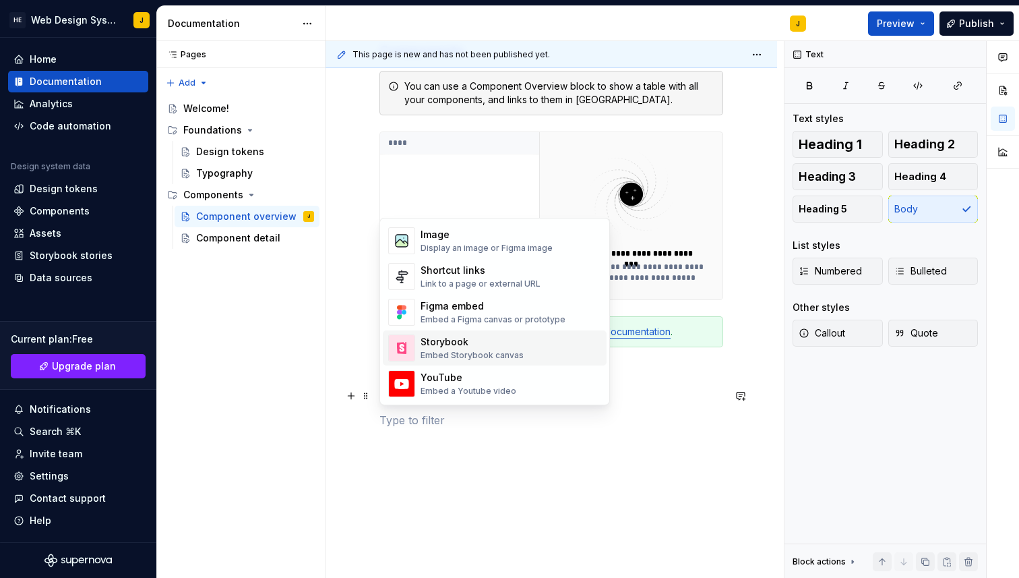
scroll to position [587, 0]
click at [469, 325] on div "Embed a Figma canvas or prototype" at bounding box center [493, 322] width 145 height 11
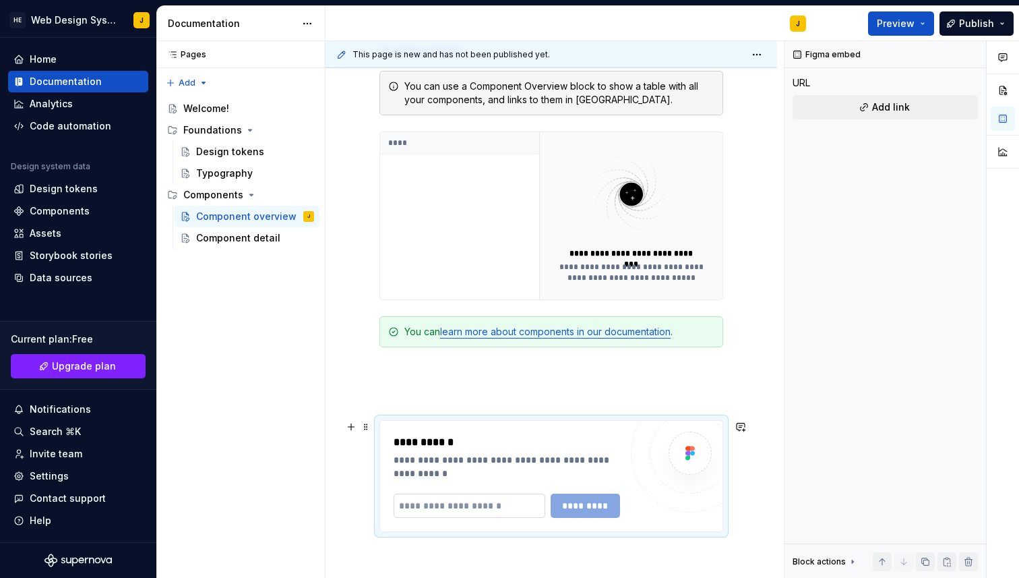
type textarea "*"
click at [467, 508] on input "text" at bounding box center [470, 506] width 152 height 24
paste input "**********"
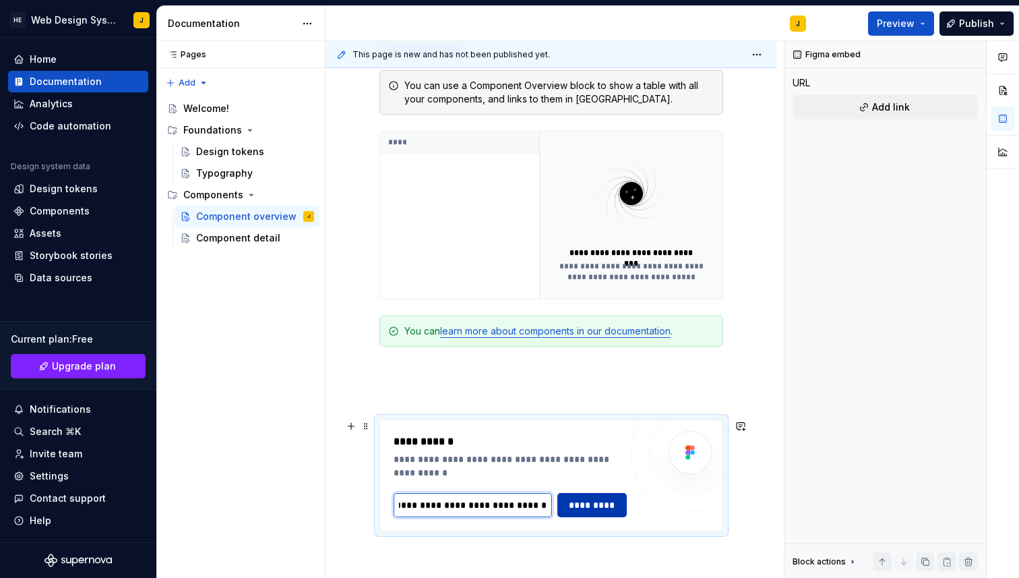
type input "**********"
click at [585, 494] on button "*********" at bounding box center [592, 505] width 69 height 24
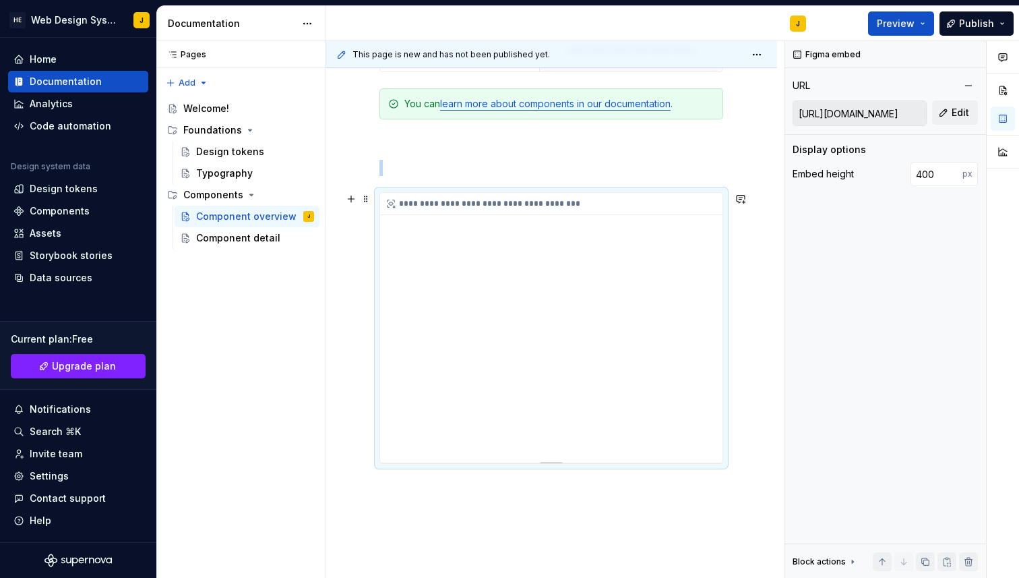
scroll to position [549, 0]
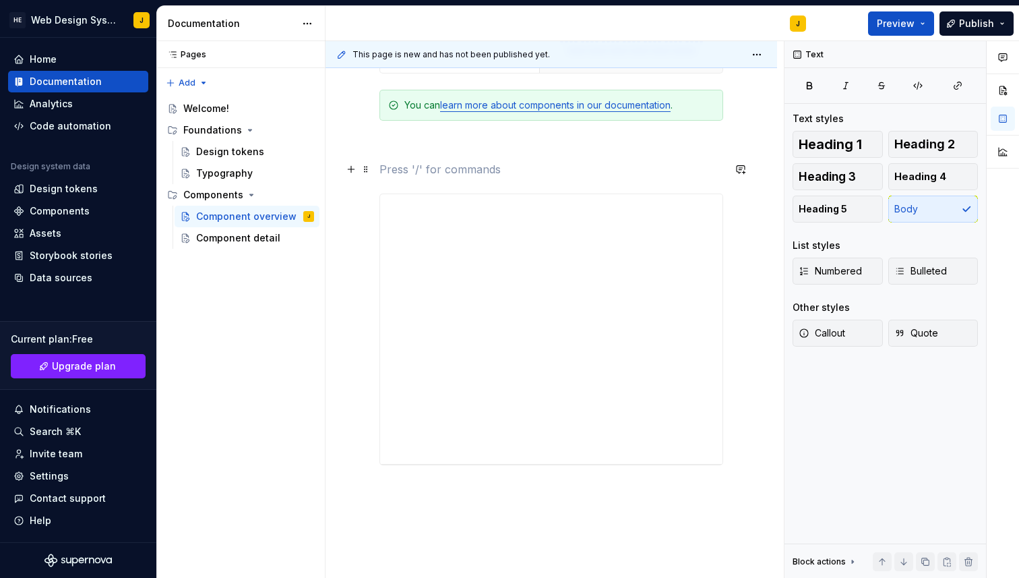
click at [453, 177] on p at bounding box center [552, 169] width 344 height 16
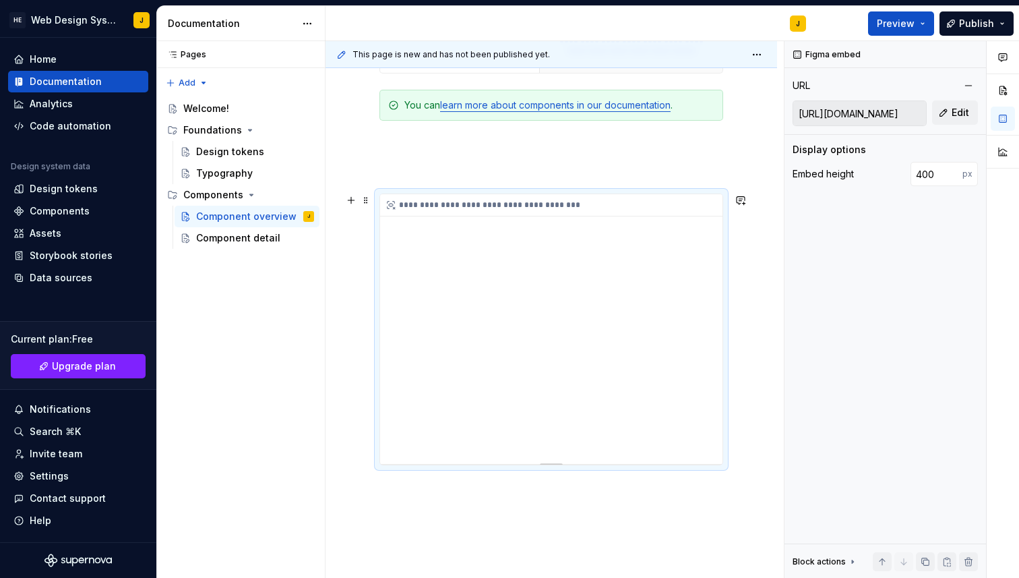
click at [568, 343] on div "**********" at bounding box center [551, 329] width 342 height 270
click at [521, 478] on div "**********" at bounding box center [552, 97] width 344 height 768
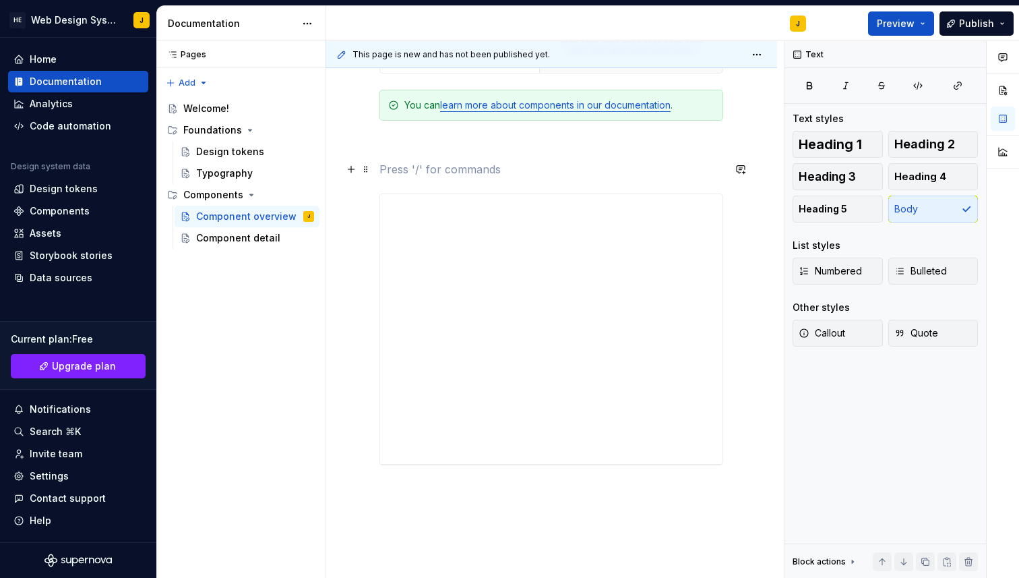
click at [552, 175] on p at bounding box center [552, 169] width 344 height 16
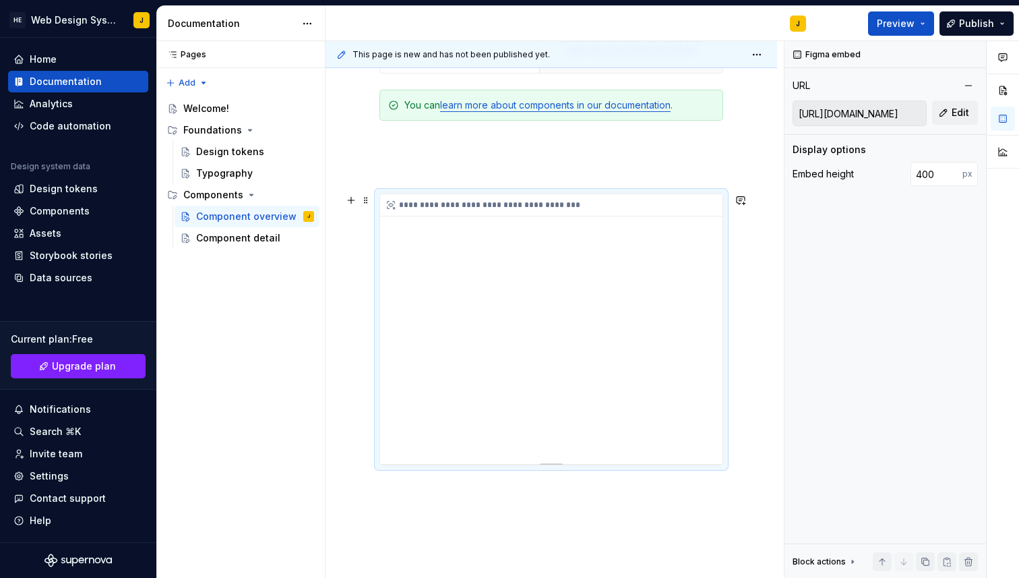
click at [552, 260] on div "**********" at bounding box center [551, 329] width 342 height 270
click at [514, 150] on p at bounding box center [552, 145] width 344 height 16
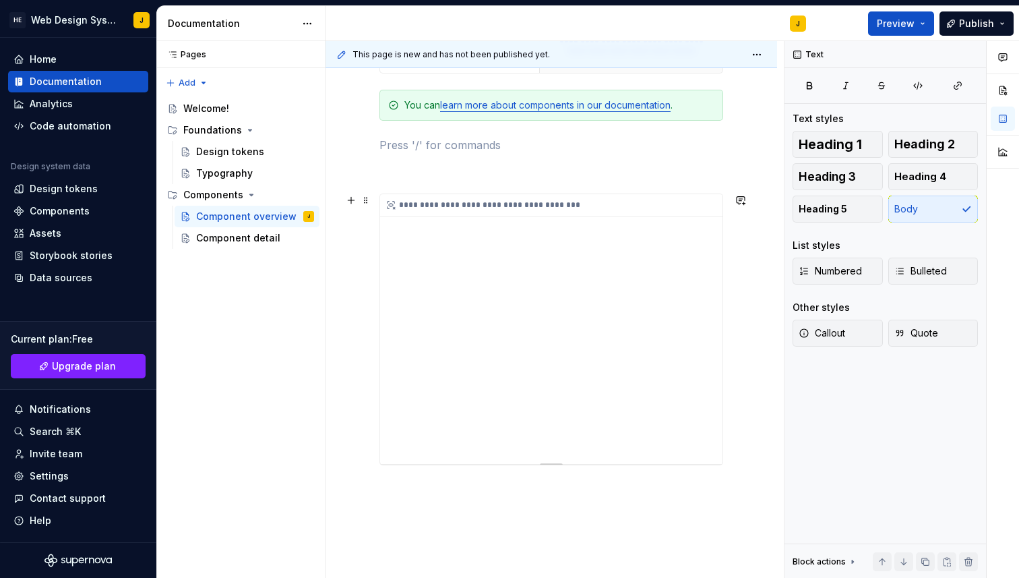
click at [517, 258] on div "**********" at bounding box center [551, 329] width 342 height 270
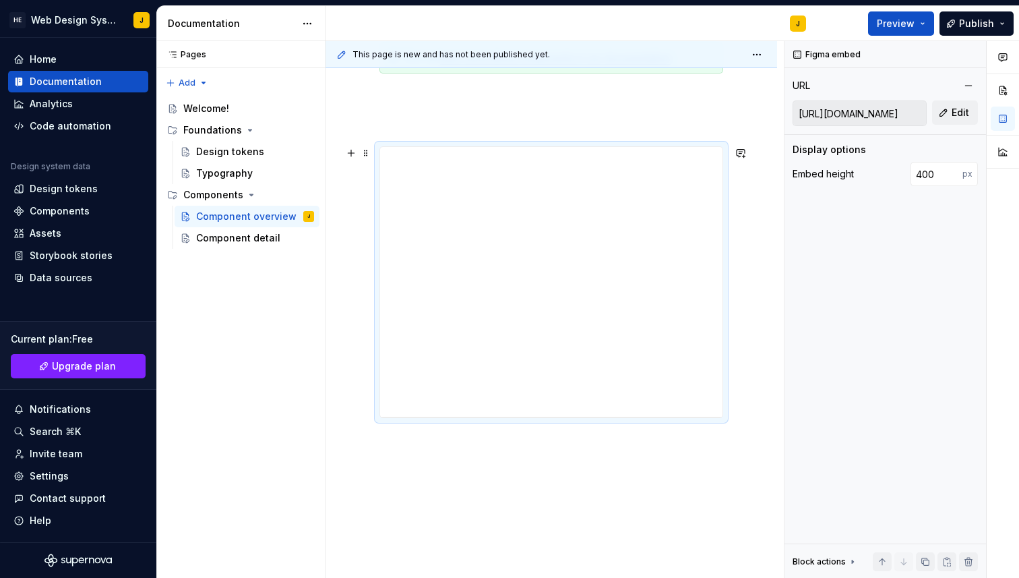
scroll to position [586, 0]
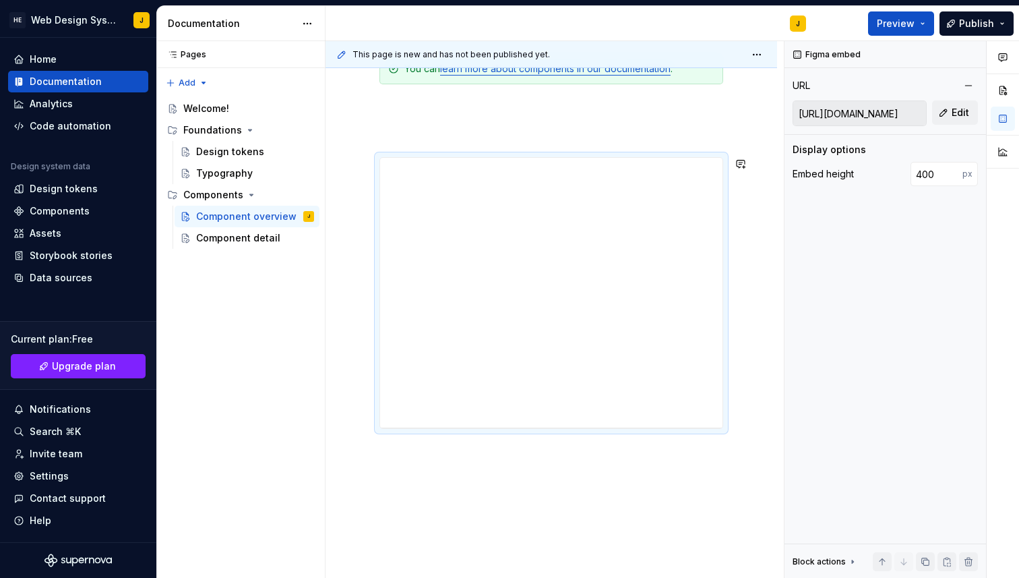
type textarea "*"
click at [46, 187] on div "Design tokens" at bounding box center [64, 188] width 68 height 13
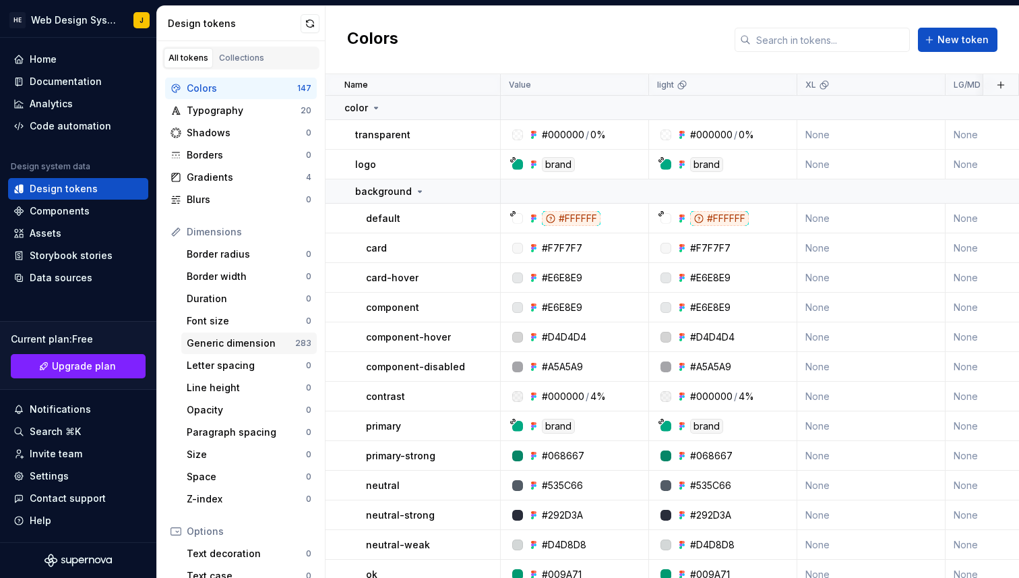
click at [221, 343] on div "Generic dimension" at bounding box center [241, 342] width 109 height 13
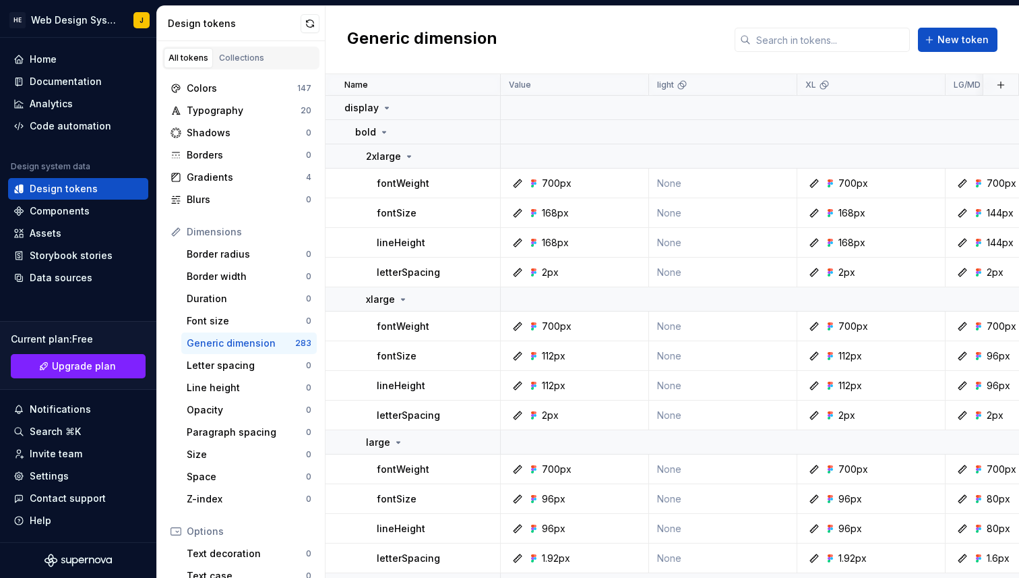
scroll to position [11, 0]
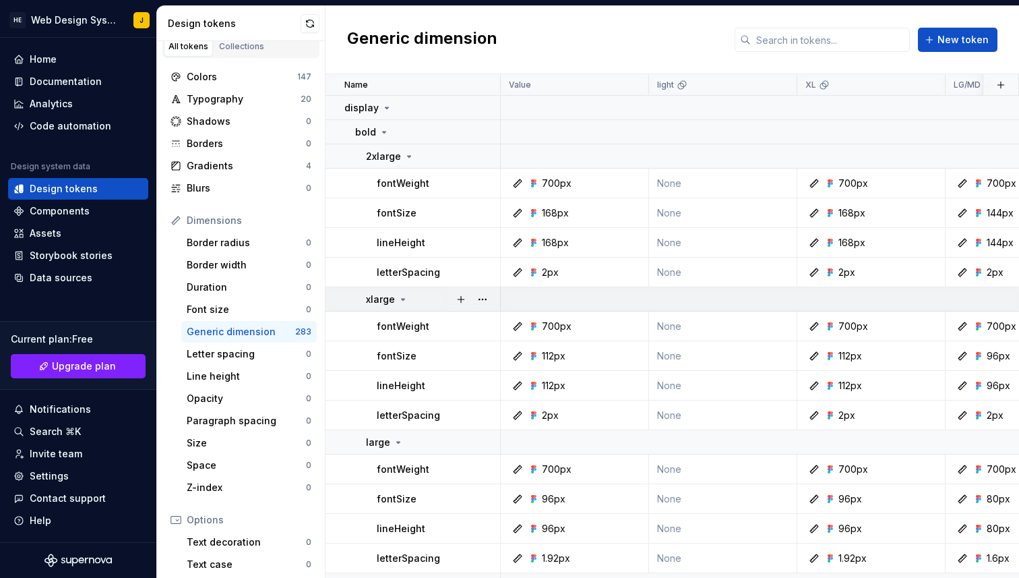
click at [400, 301] on icon at bounding box center [403, 299] width 11 height 11
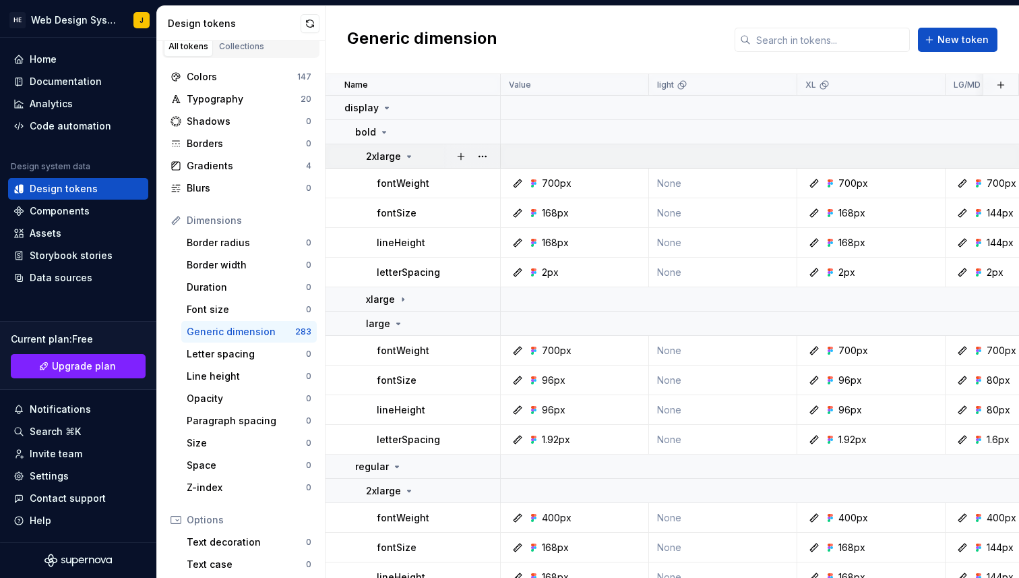
click at [407, 158] on icon at bounding box center [409, 156] width 11 height 11
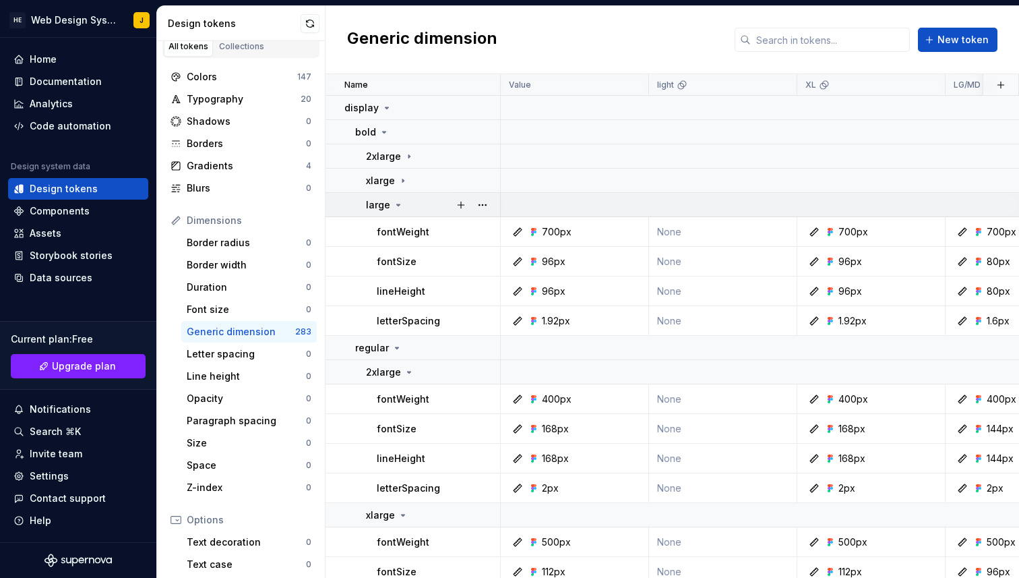
click at [398, 204] on icon at bounding box center [398, 205] width 11 height 11
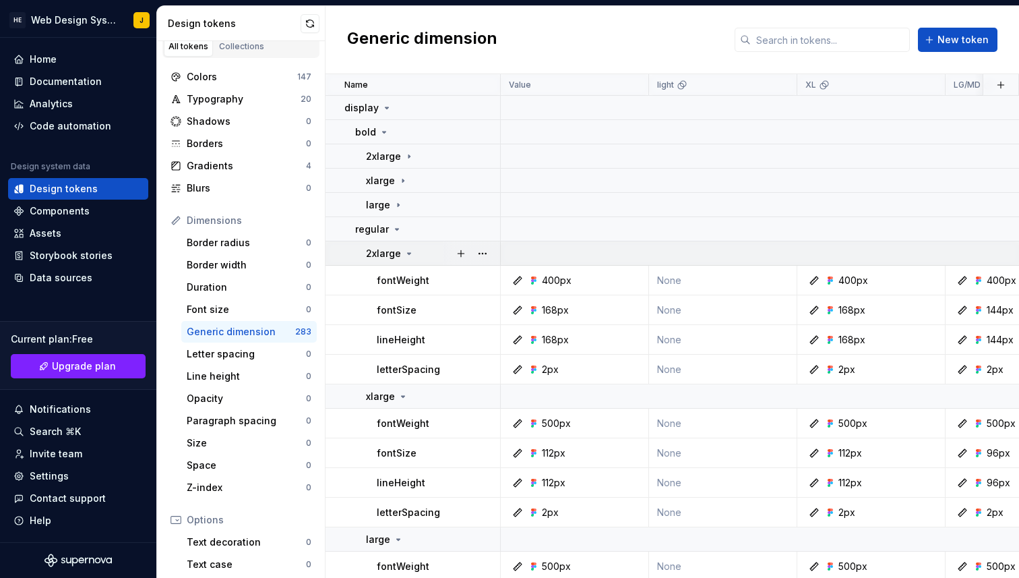
click at [413, 253] on div "2xlarge" at bounding box center [432, 253] width 133 height 13
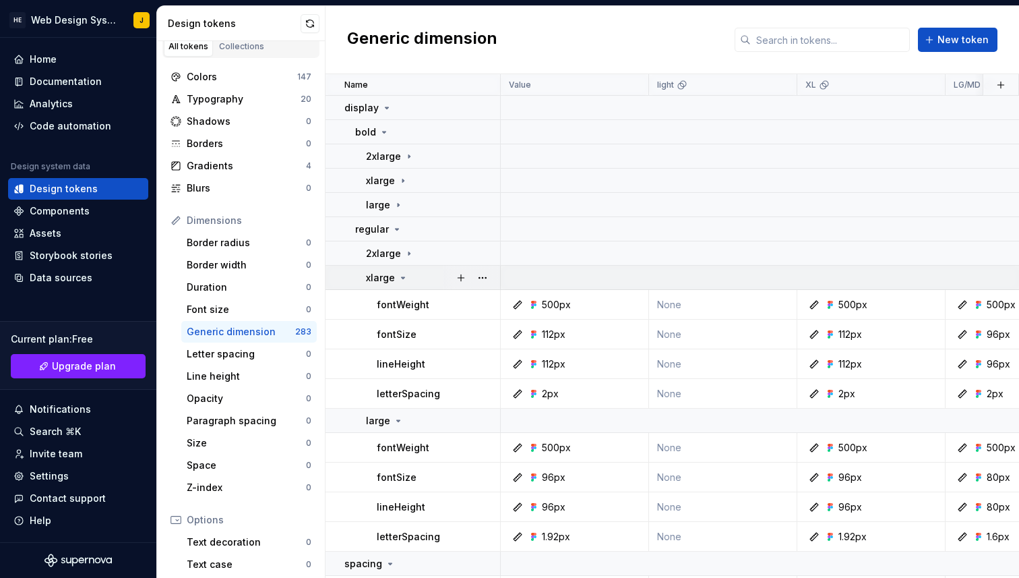
click at [403, 281] on icon at bounding box center [403, 277] width 11 height 11
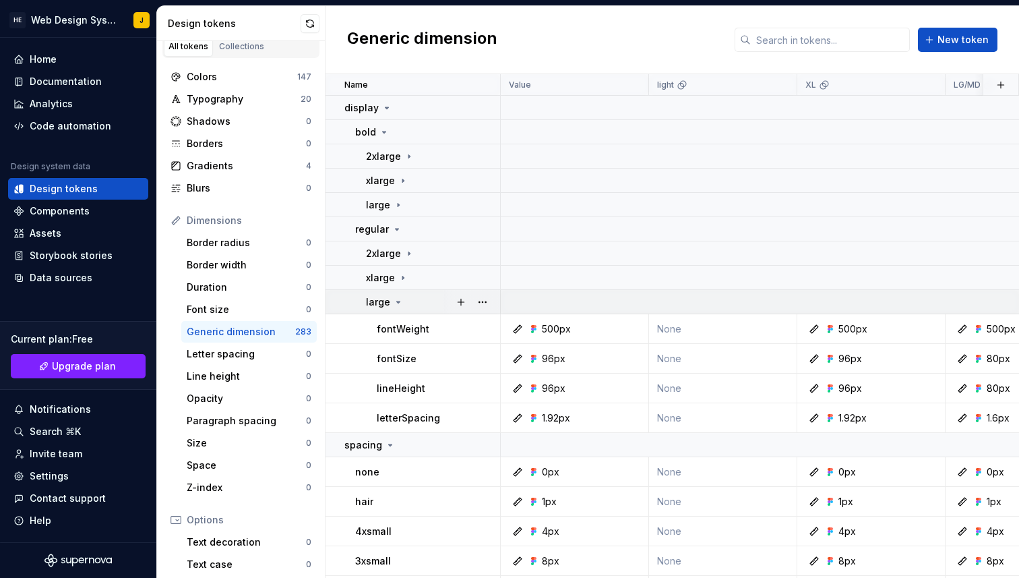
click at [403, 303] on div "large" at bounding box center [432, 301] width 133 height 13
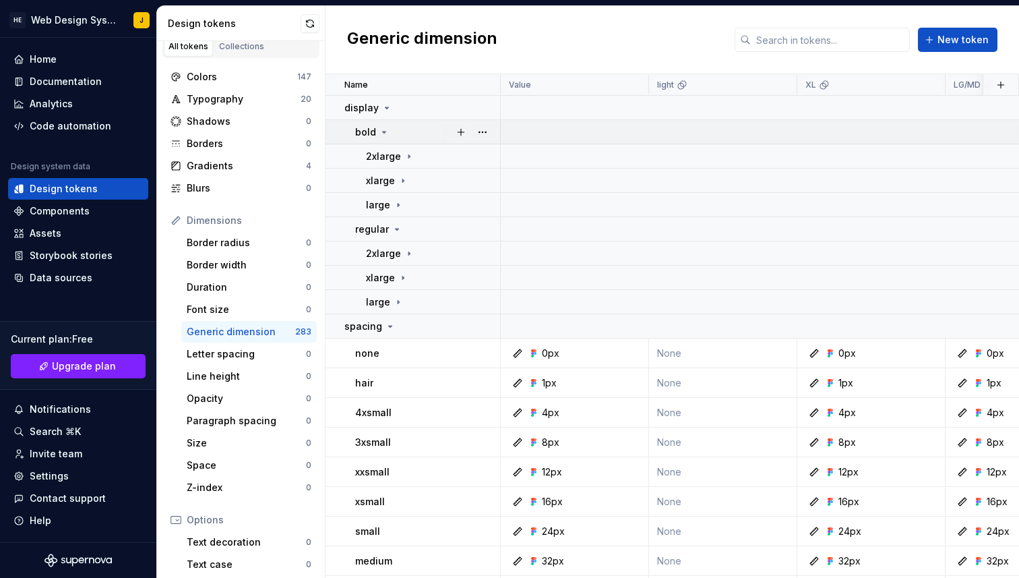
click at [382, 133] on icon at bounding box center [384, 132] width 11 height 11
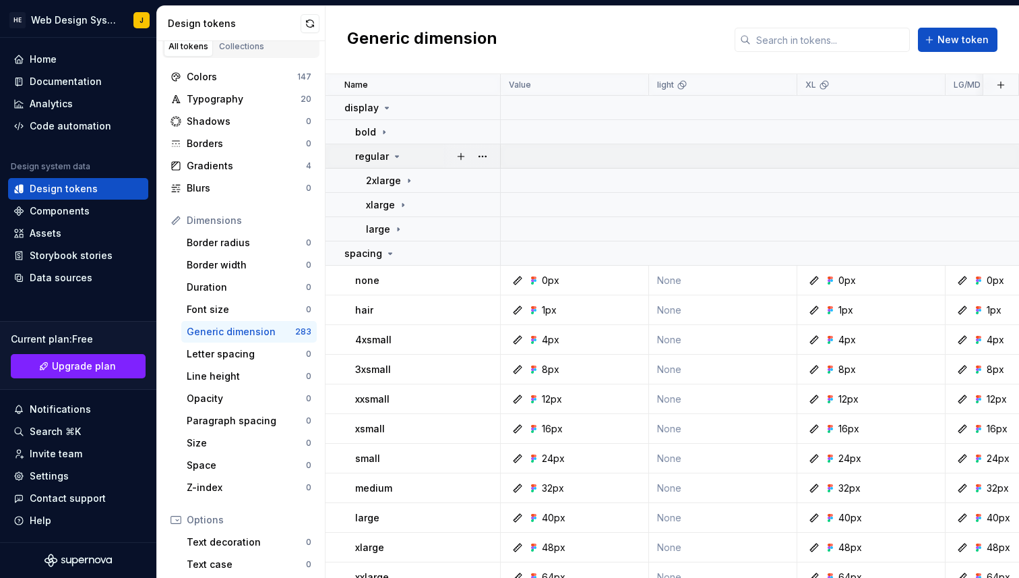
click at [396, 157] on icon at bounding box center [397, 156] width 11 height 11
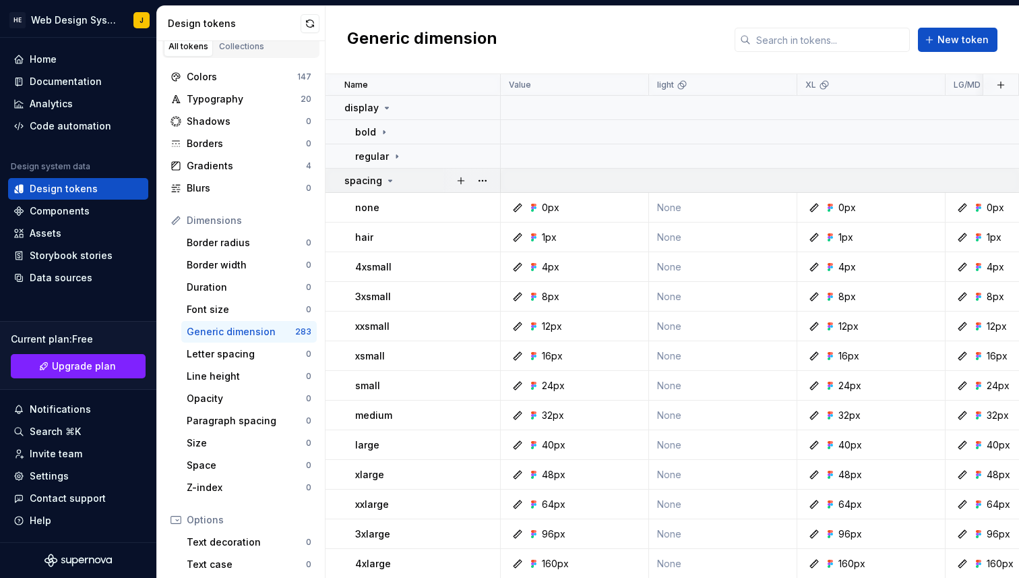
click at [390, 182] on icon at bounding box center [390, 180] width 11 height 11
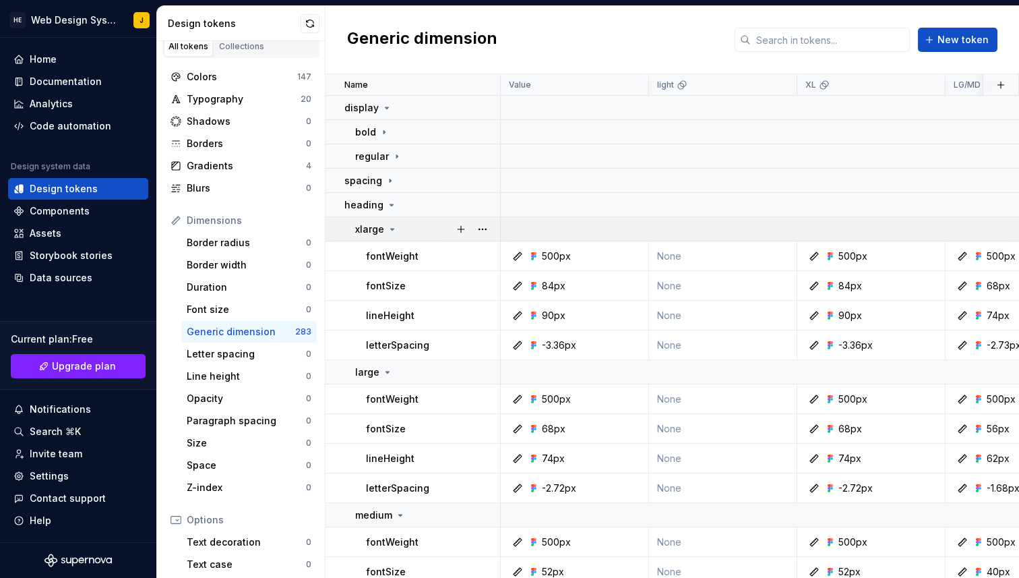
click at [392, 233] on icon at bounding box center [392, 229] width 11 height 11
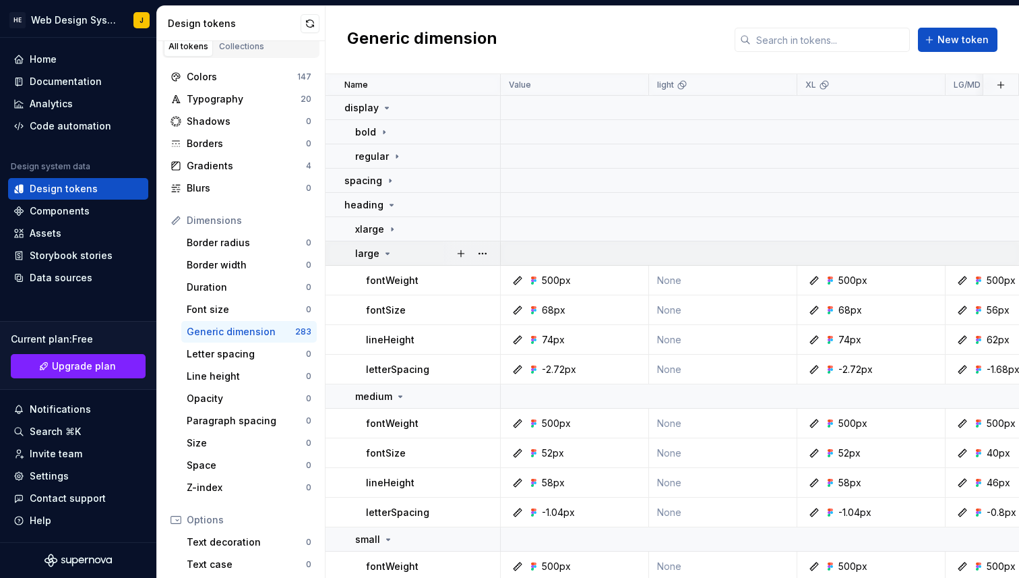
click at [390, 257] on icon at bounding box center [387, 253] width 11 height 11
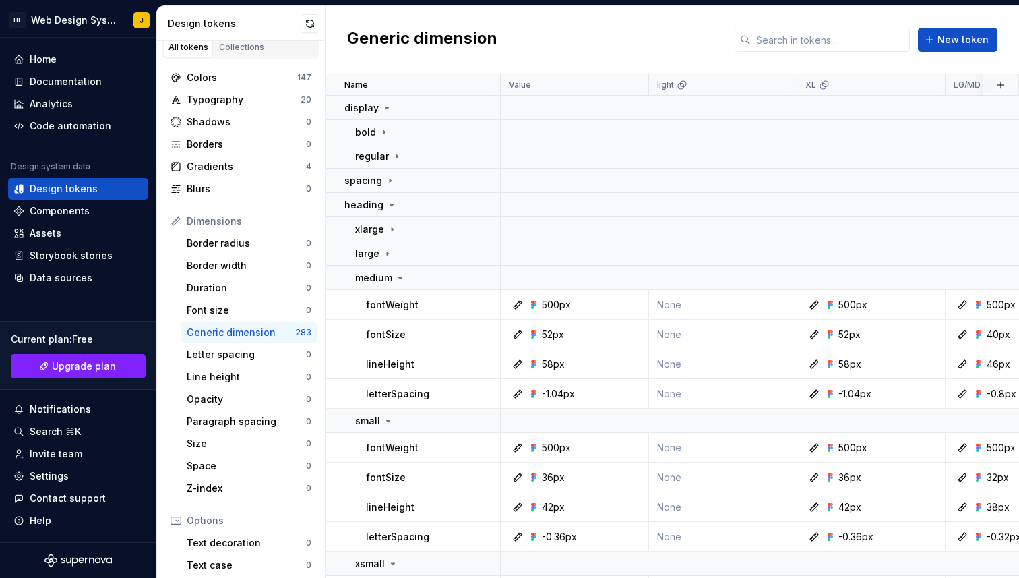
scroll to position [0, 0]
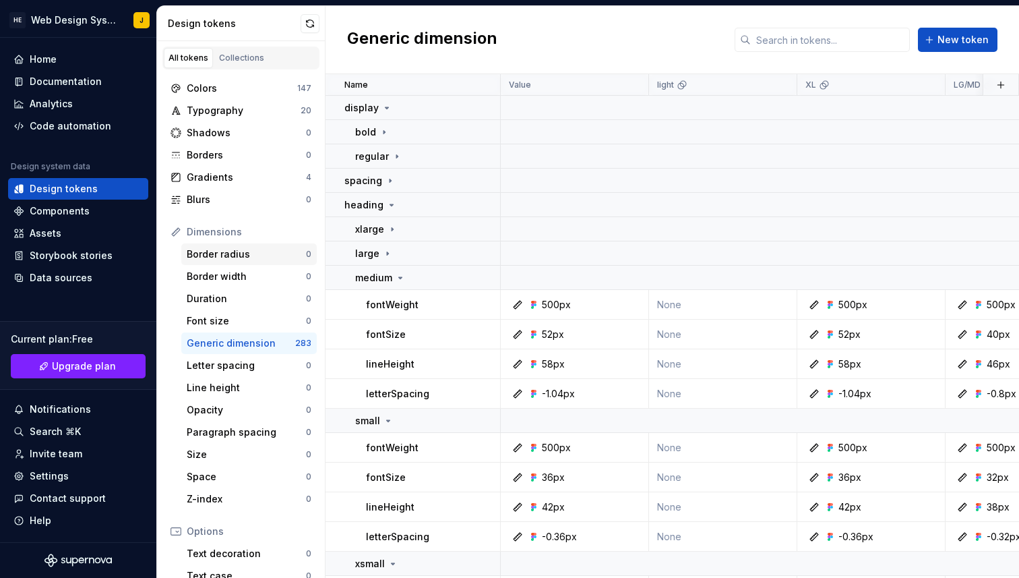
click at [216, 251] on div "Border radius" at bounding box center [246, 253] width 119 height 13
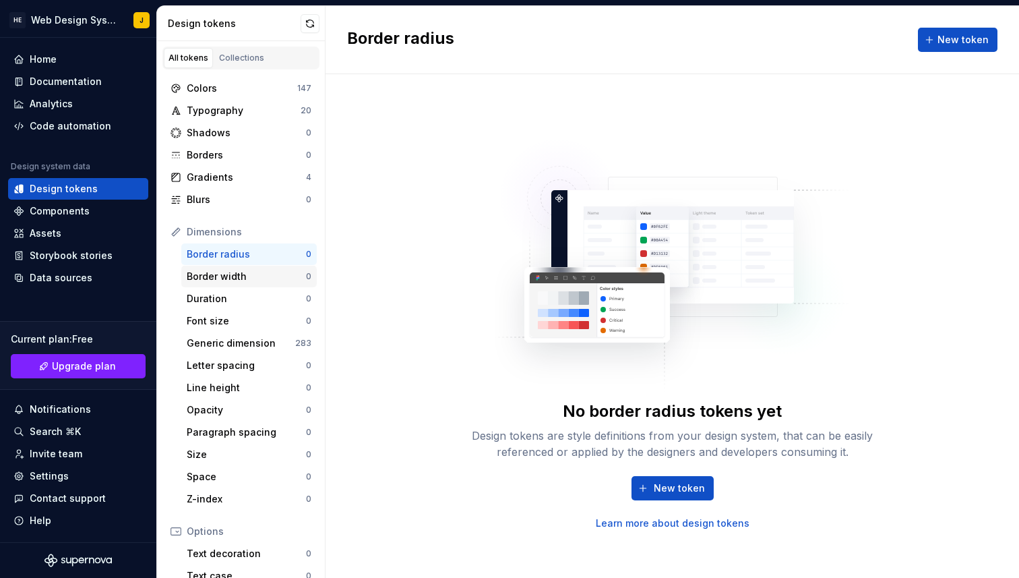
click at [219, 282] on div "Border width" at bounding box center [246, 276] width 119 height 13
click at [225, 342] on div "Generic dimension" at bounding box center [241, 342] width 109 height 13
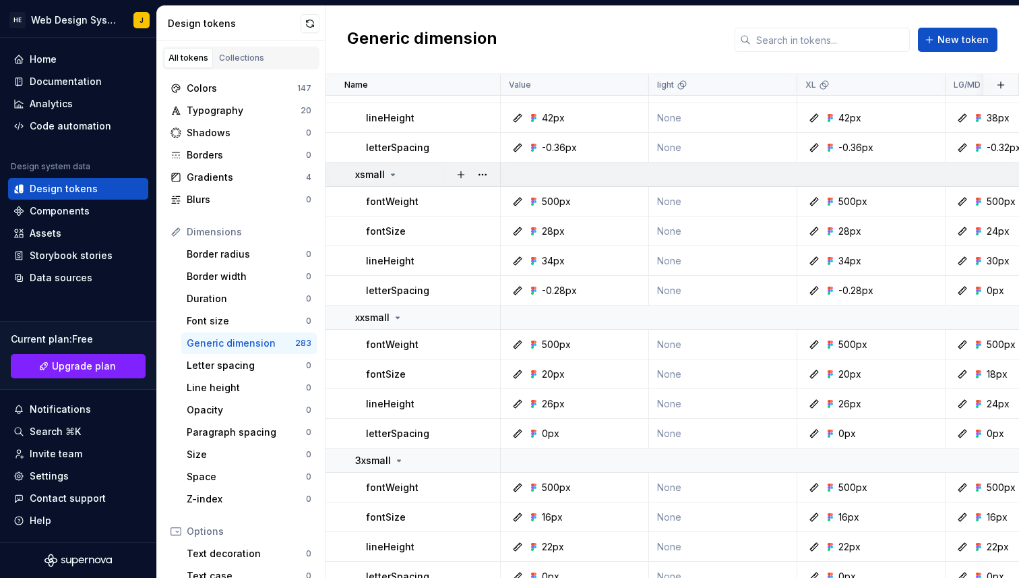
scroll to position [1986, 0]
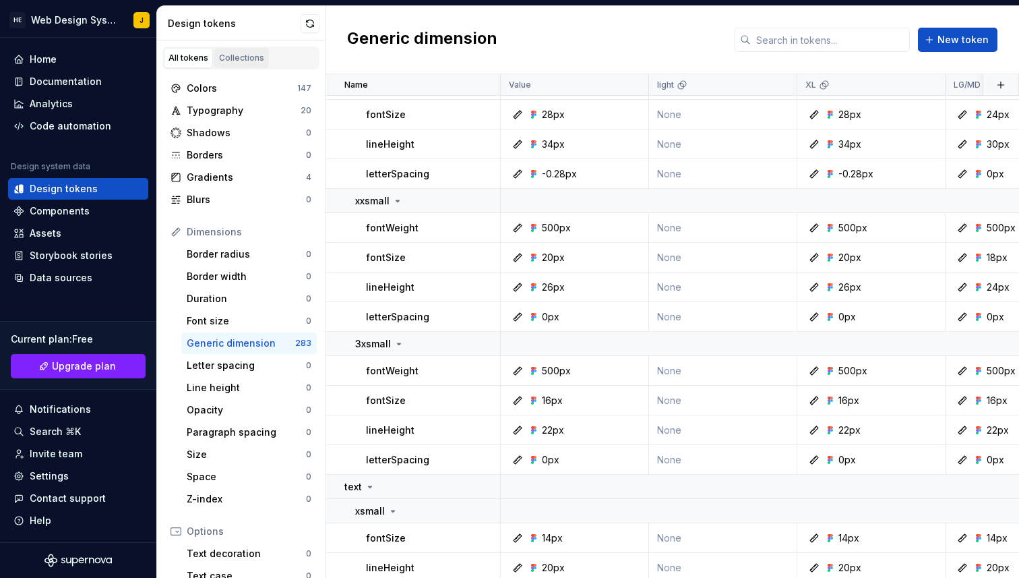
click at [241, 58] on div "Collections" at bounding box center [241, 58] width 45 height 11
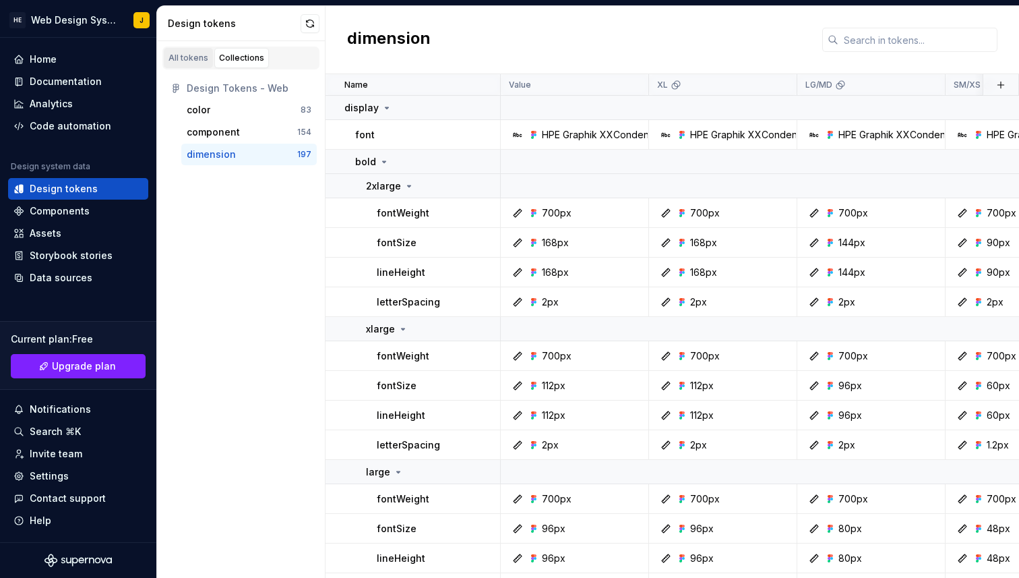
click at [189, 60] on div "All tokens" at bounding box center [189, 58] width 40 height 11
